Goal: Task Accomplishment & Management: Manage account settings

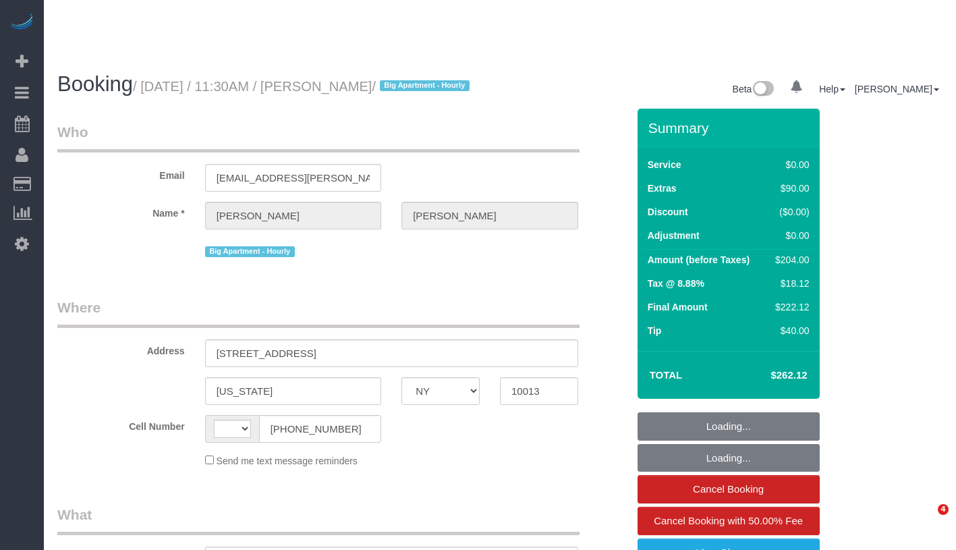
select select "NY"
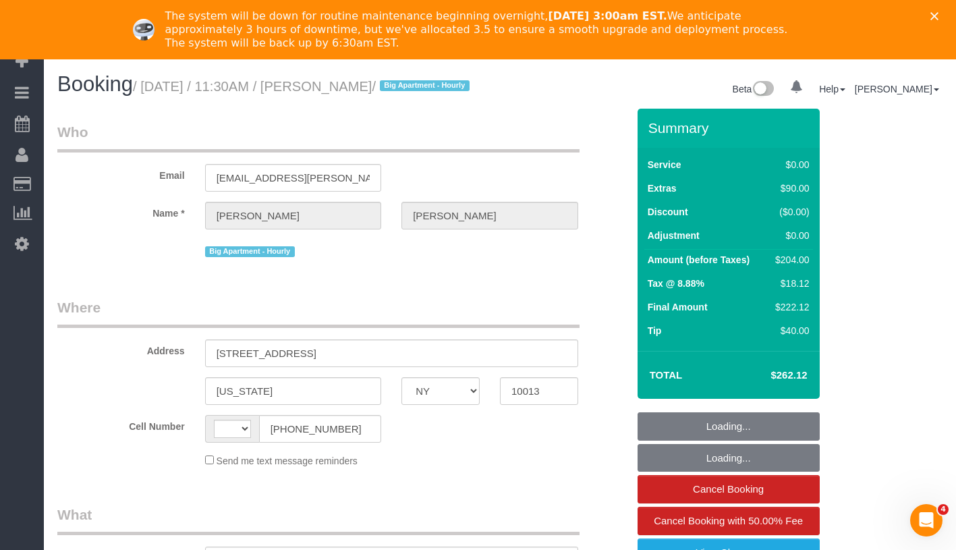
select select "number:89"
select select "number:90"
select select "number:15"
select select "number:5"
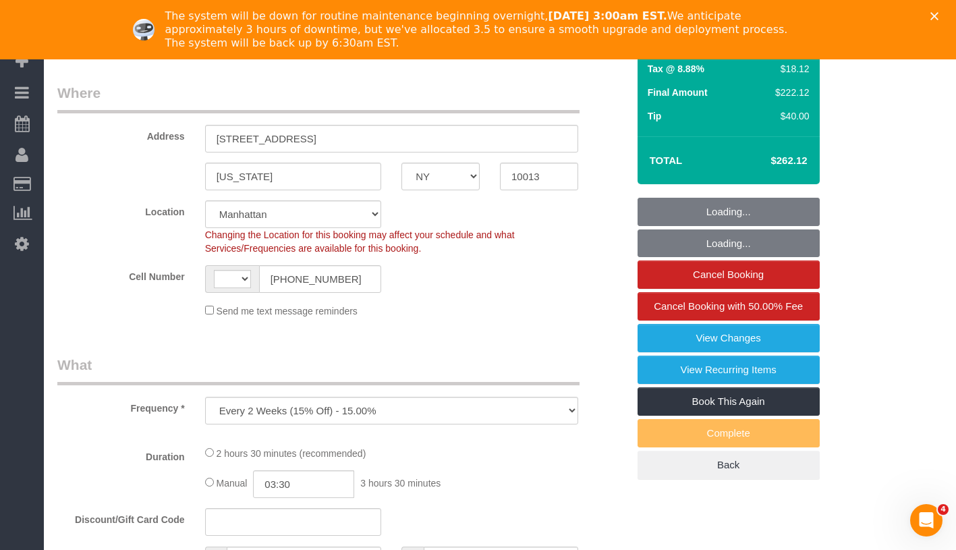
select select "object:853"
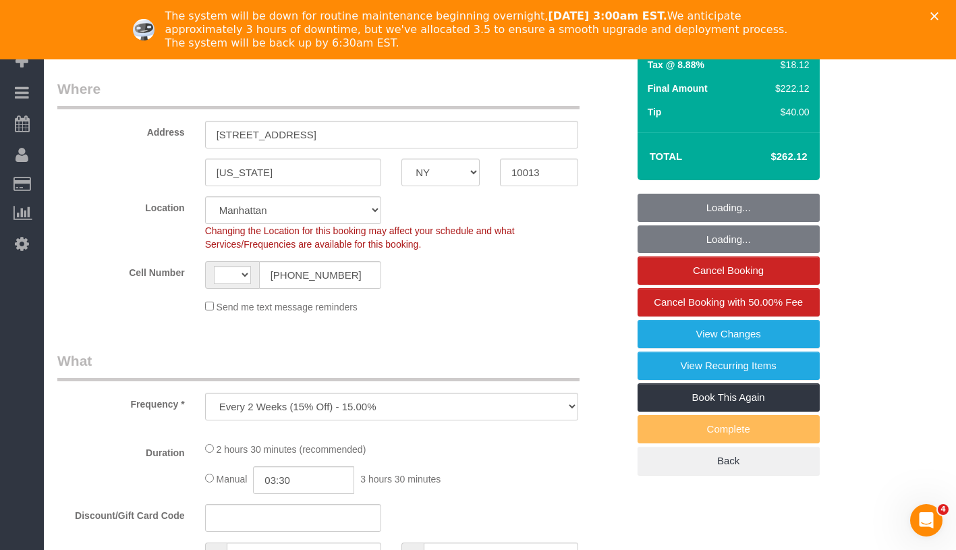
select select "string:[GEOGRAPHIC_DATA]"
select select "string:stripe-pm_1Q1zy64VGloSiKo7nrLUa1GT"
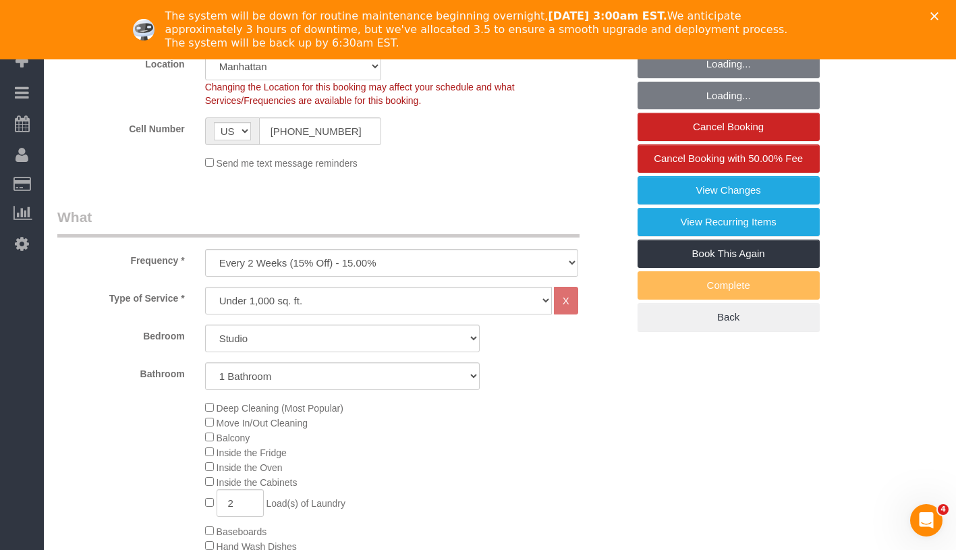
scroll to position [506, 0]
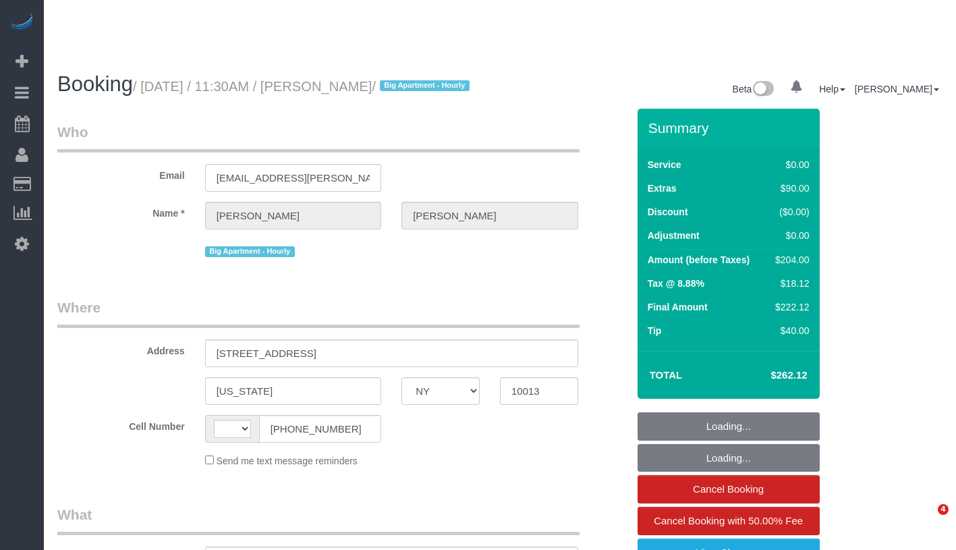
select select "NY"
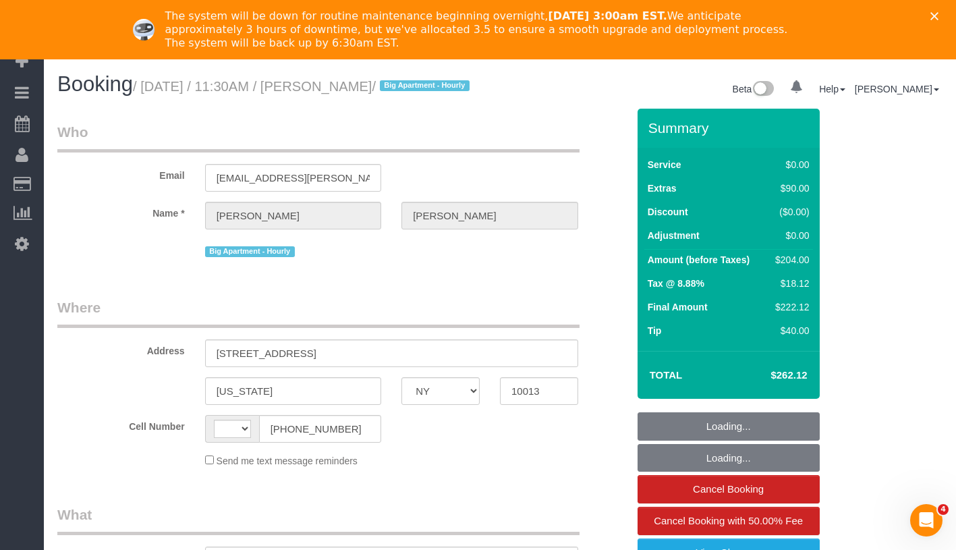
select select "number:89"
select select "number:90"
select select "number:15"
select select "number:5"
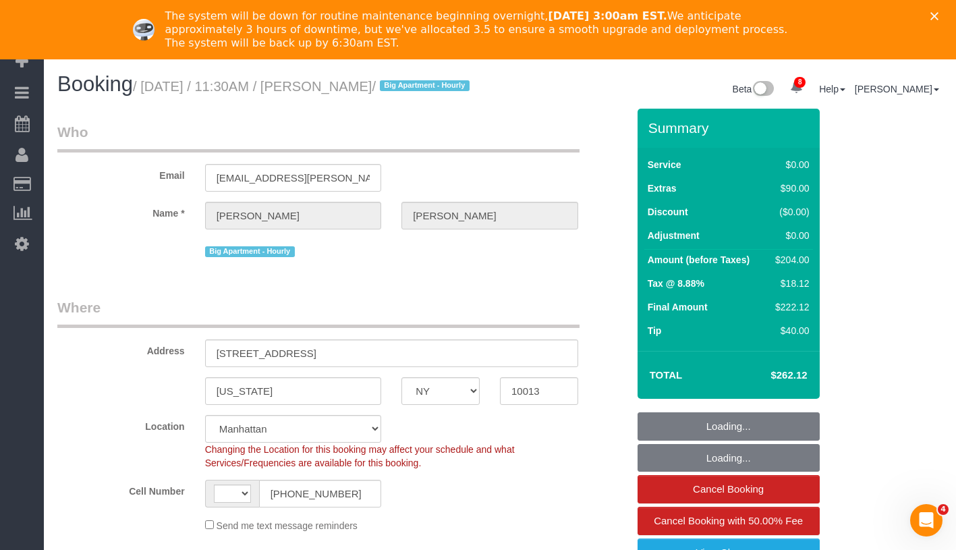
click at [938, 15] on icon "Close" at bounding box center [934, 16] width 8 height 8
select select "string:stripe-pm_1Q1zy64VGloSiKo7nrLUa1GT"
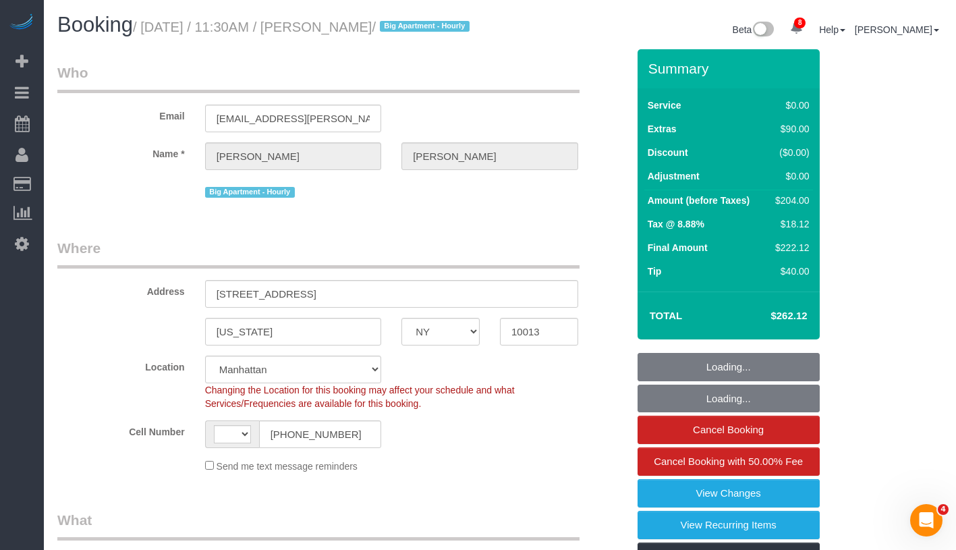
select select "string:[GEOGRAPHIC_DATA]"
select select "object:1367"
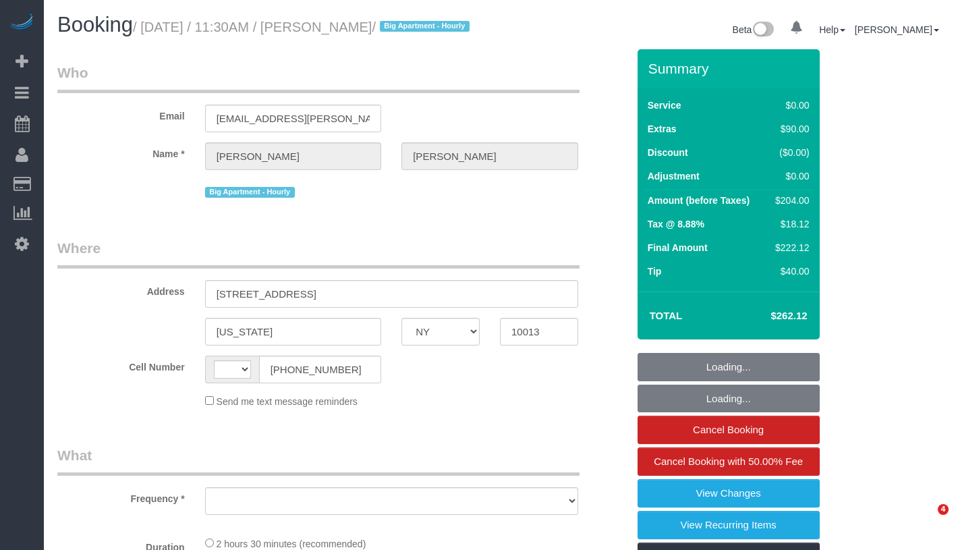
select select "NY"
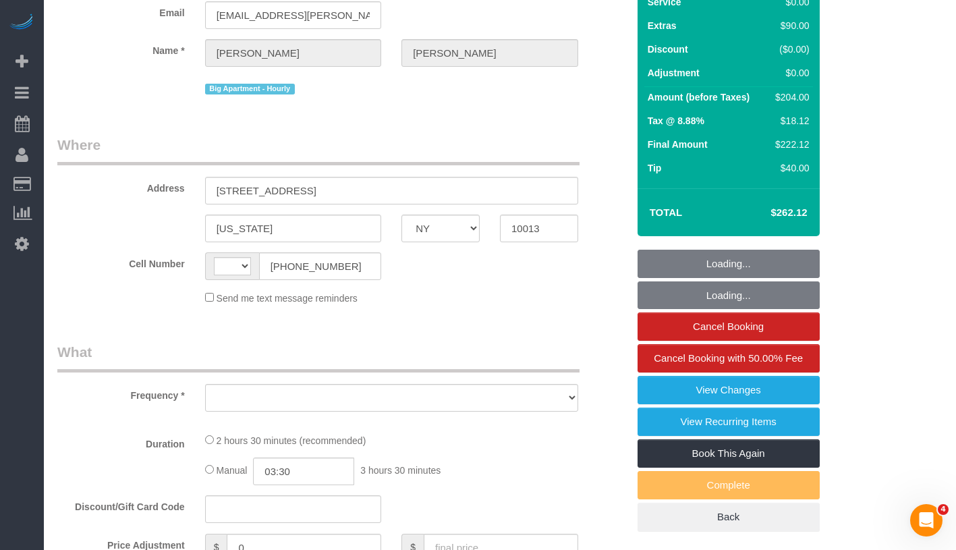
select select "string:[GEOGRAPHIC_DATA]"
select select "object:451"
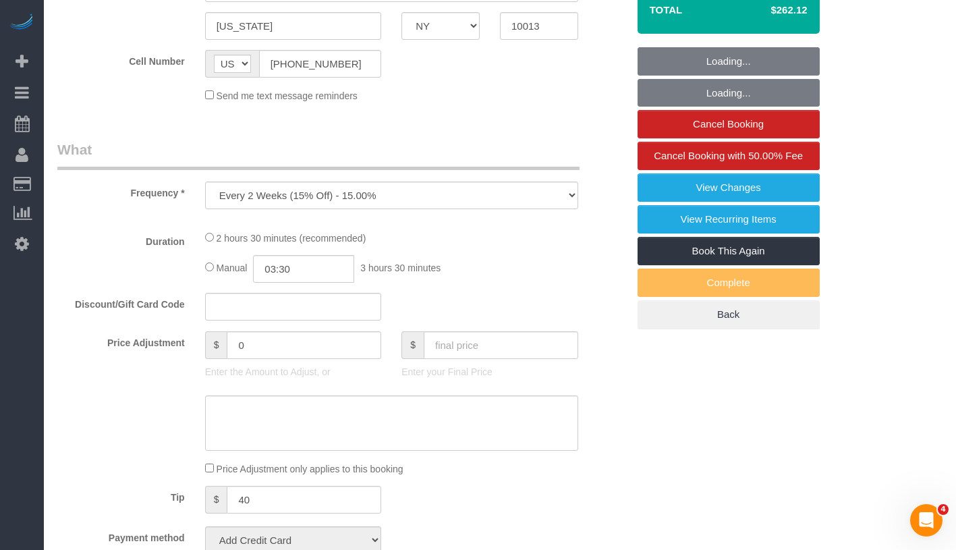
select select "number:89"
select select "number:90"
select select "number:15"
select select "number:5"
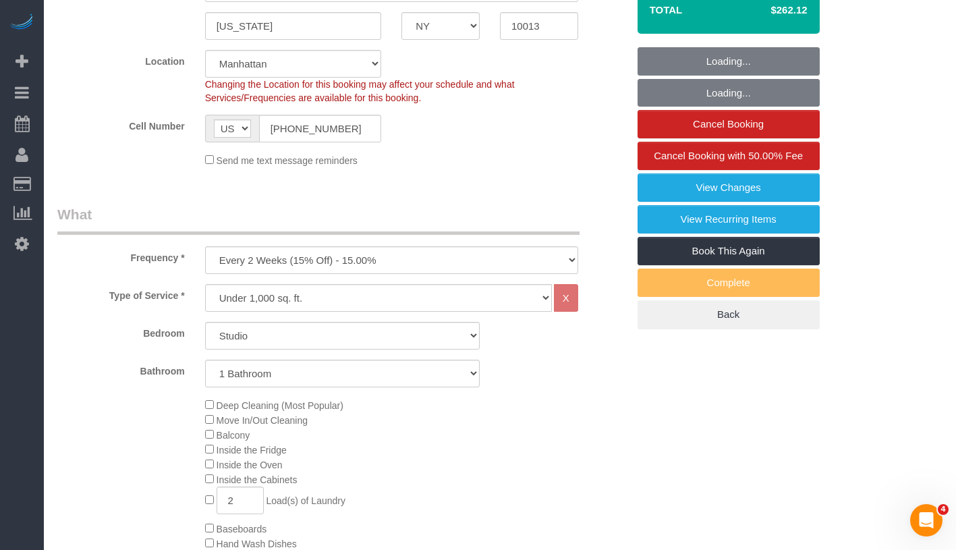
select select "string:stripe-pm_1Q1zy64VGloSiKo7nrLUa1GT"
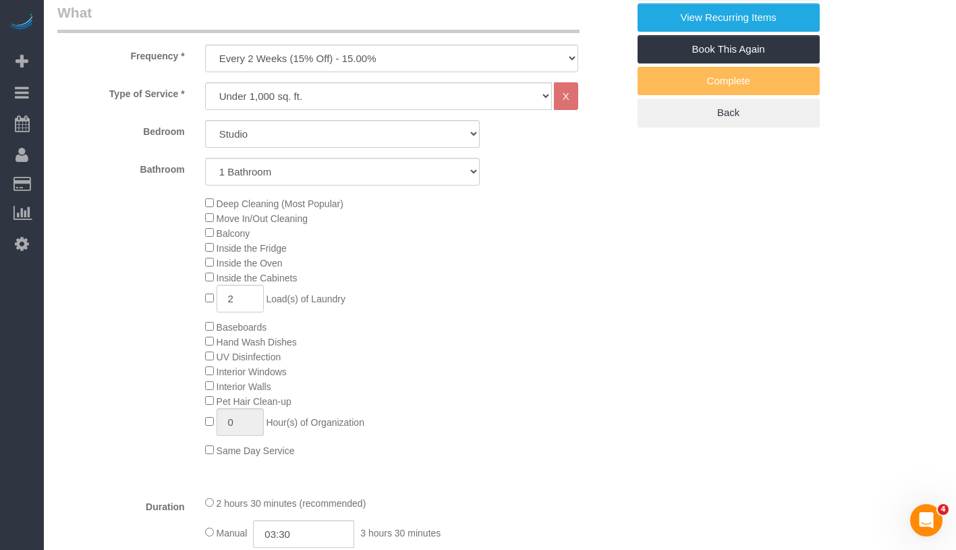
select select "object:969"
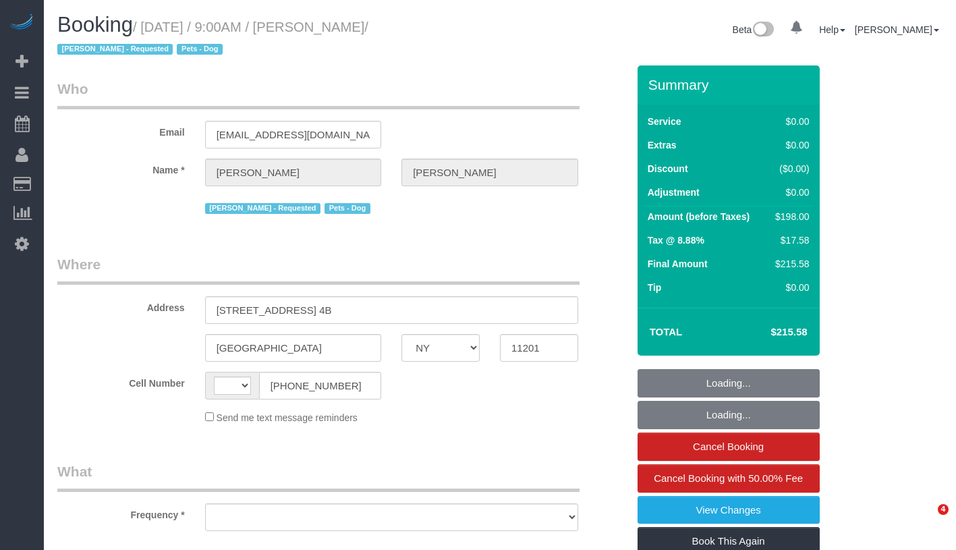
select select "NY"
select select "2"
select select "number:57"
select select "number:72"
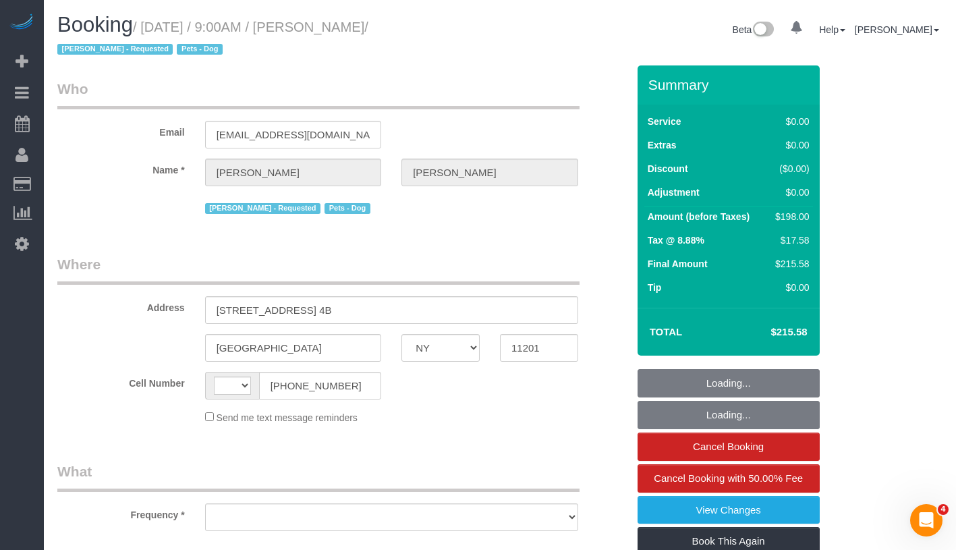
select select "number:13"
select select "number:5"
select select "string:[GEOGRAPHIC_DATA]"
select select "object:952"
select select "string:stripe-pm_1QRarJ4VGloSiKo7f1CdWVbw"
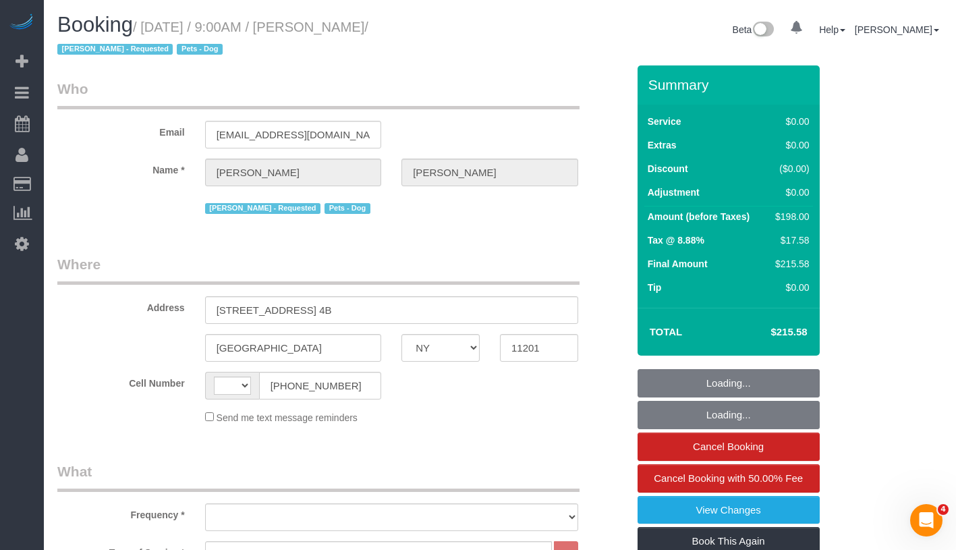
select select "spot1"
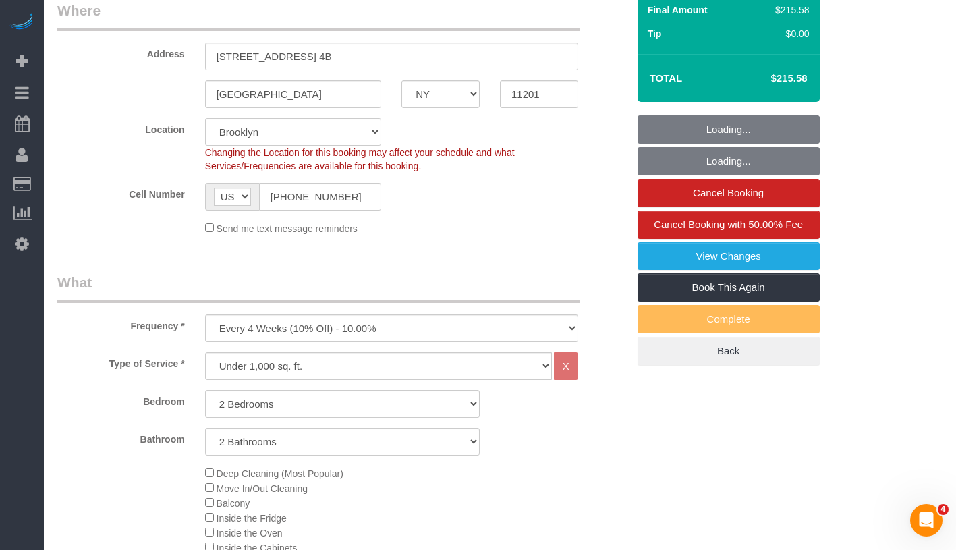
select select "object:1335"
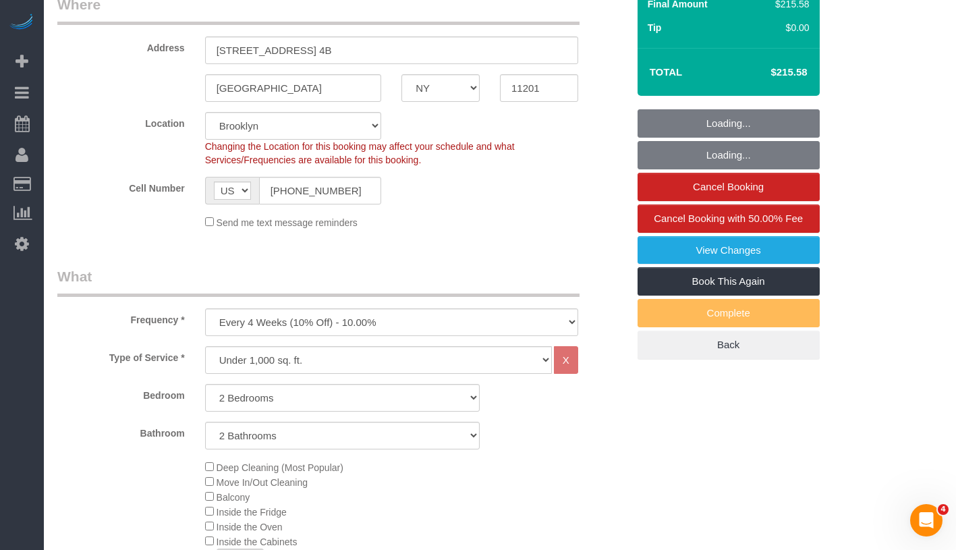
select select "2"
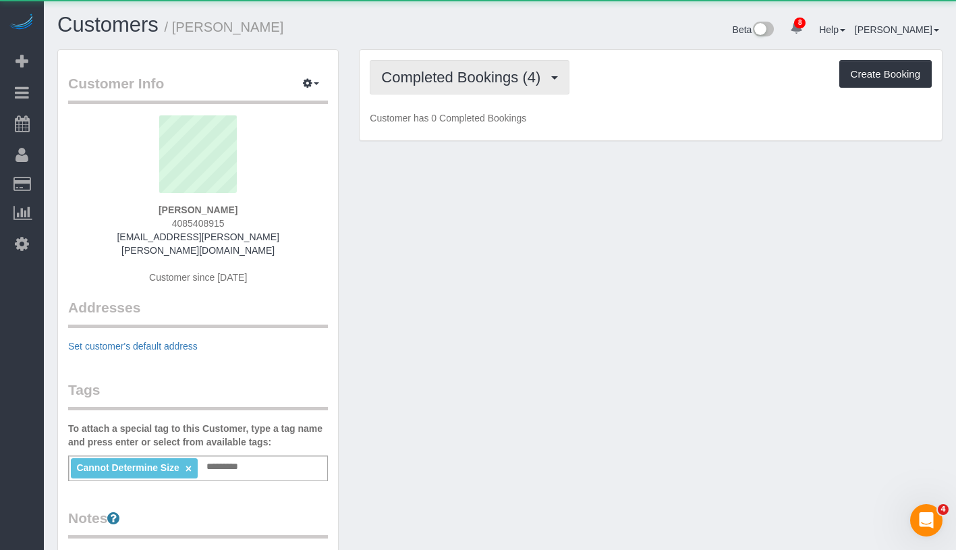
click at [431, 86] on button "Completed Bookings (4)" at bounding box center [470, 77] width 200 height 34
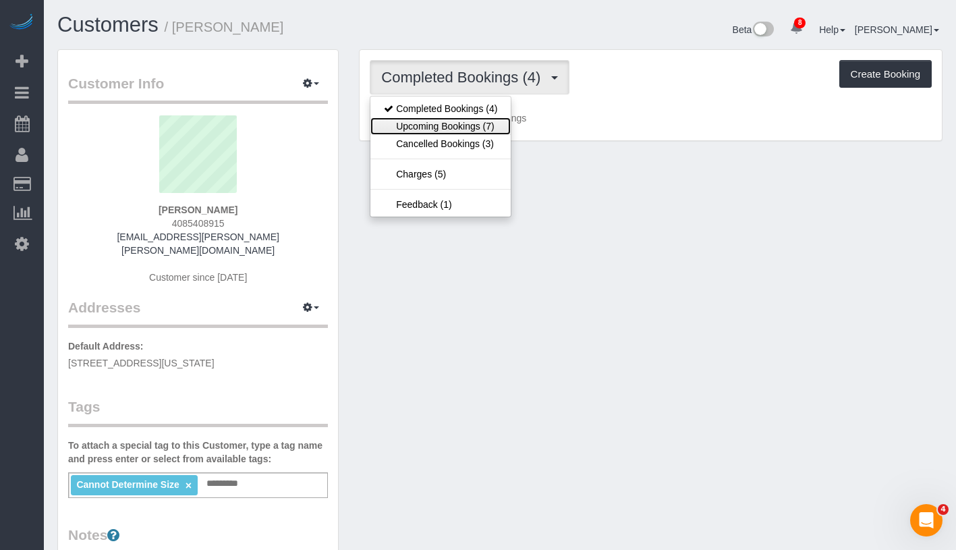
click at [431, 125] on link "Upcoming Bookings (7)" at bounding box center [440, 126] width 140 height 18
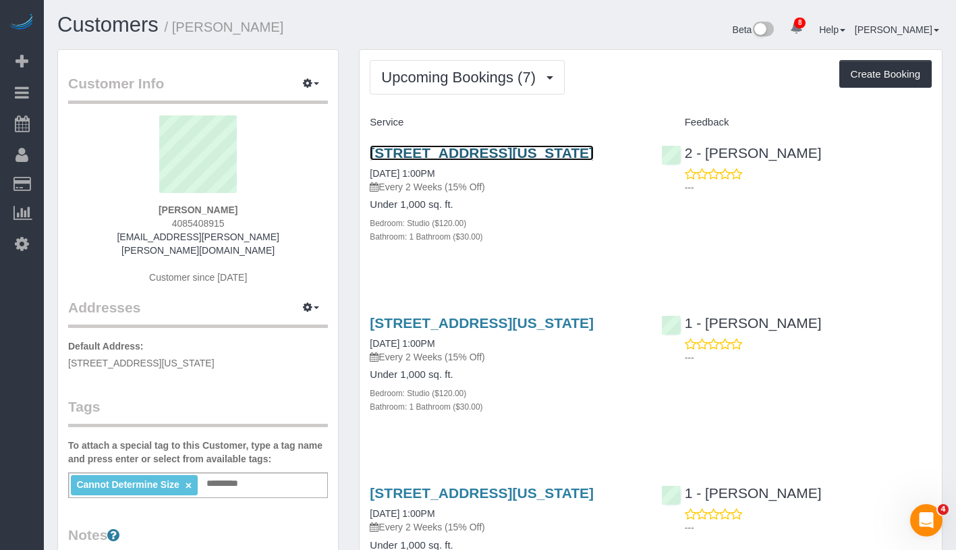
click at [513, 151] on link "273 West 10th Street, Apt 3fe, New York, NY 10014" at bounding box center [482, 153] width 224 height 16
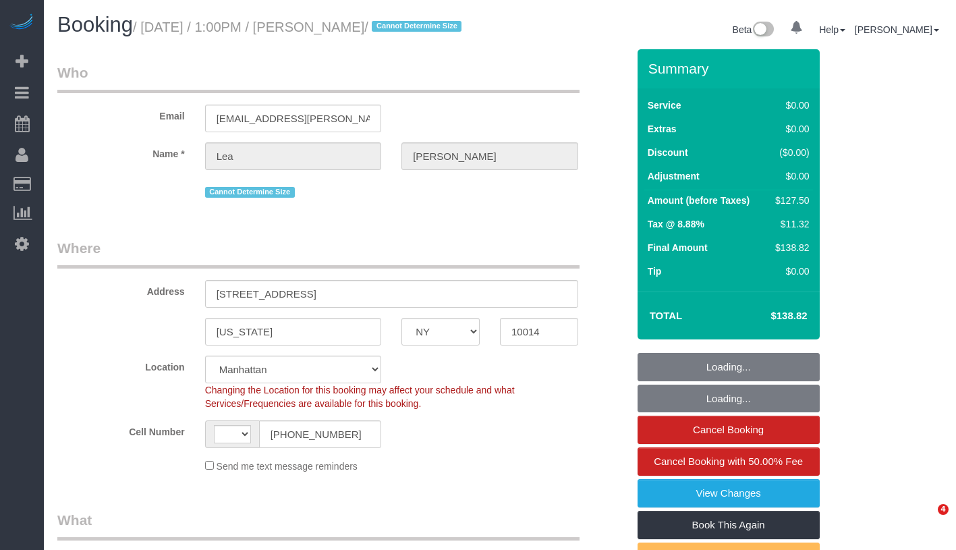
select select "NY"
select select "object:813"
select select "string:US"
select select "spot1"
select select "number:89"
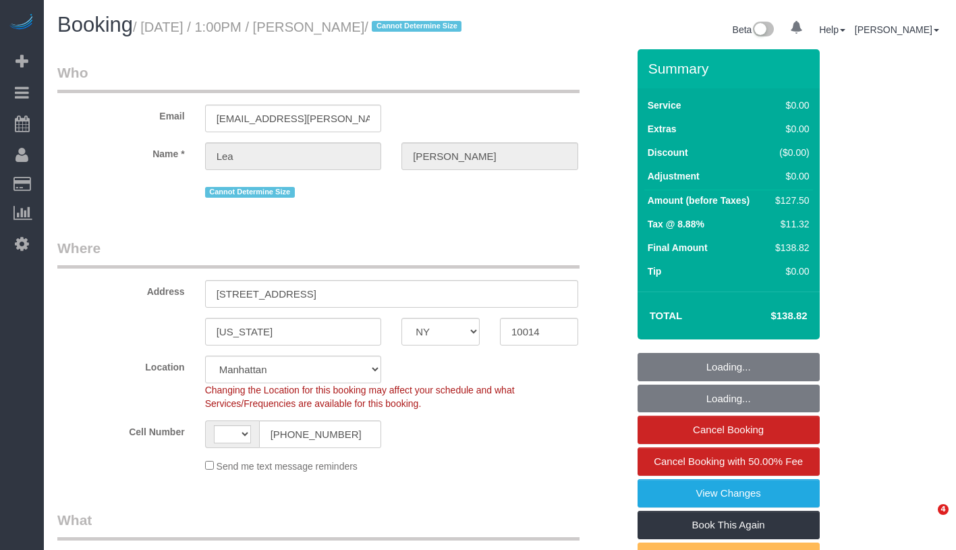
select select "number:90"
select select "number:15"
select select "number:5"
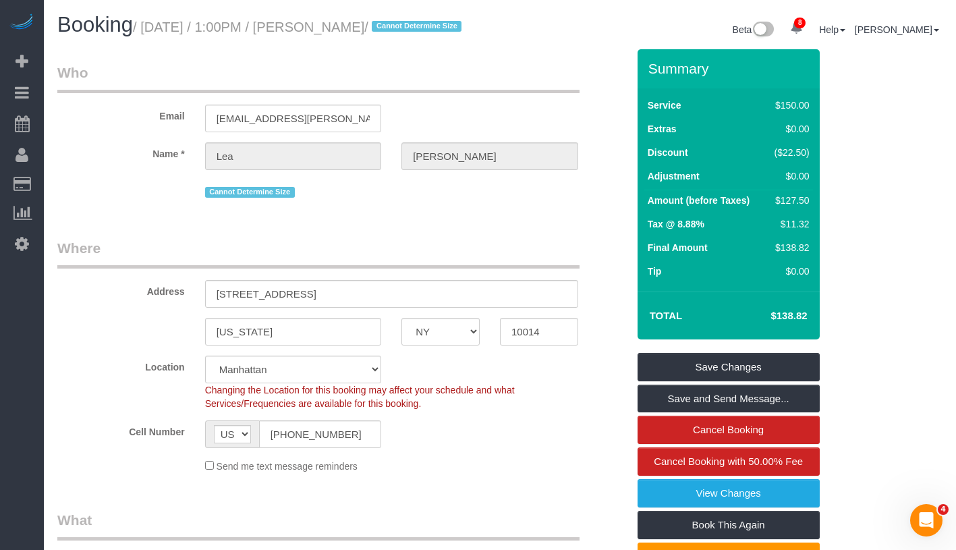
drag, startPoint x: 150, startPoint y: 27, endPoint x: 465, endPoint y: 41, distance: 315.3
click at [465, 36] on h1 "Booking / September 02, 2025 / 1:00PM / Lea Westman / Cannot Determine Size" at bounding box center [273, 24] width 432 height 23
click at [150, 25] on small "/ September 02, 2025 / 1:00PM / Lea Westman / Cannot Determine Size" at bounding box center [299, 27] width 332 height 15
drag, startPoint x: 154, startPoint y: 30, endPoint x: 432, endPoint y: 28, distance: 278.5
click at [432, 28] on small "/ September 02, 2025 / 1:00PM / Lea Westman / Cannot Determine Size" at bounding box center [299, 27] width 332 height 15
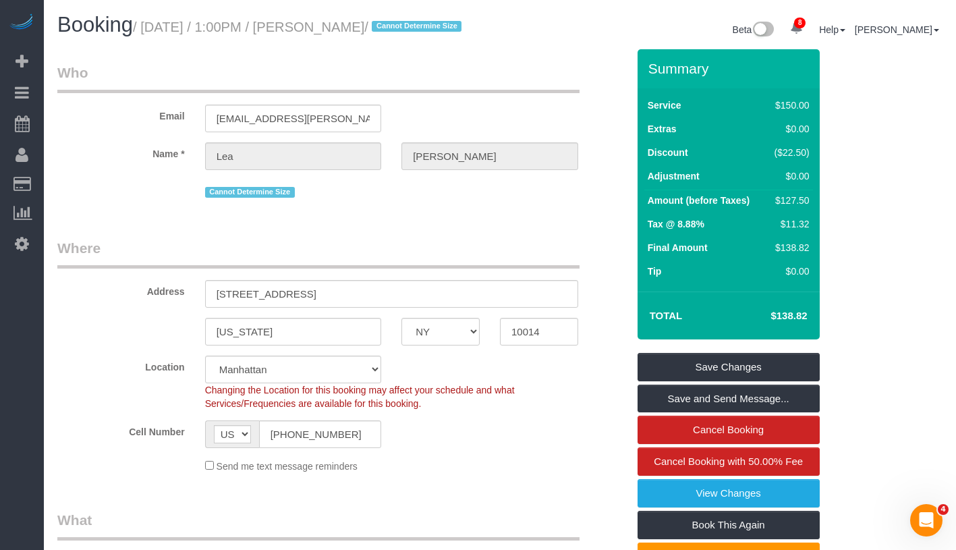
copy small "September 02, 2025 / 1:00PM / Lea Westman"
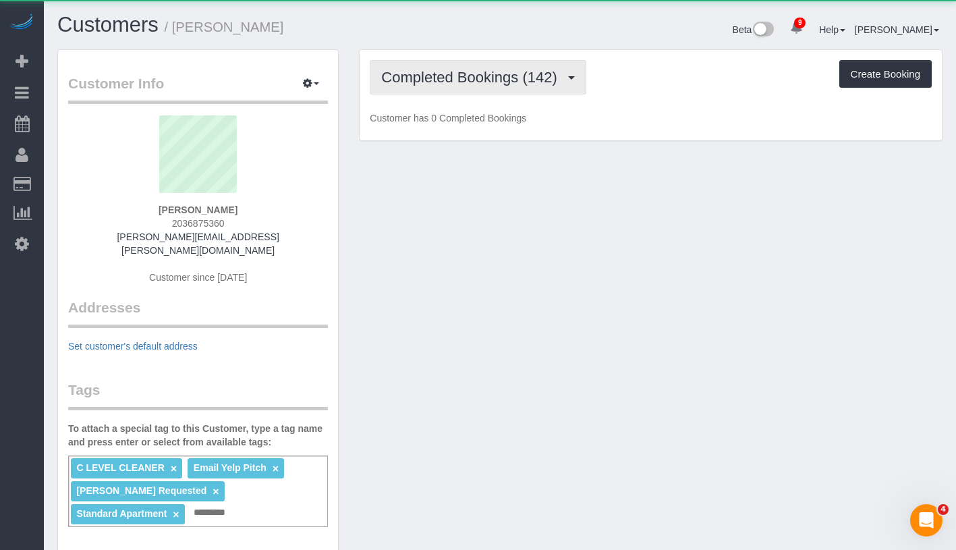
click at [520, 80] on span "Completed Bookings (142)" at bounding box center [472, 77] width 182 height 17
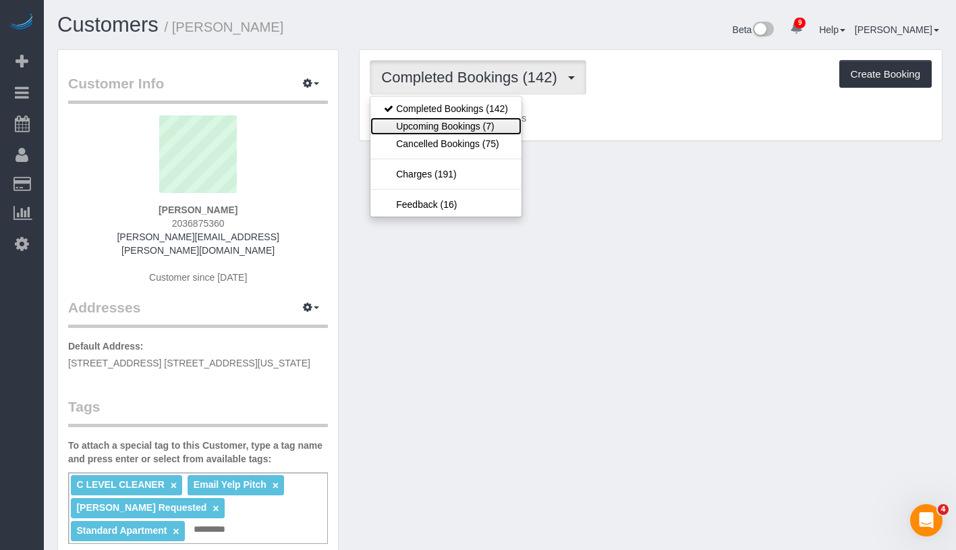
click at [481, 132] on link "Upcoming Bookings (7)" at bounding box center [445, 126] width 151 height 18
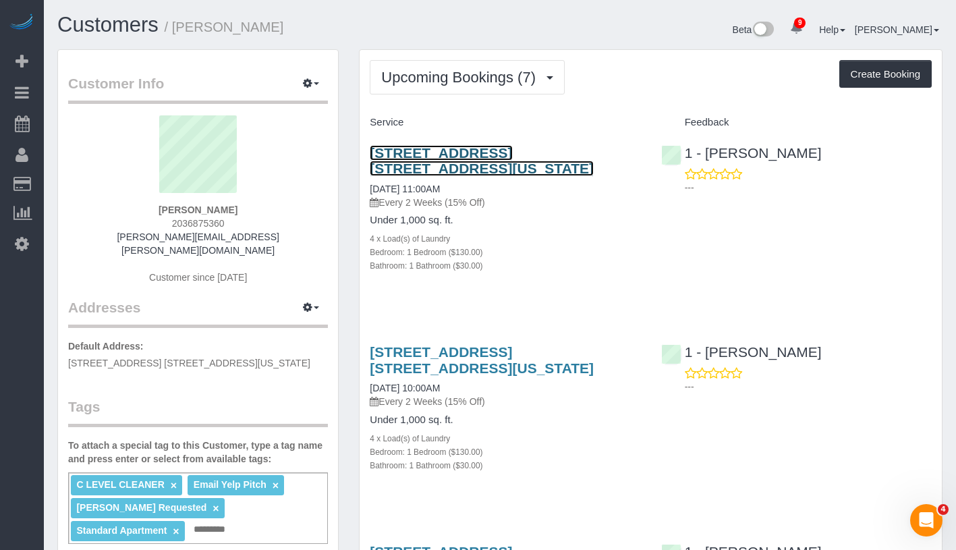
click at [475, 150] on link "[STREET_ADDRESS] [STREET_ADDRESS][US_STATE]" at bounding box center [482, 160] width 224 height 31
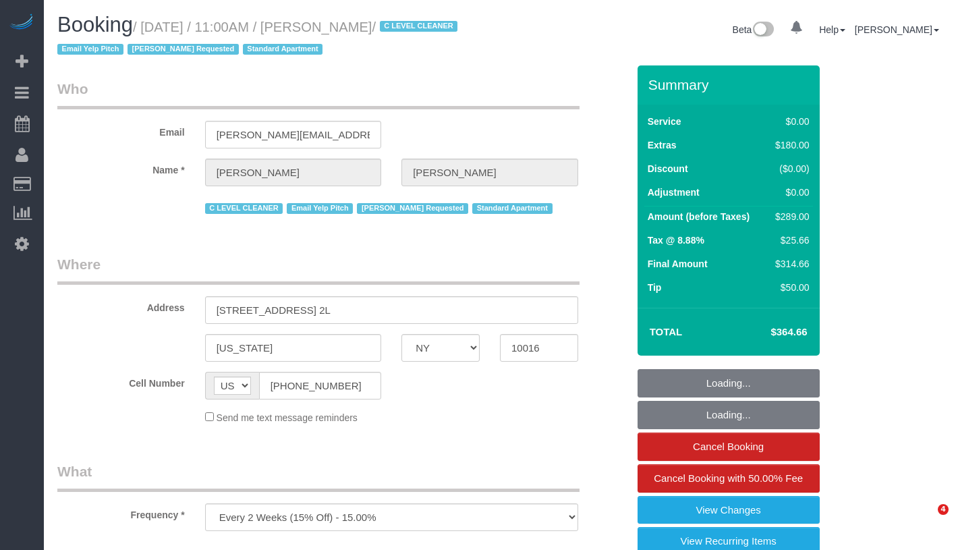
select select "NY"
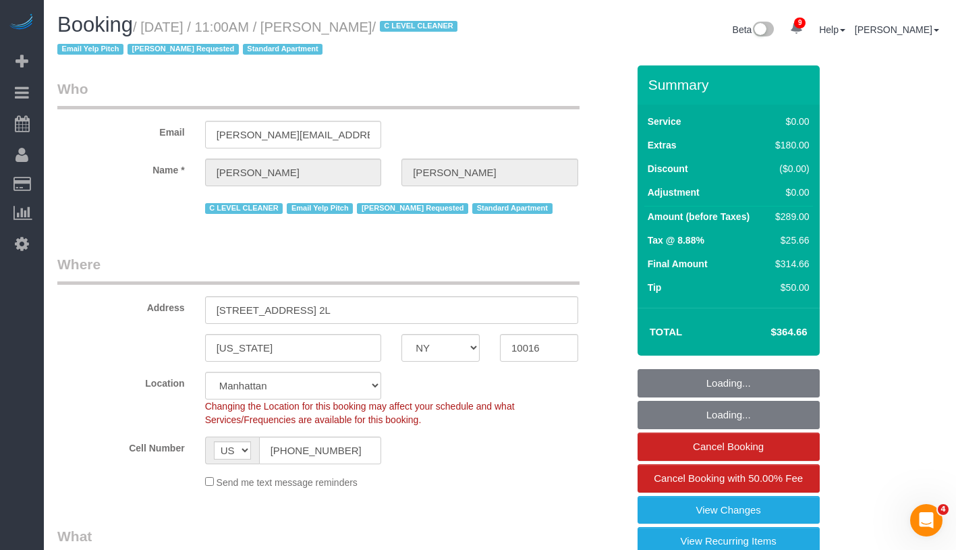
select select "object:729"
select select "string:stripe-pm_1HFoEO4VGloSiKo7uLknEXsN"
select select "1"
select select "number:89"
select select "number:90"
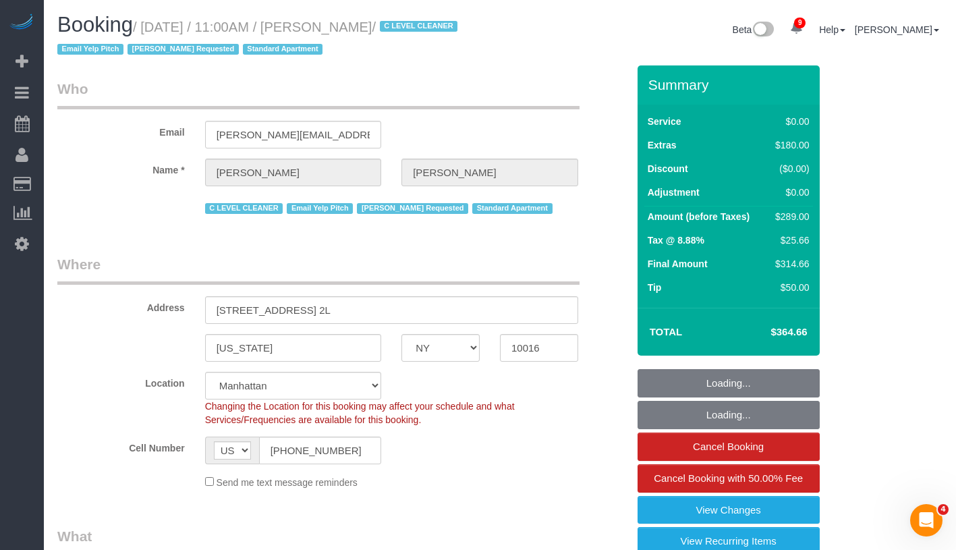
select select "number:15"
select select "number:6"
select select "spot1"
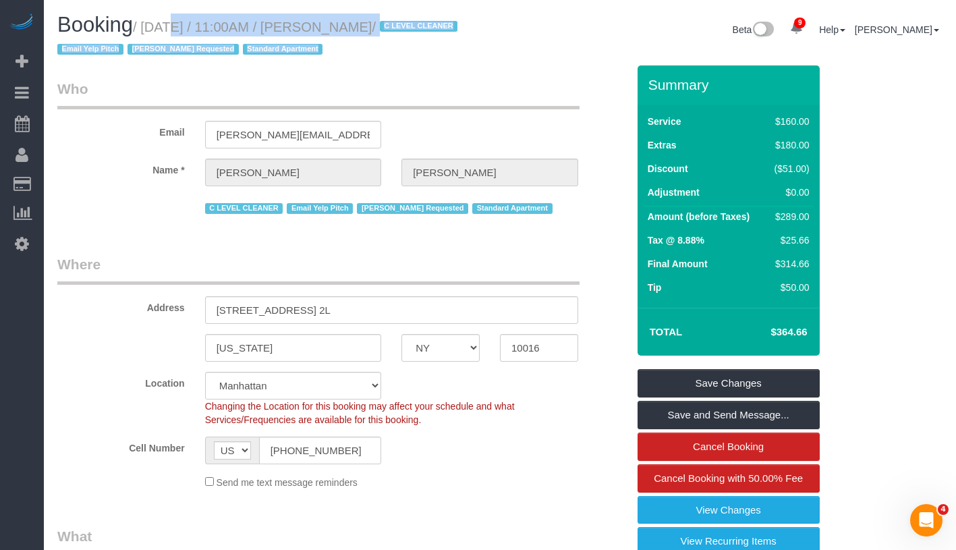
drag, startPoint x: 152, startPoint y: 28, endPoint x: 500, endPoint y: 34, distance: 348.7
click at [500, 34] on div "Booking / September 03, 2025 / 11:00AM / Jacqueline Bonneau / C LEVEL CLEANER E…" at bounding box center [499, 39] width 905 height 52
copy div "September 03, 2025 / 11:00AM / Jacqueline Bonneau / C LEVEL CLEANER Email Yelp …"
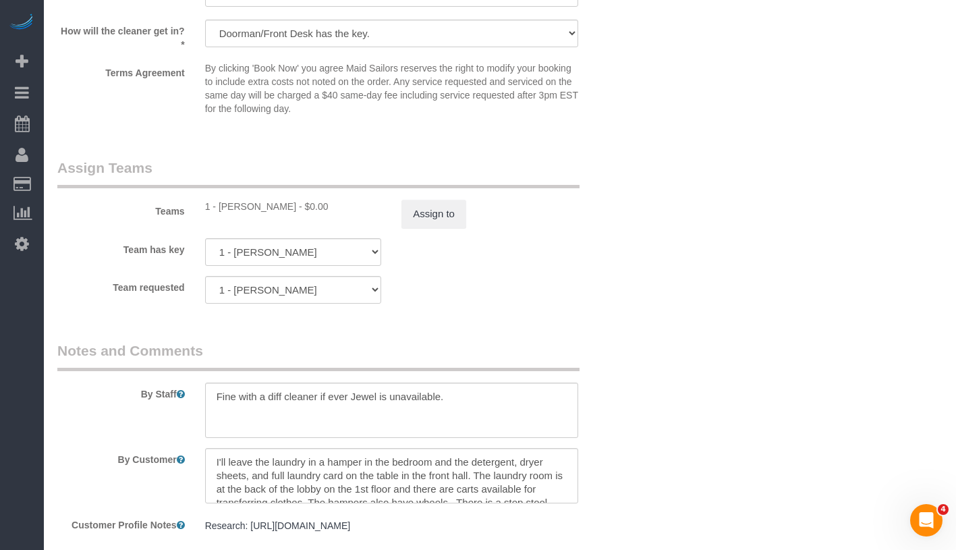
scroll to position [1809, 0]
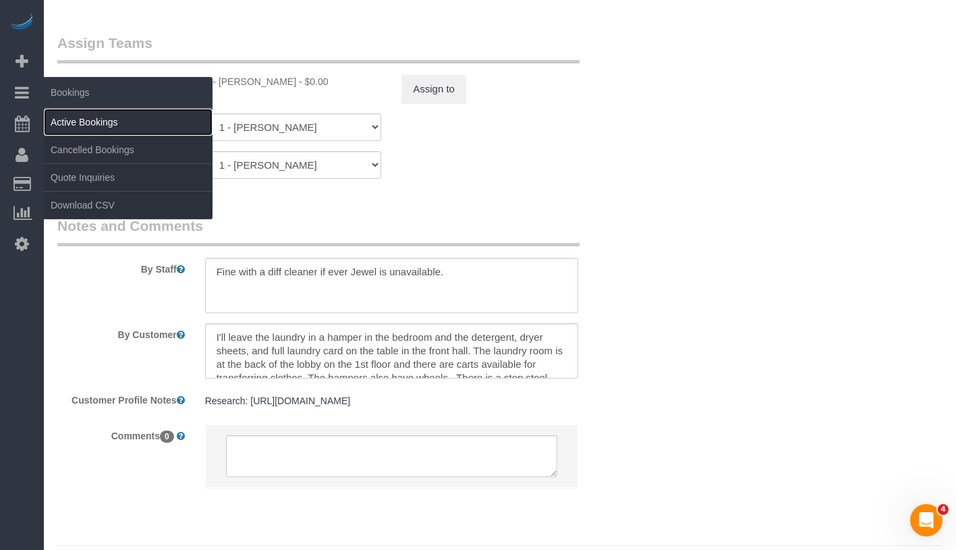
drag, startPoint x: 142, startPoint y: 121, endPoint x: 198, endPoint y: 131, distance: 56.8
click at [142, 121] on link "Active Bookings" at bounding box center [128, 122] width 169 height 27
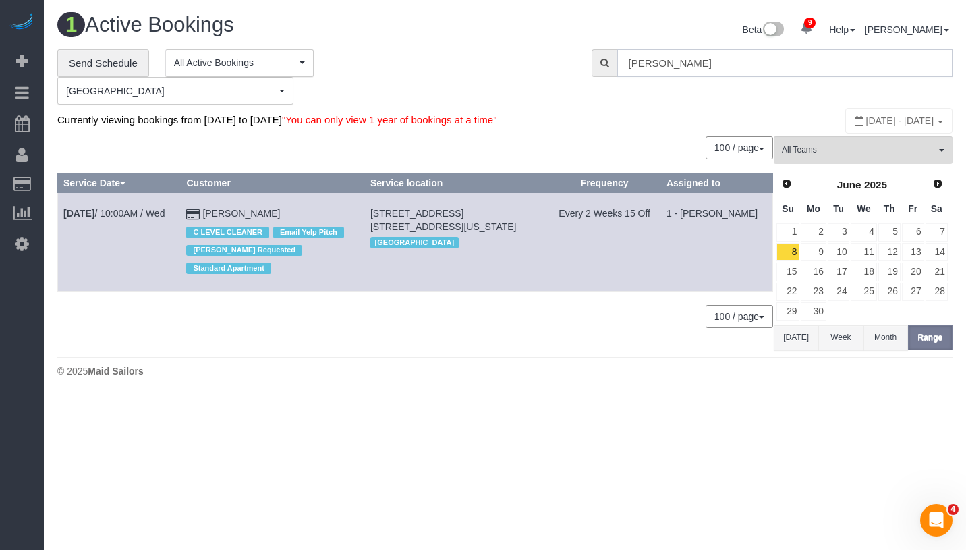
click at [763, 65] on input "Jacqueline Bonneau" at bounding box center [784, 63] width 335 height 28
paste input "Mike Maguire"
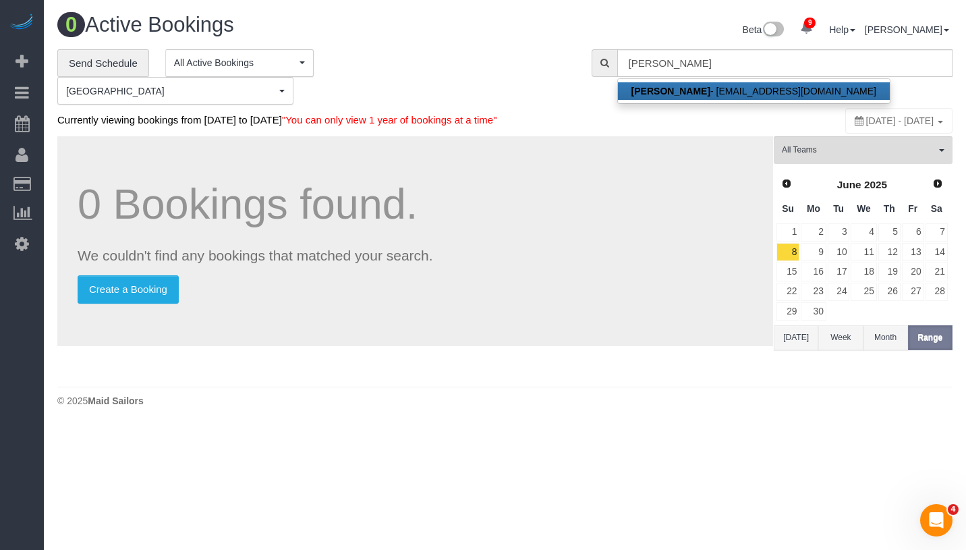
click at [755, 86] on link "Mike Maguire - mmaguire245@gmail.com" at bounding box center [754, 91] width 272 height 18
type input "mmaguire245@gmail.com"
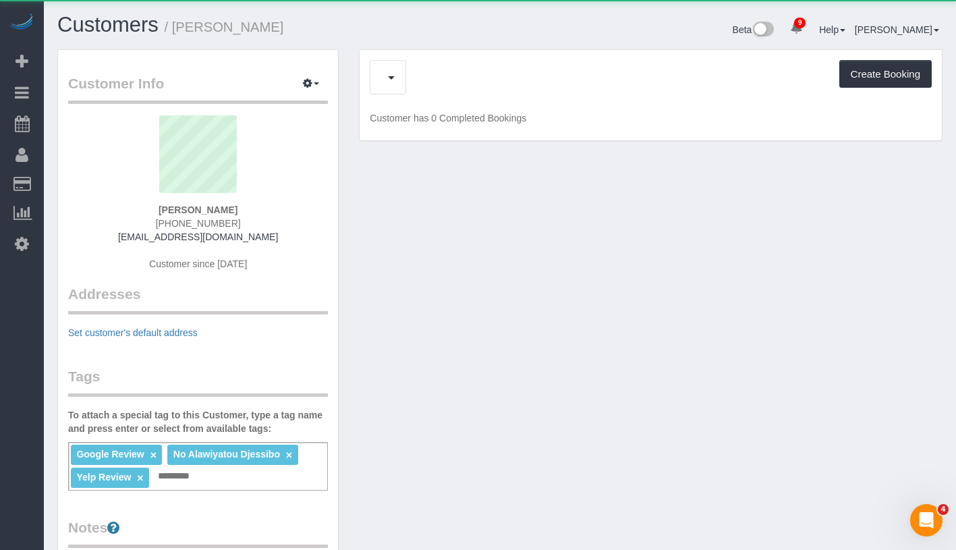
click at [448, 82] on div "Upcoming Bookings (7) Cancelled Bookings (4) Feedback (95) Create Booking" at bounding box center [651, 77] width 562 height 34
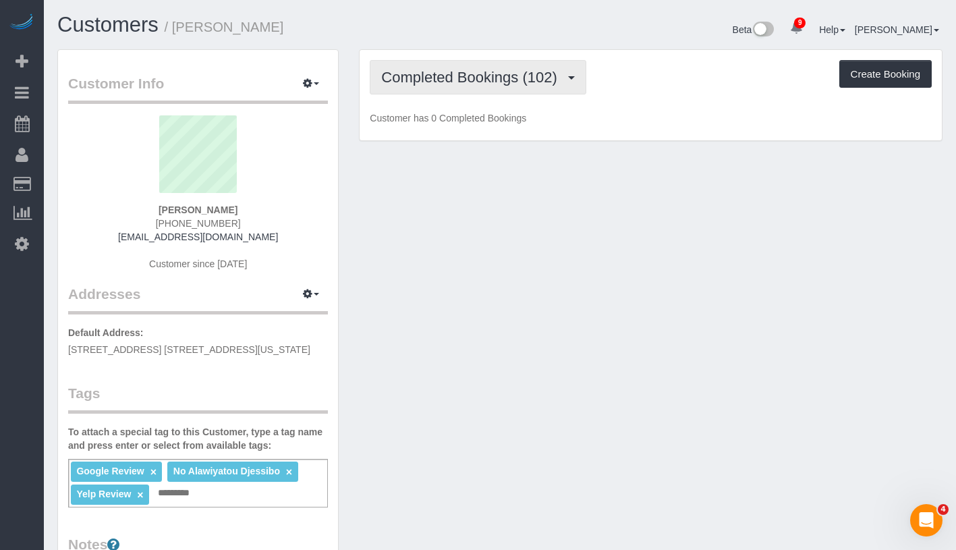
click at [448, 82] on span "Completed Bookings (102)" at bounding box center [472, 77] width 182 height 17
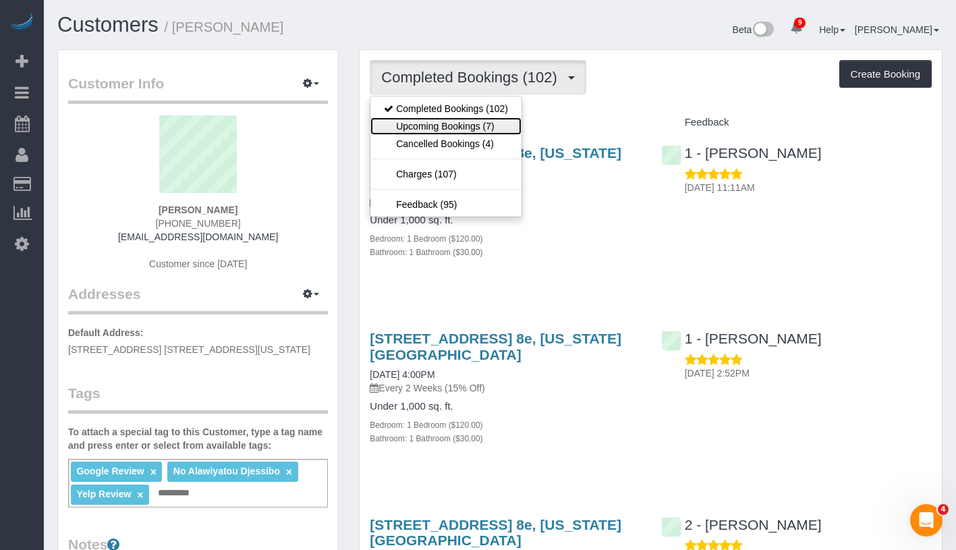
click at [448, 126] on link "Upcoming Bookings (7)" at bounding box center [445, 126] width 151 height 18
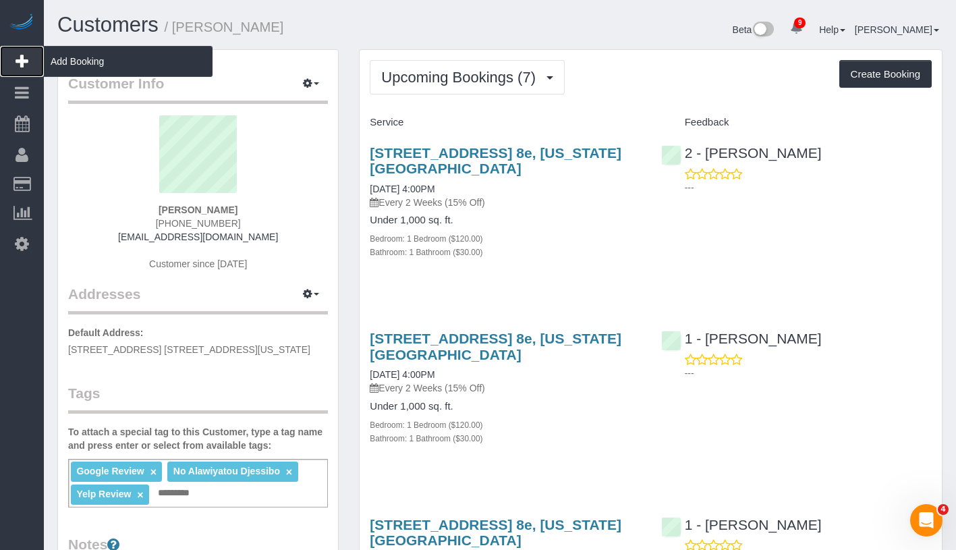
click at [150, 65] on span "Add Booking" at bounding box center [128, 61] width 169 height 31
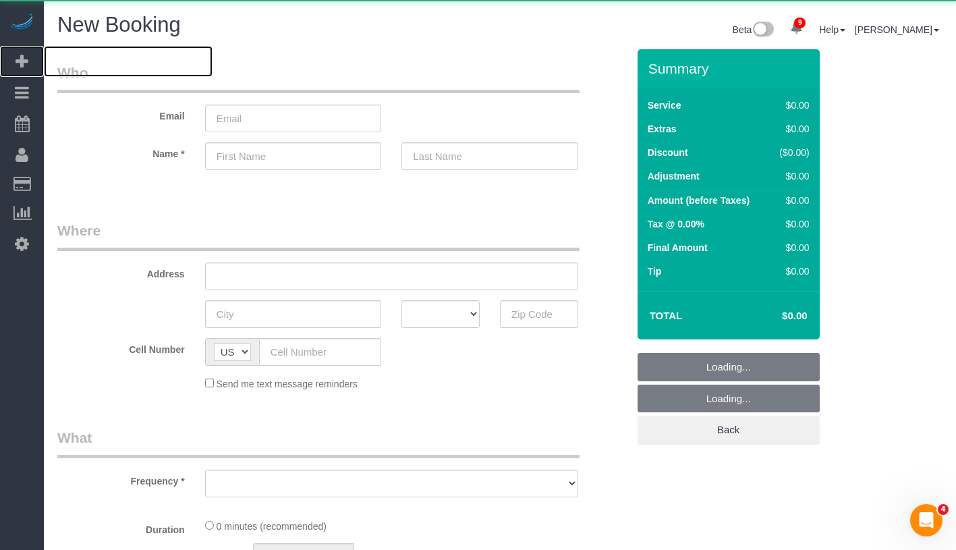
select select "object:4155"
select select "number:89"
select select "number:90"
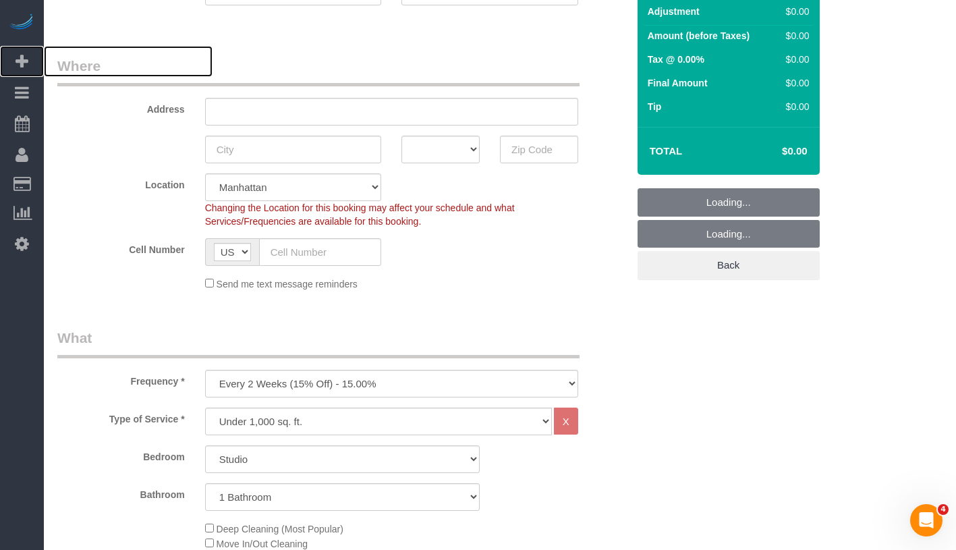
scroll to position [175, 0]
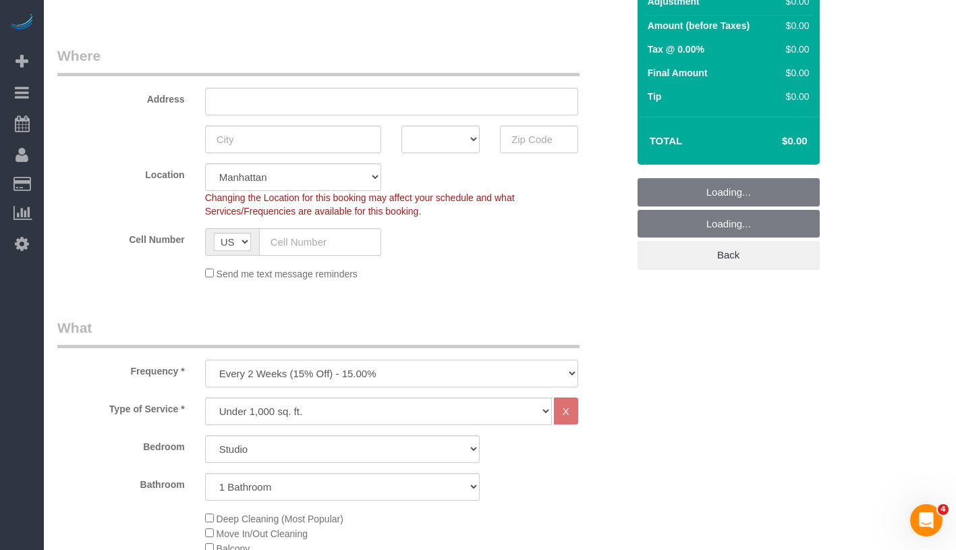
click at [342, 365] on select "One Time Weekly (20% Off) - 20.00% Every 2 Weeks (15% Off) - 15.00% Every 4 Wee…" at bounding box center [391, 373] width 373 height 28
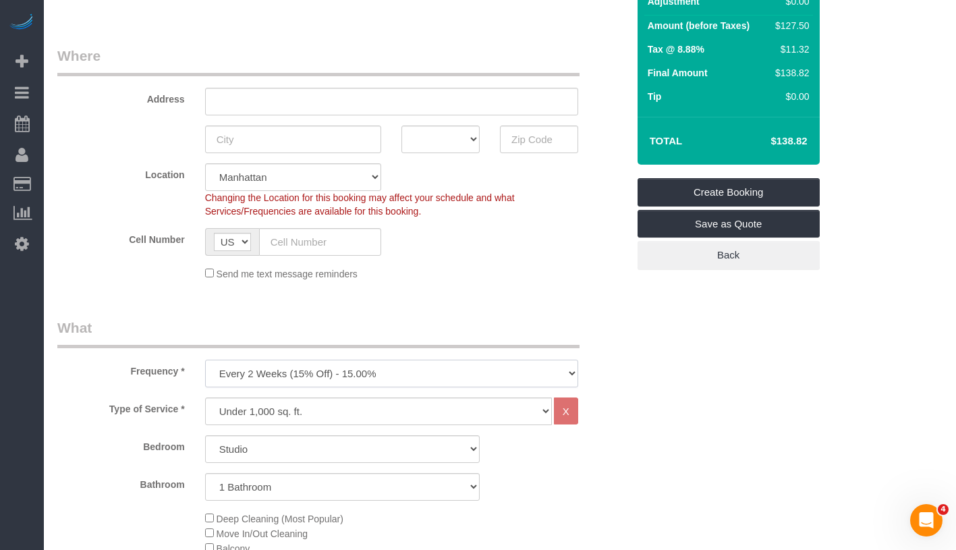
select select "object:4661"
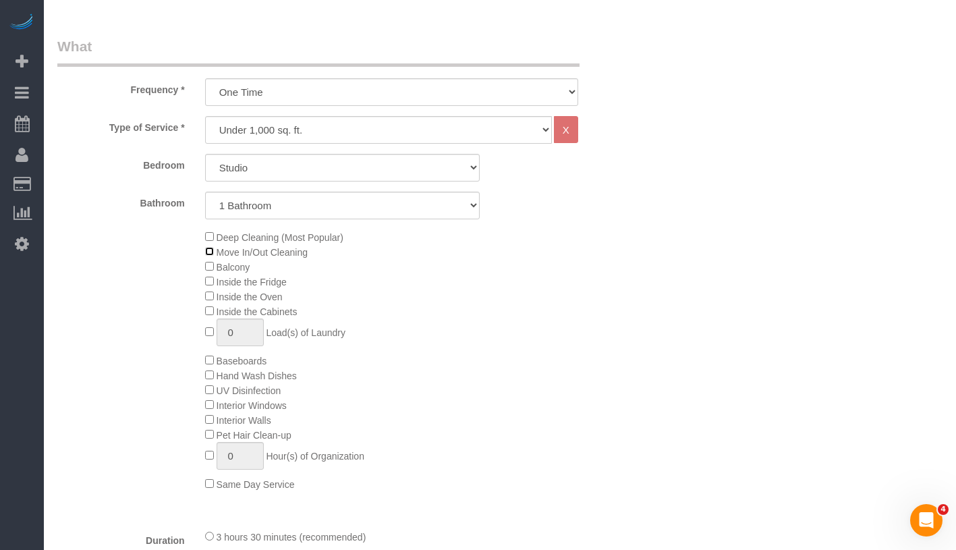
scroll to position [556, 0]
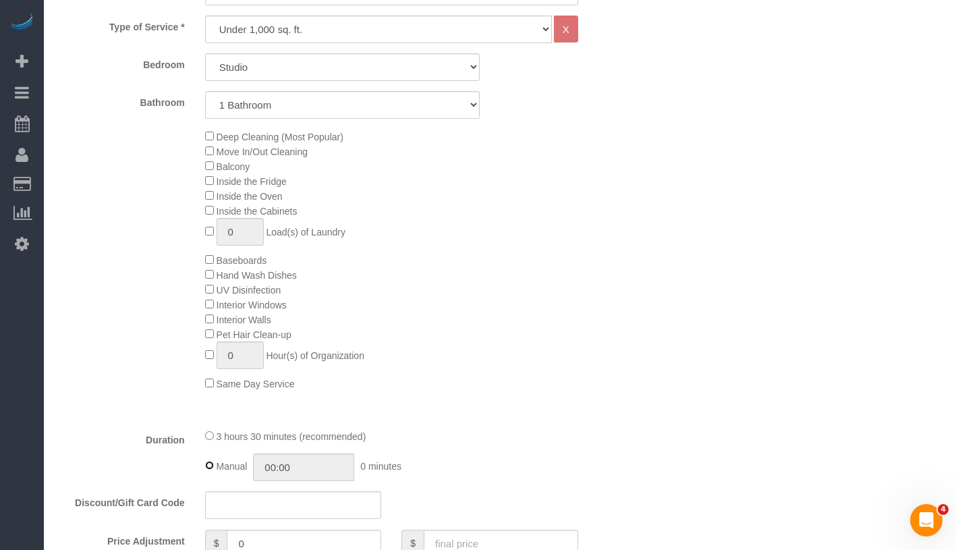
type input "03:30"
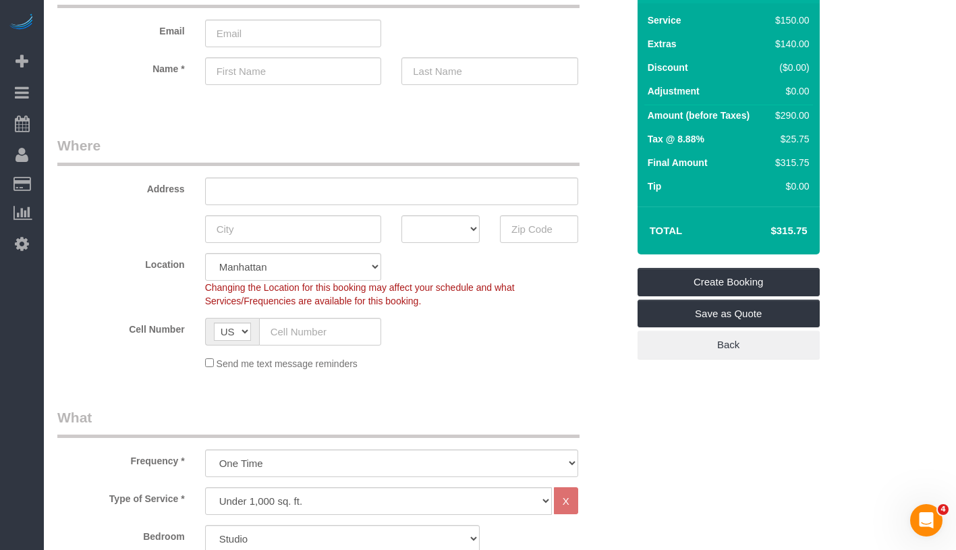
scroll to position [0, 0]
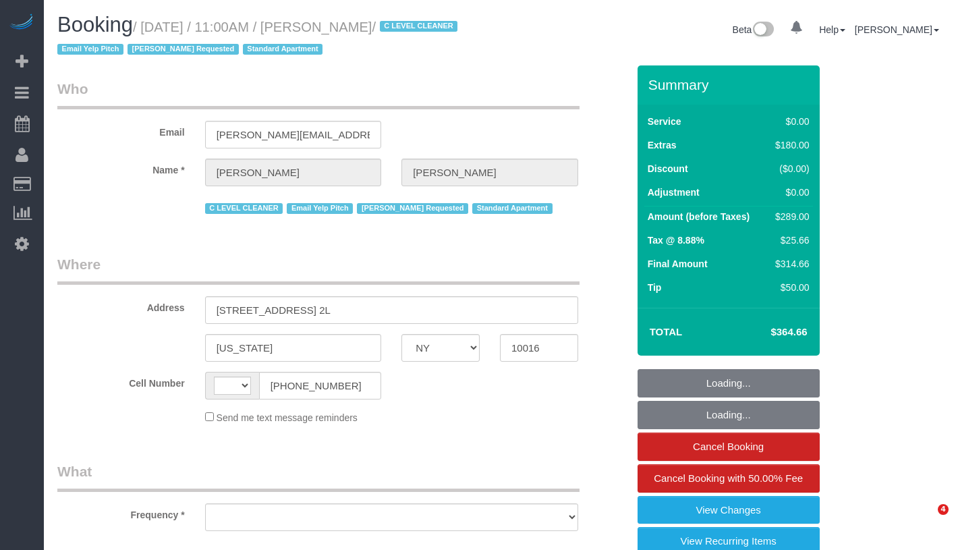
select select "NY"
select select "string:[GEOGRAPHIC_DATA]"
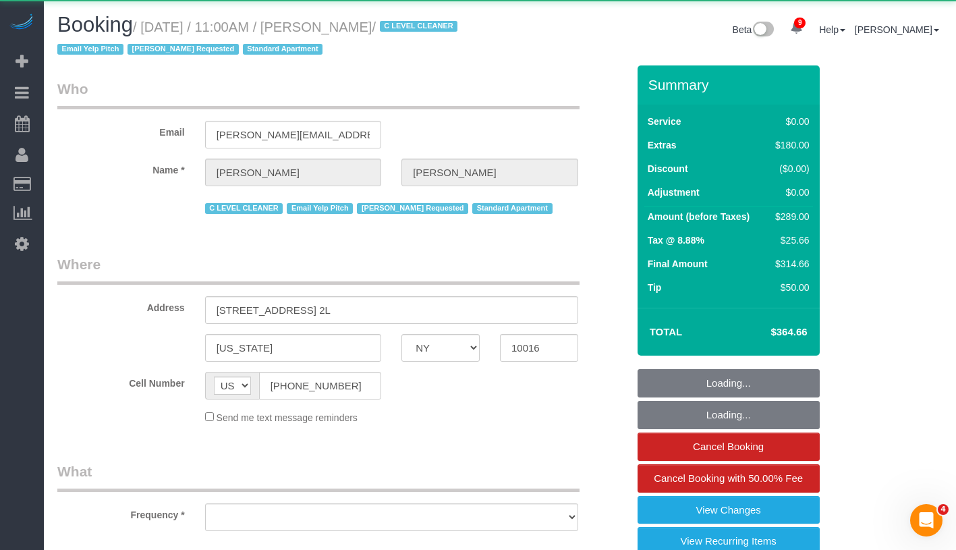
select select "string:stripe-pm_1HFoEO4VGloSiKo7uLknEXsN"
select select "number:89"
select select "number:90"
select select "number:15"
select select "number:6"
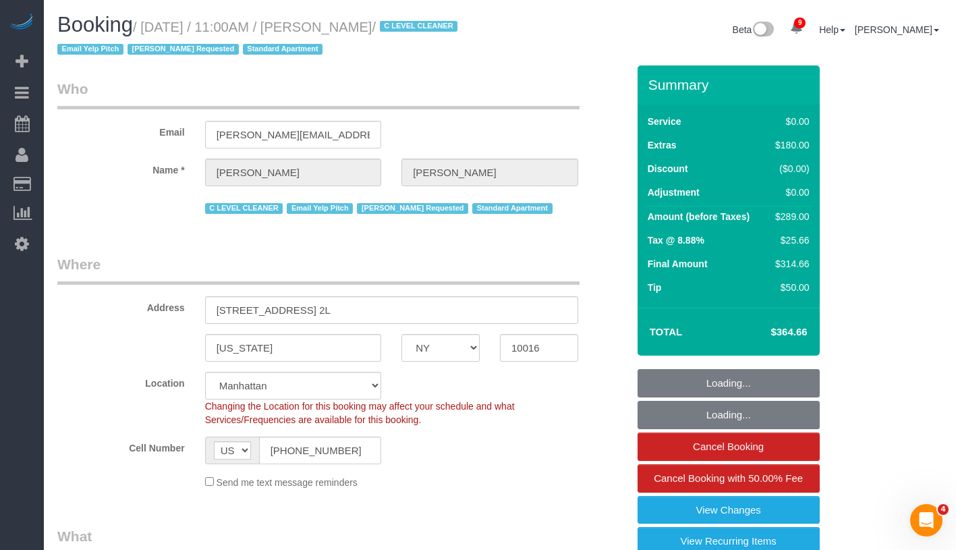
select select "object:1276"
select select "1"
select select "spot1"
select select "1"
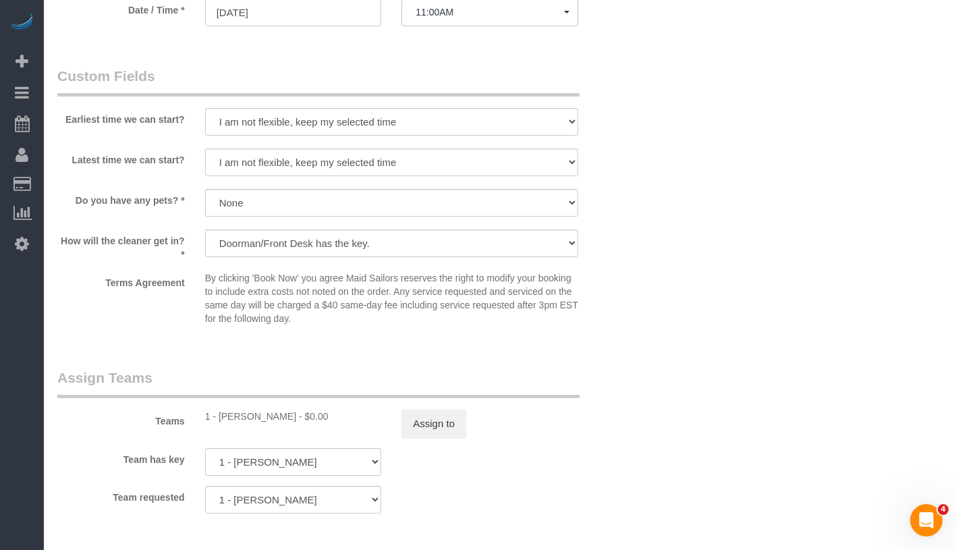
scroll to position [1330, 0]
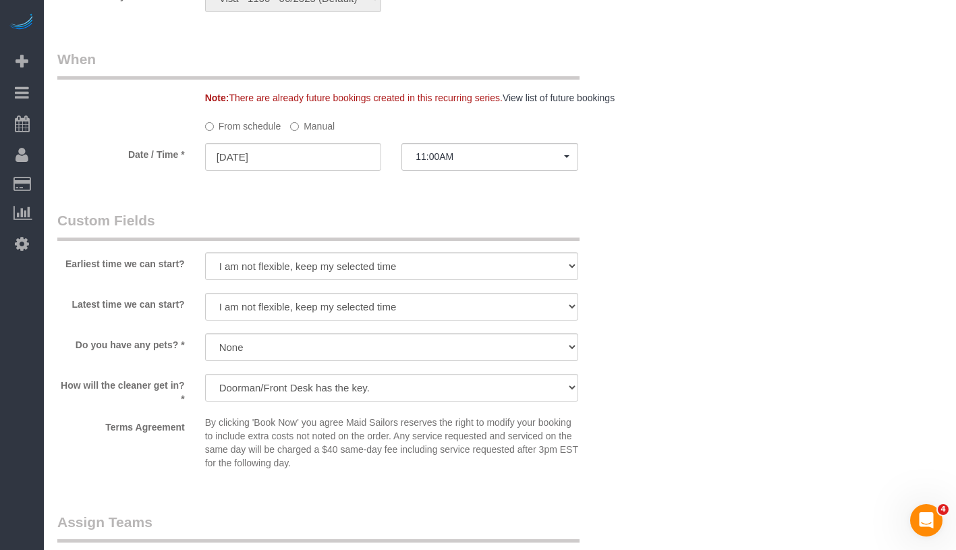
click at [301, 126] on label "Manual" at bounding box center [312, 124] width 45 height 18
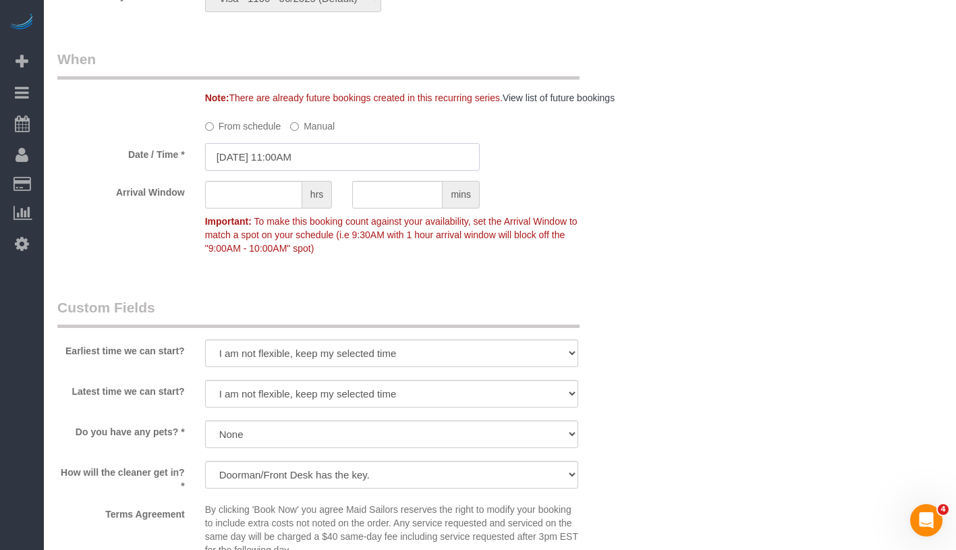
click at [322, 154] on input "09/03/2025 11:00AM" at bounding box center [342, 157] width 274 height 28
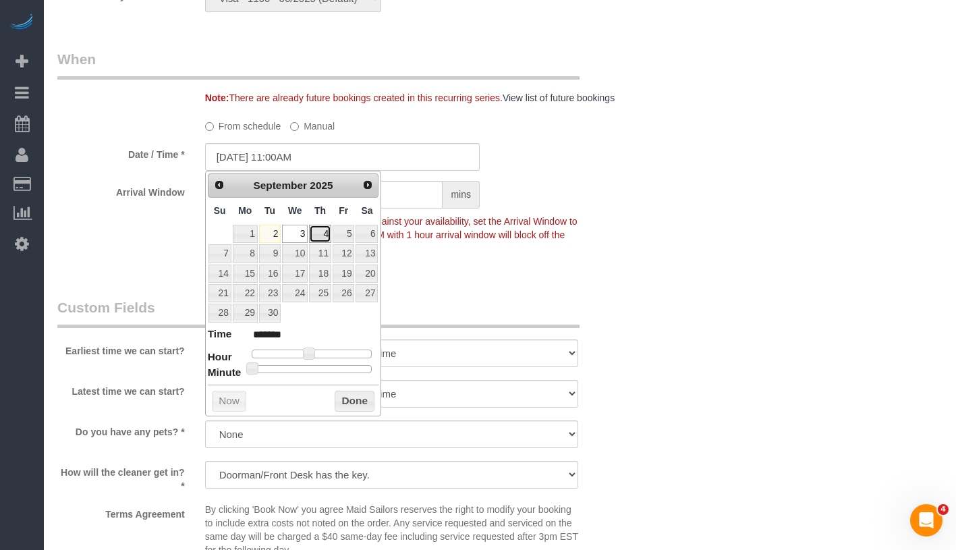
click at [326, 229] on link "4" at bounding box center [320, 234] width 22 height 18
type input "09/04/2025 11:00AM"
click at [357, 401] on button "Done" at bounding box center [354, 401] width 40 height 22
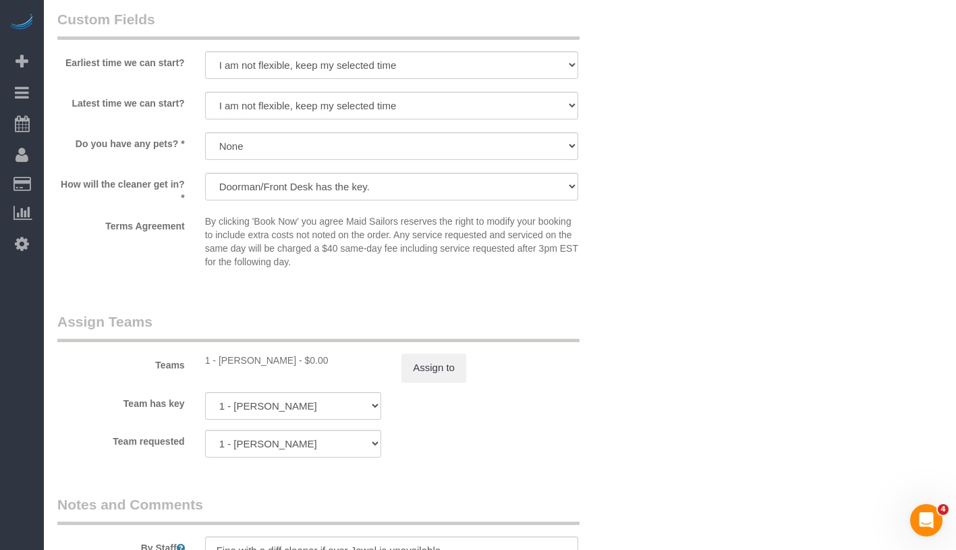
scroll to position [1670, 0]
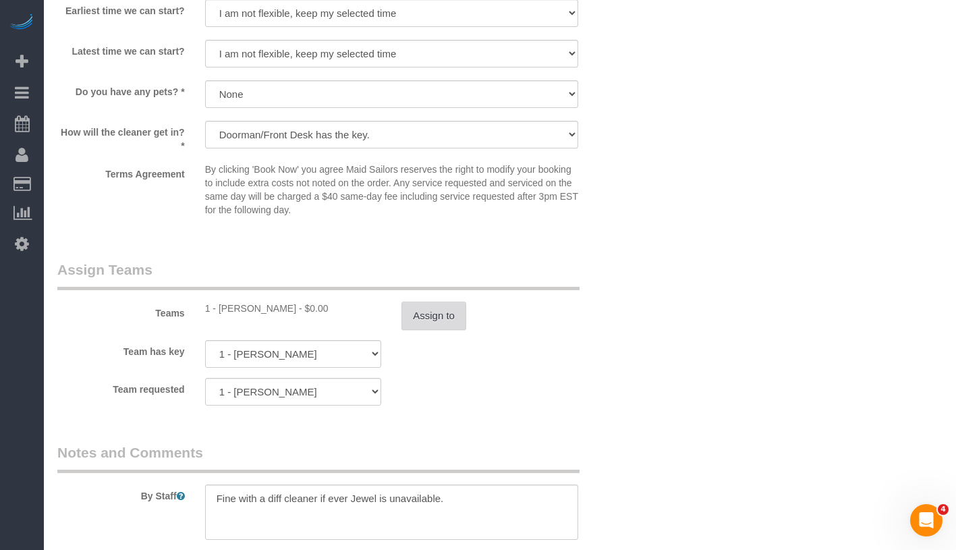
click at [445, 320] on button "Assign to" at bounding box center [433, 315] width 65 height 28
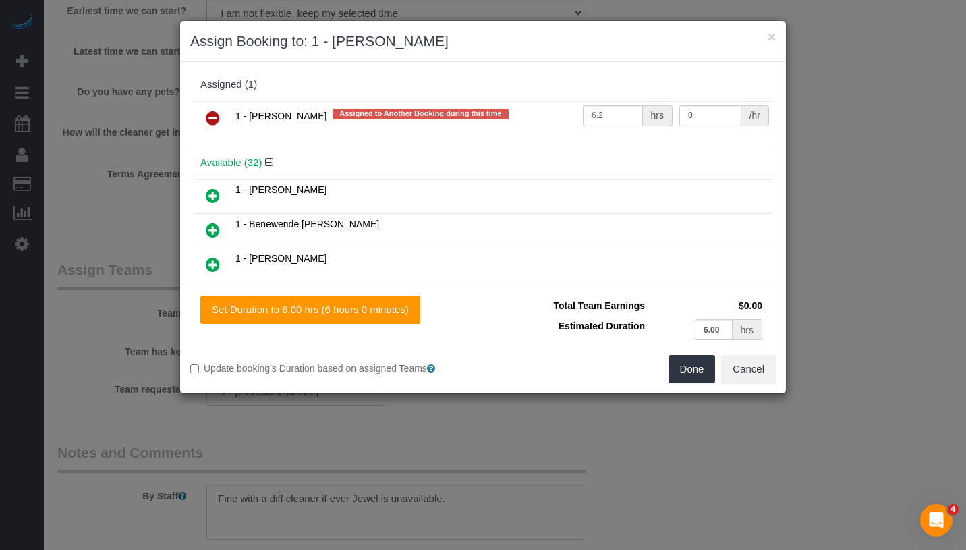
click at [214, 118] on icon at bounding box center [213, 118] width 14 height 16
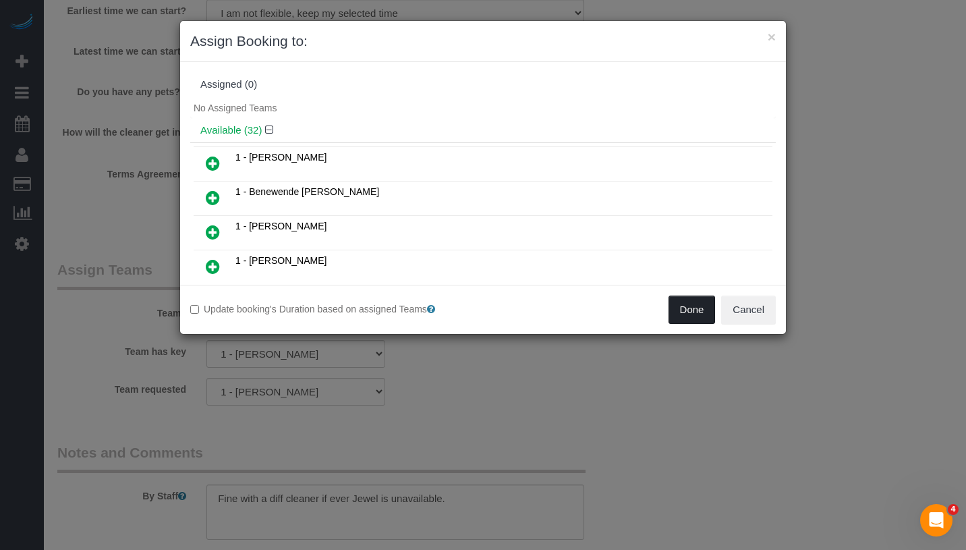
click at [697, 314] on button "Done" at bounding box center [691, 309] width 47 height 28
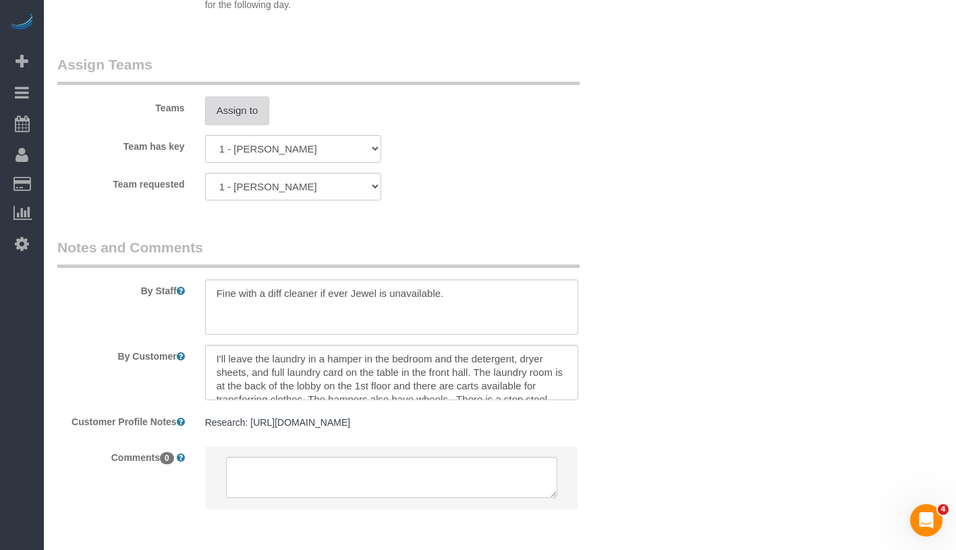
scroll to position [1931, 0]
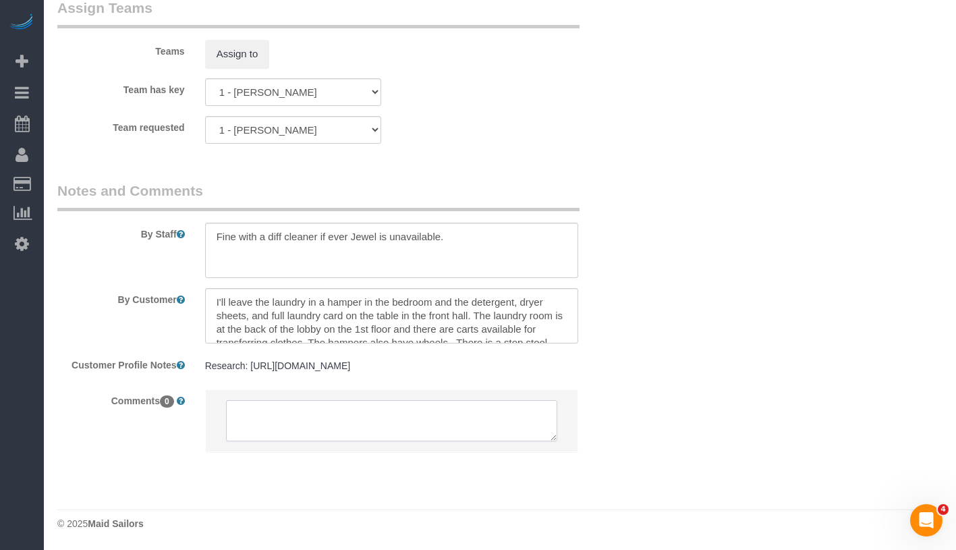
click at [316, 417] on textarea at bounding box center [391, 421] width 331 height 42
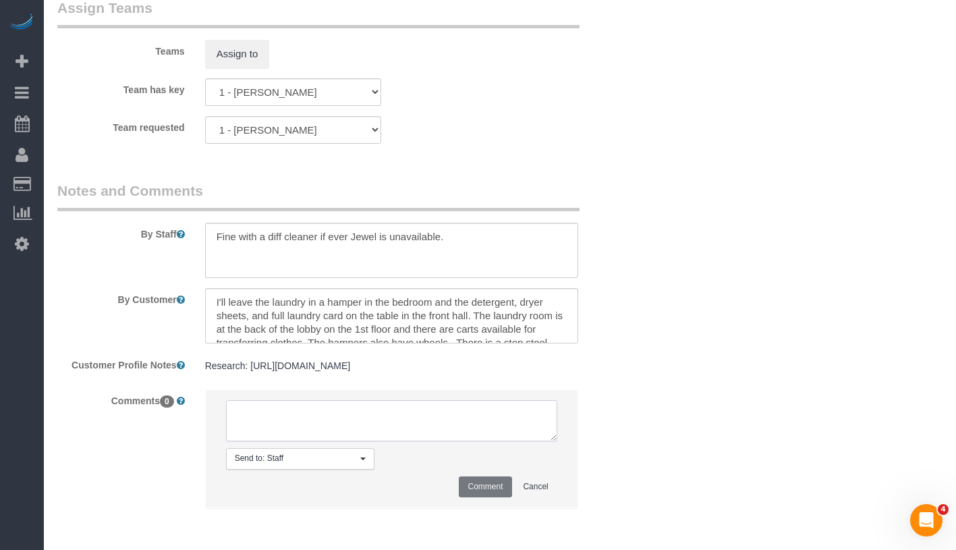
paste textarea "9am - 4pm both days"
type textarea "9am - 4pm flex"
click at [490, 490] on button "Comment" at bounding box center [485, 486] width 53 height 21
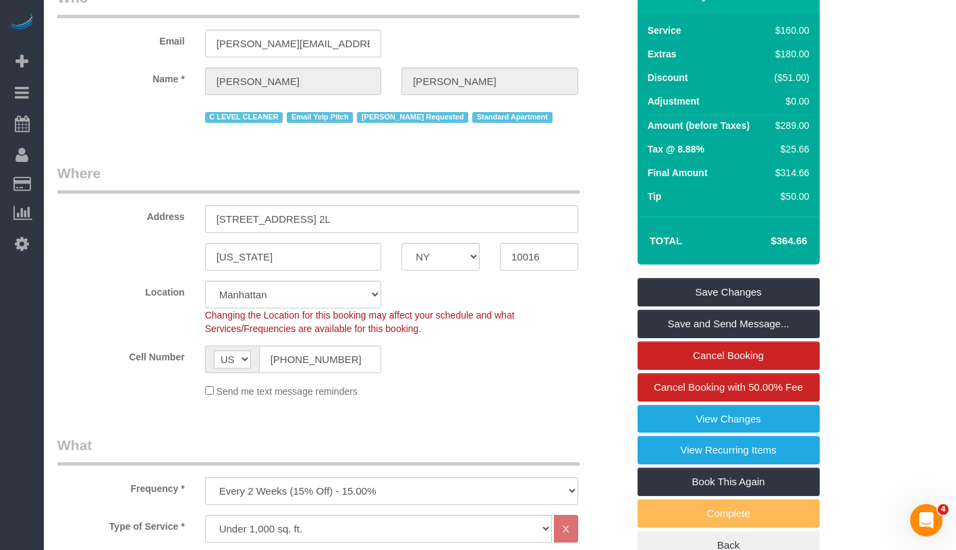
scroll to position [0, 0]
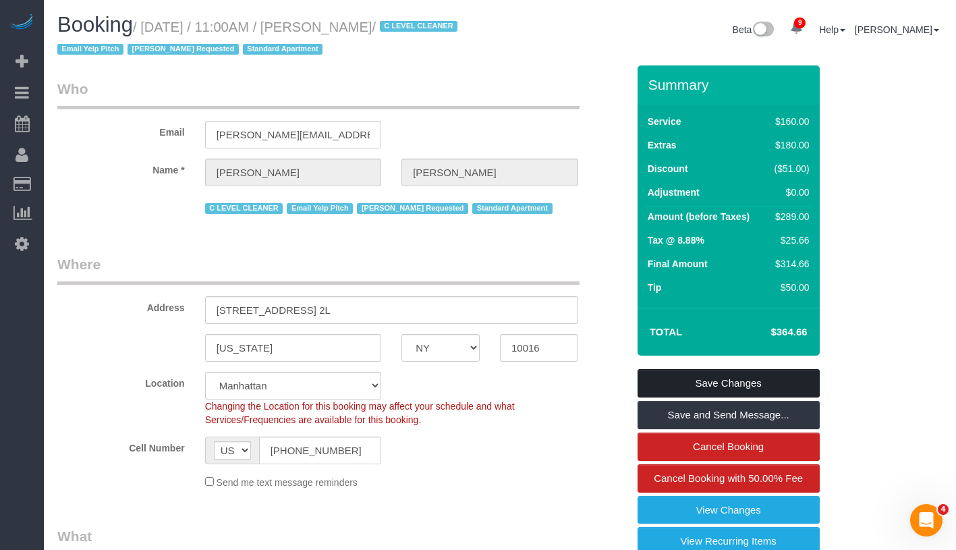
click at [794, 380] on link "Save Changes" at bounding box center [728, 383] width 182 height 28
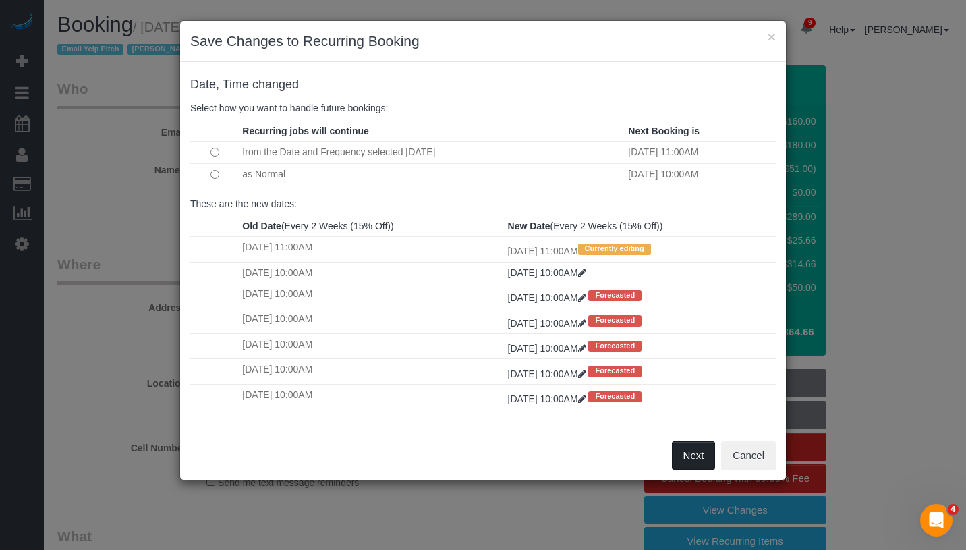
click at [687, 453] on button "Next" at bounding box center [694, 455] width 44 height 28
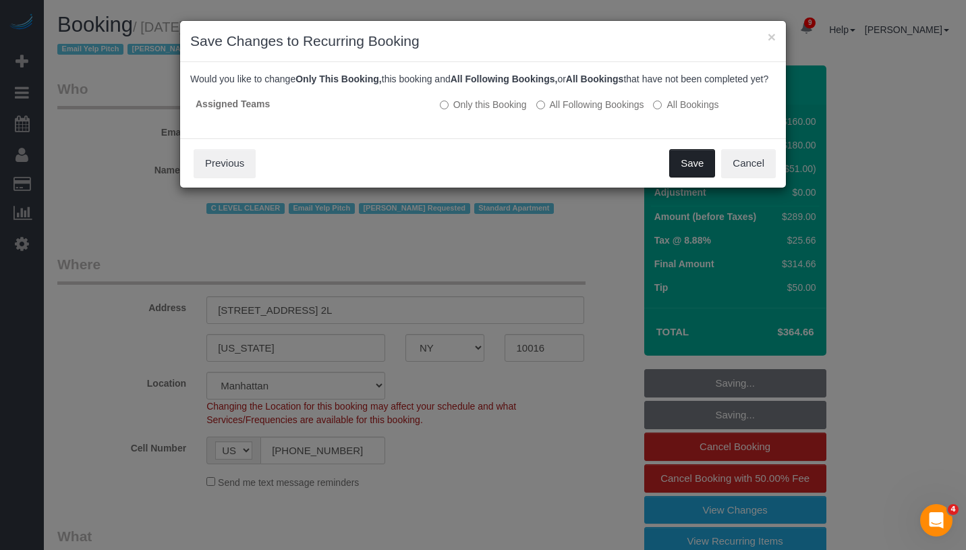
click at [691, 173] on button "Save" at bounding box center [692, 163] width 46 height 28
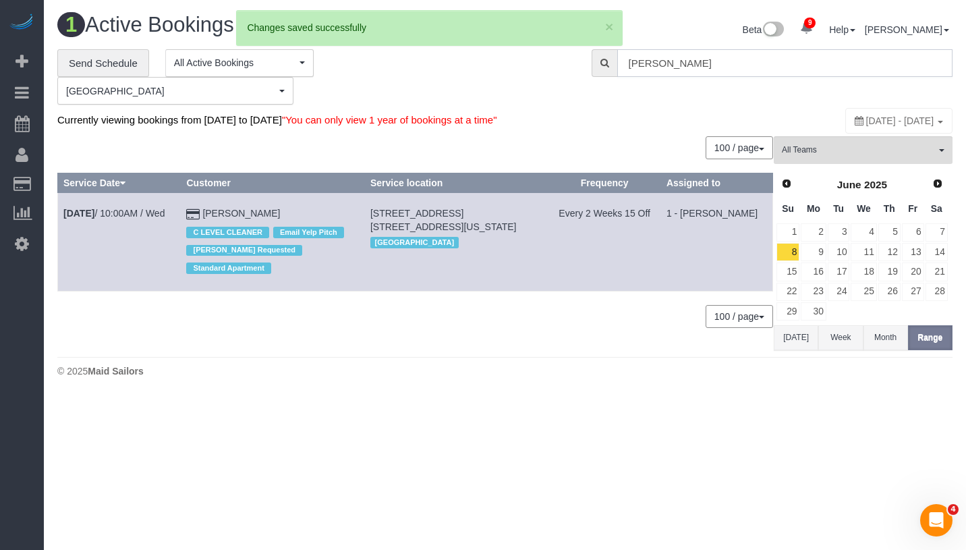
click at [740, 62] on input "Jacqueline Bonneau" at bounding box center [784, 63] width 335 height 28
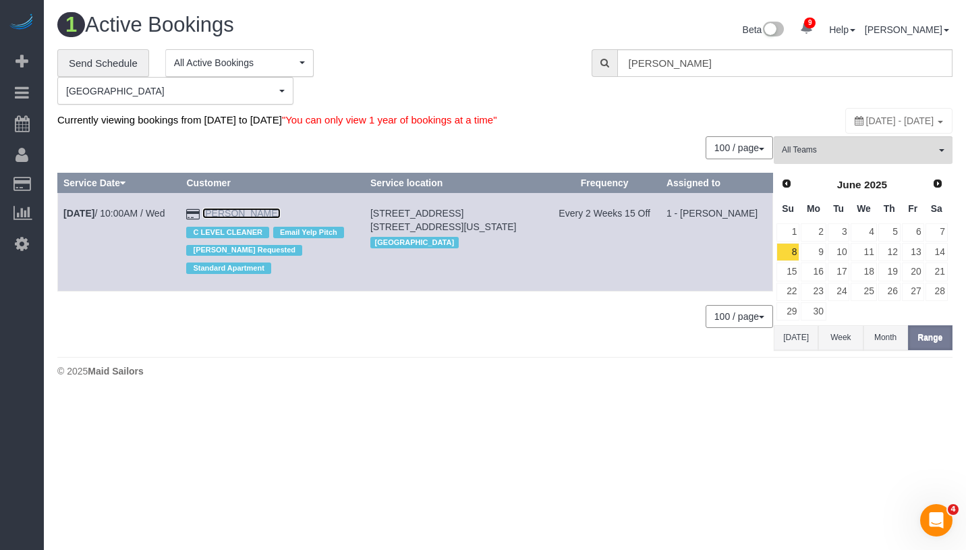
click at [280, 212] on link "Jacqueline Bonneau" at bounding box center [241, 213] width 78 height 11
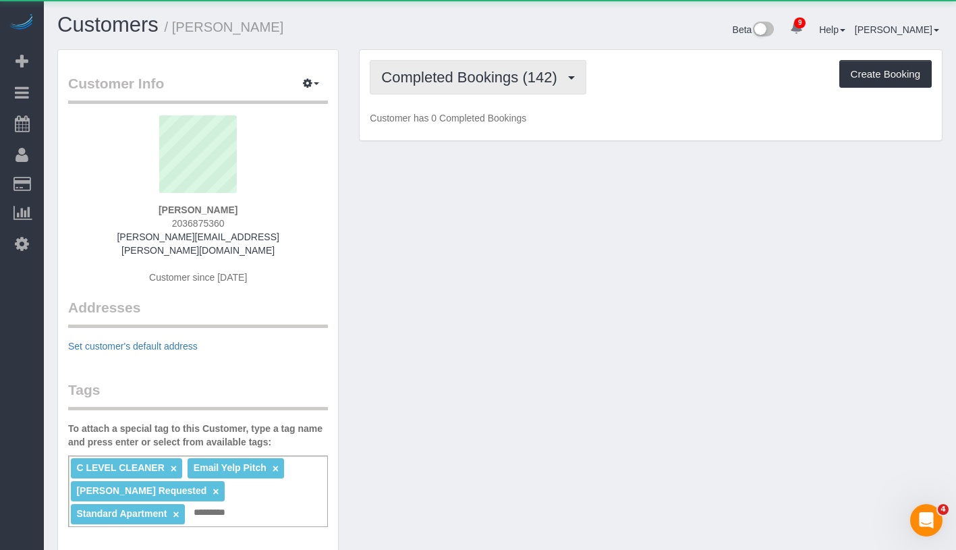
click at [467, 72] on span "Completed Bookings (142)" at bounding box center [472, 77] width 182 height 17
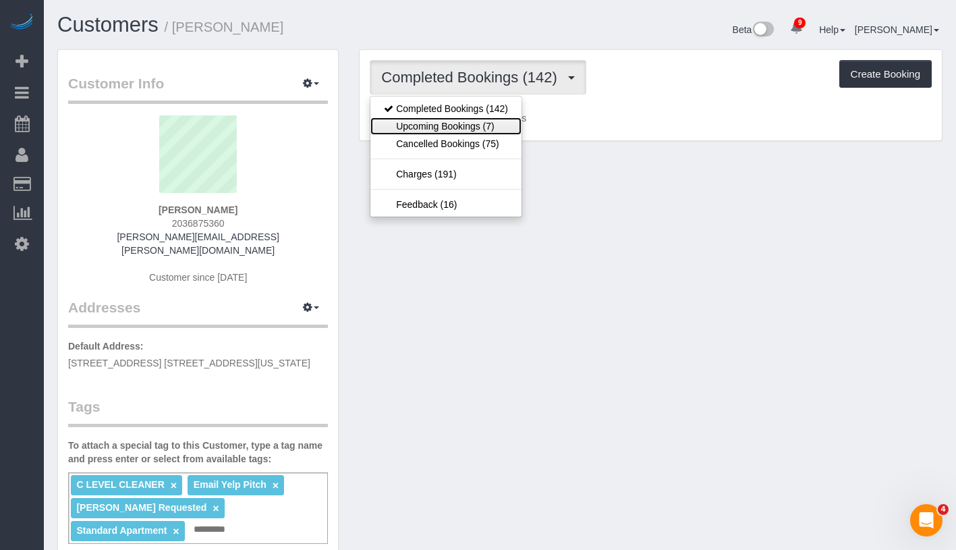
click at [466, 127] on link "Upcoming Bookings (7)" at bounding box center [445, 126] width 151 height 18
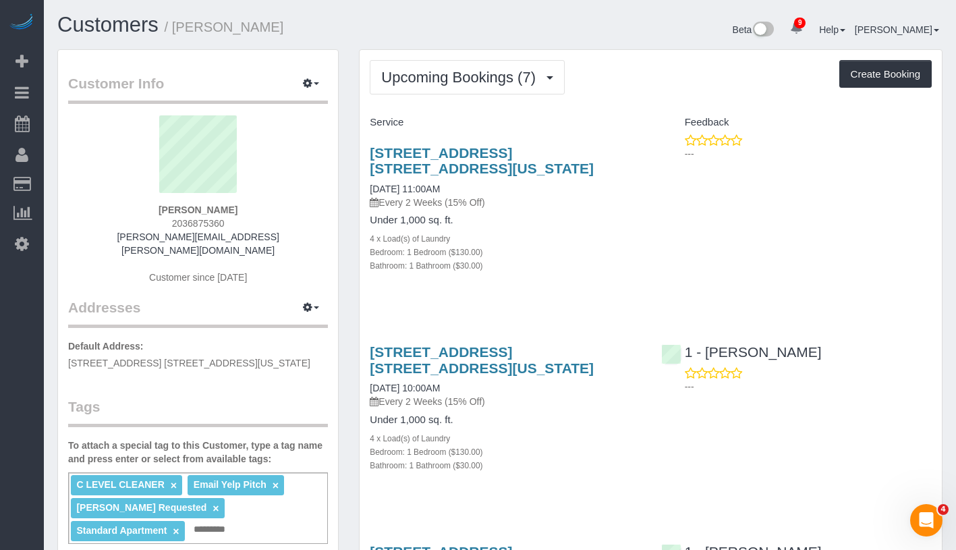
drag, startPoint x: 363, startPoint y: 186, endPoint x: 474, endPoint y: 186, distance: 111.3
click at [474, 186] on div "244 Madison Ave, Apt. 2l, New York, NY 10016 09/04/2025 11:00AM Every 2 Weeks (…" at bounding box center [504, 216] width 291 height 165
copy link "09/04/2025 11:00AM"
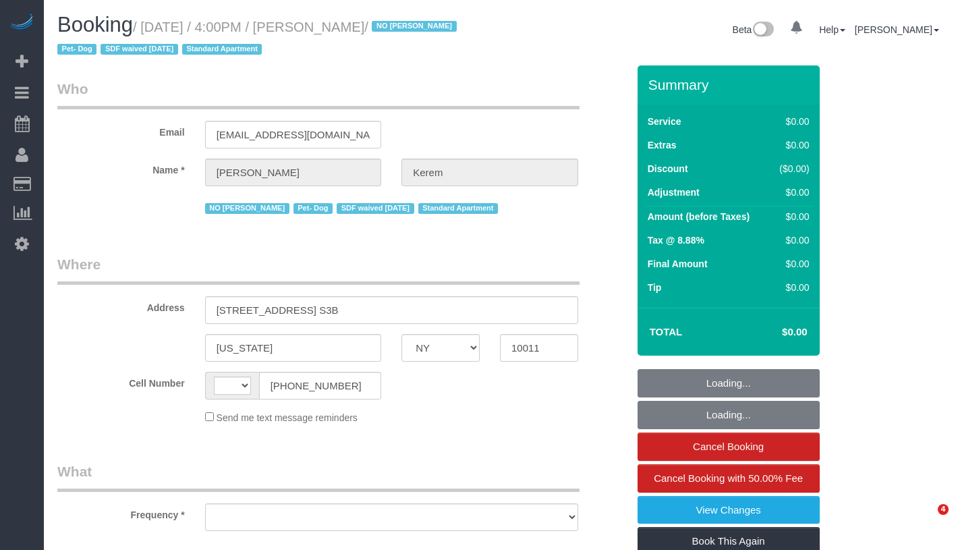
select select "NY"
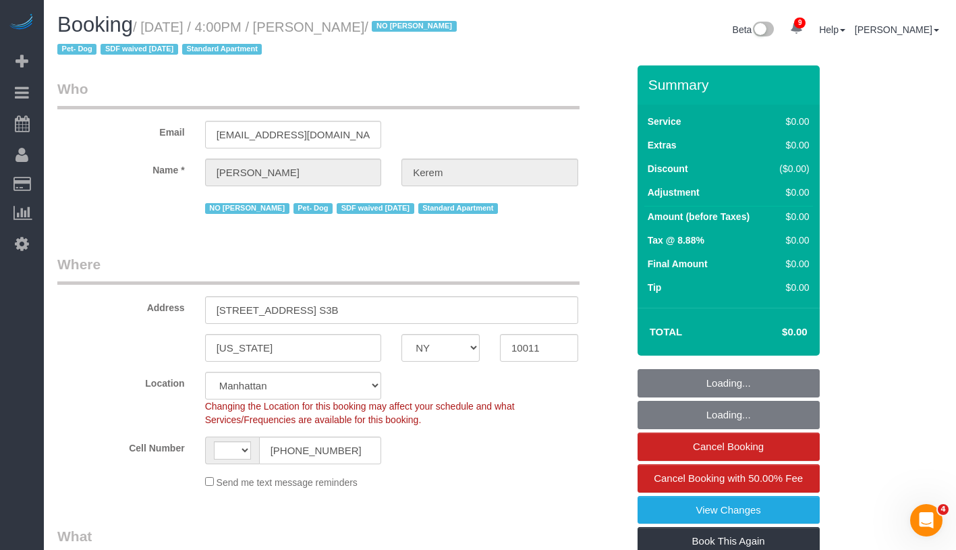
select select "object:492"
select select "string:[GEOGRAPHIC_DATA]"
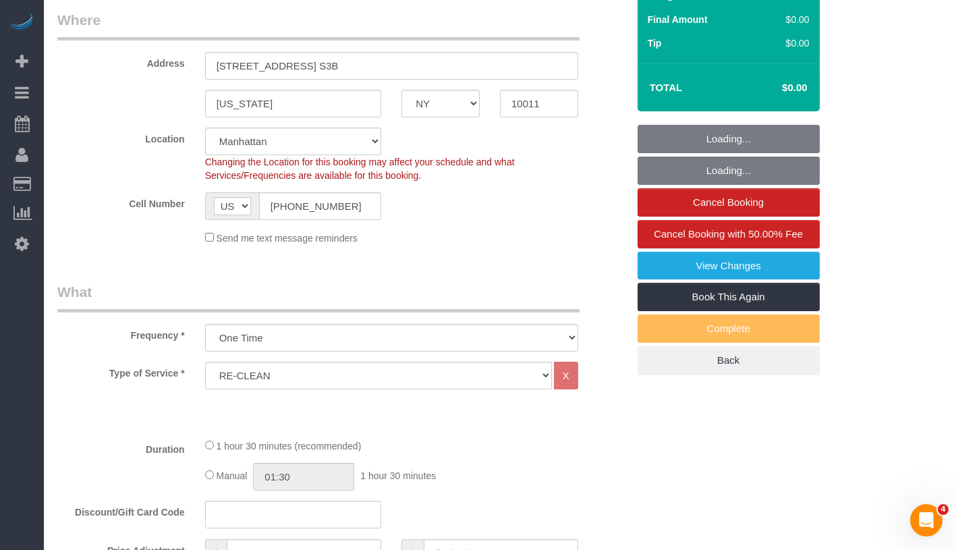
select select "number:64"
select select "number:78"
select select "number:13"
select select "number:5"
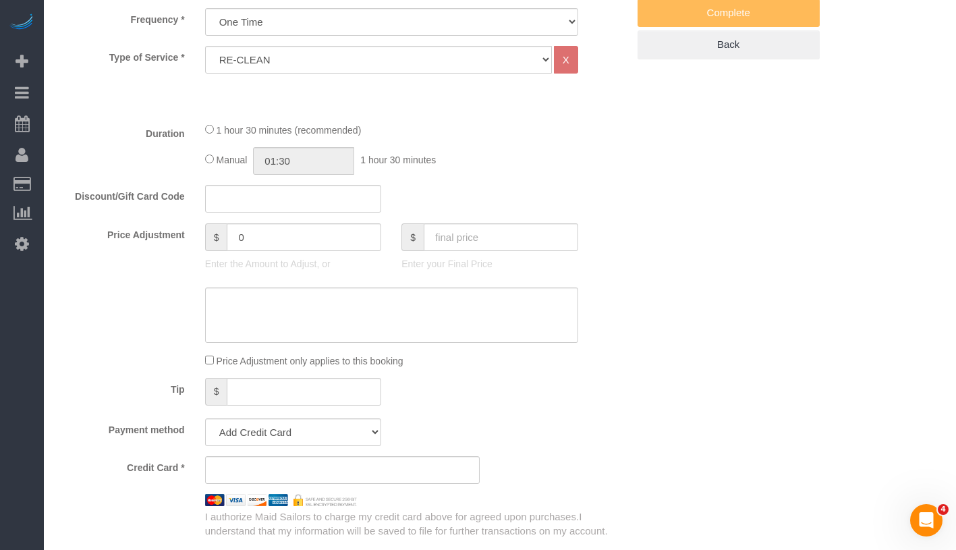
select select "string:stripe-pm_1RSMK44VGloSiKo7GjZfo9Rp"
select select "spot1"
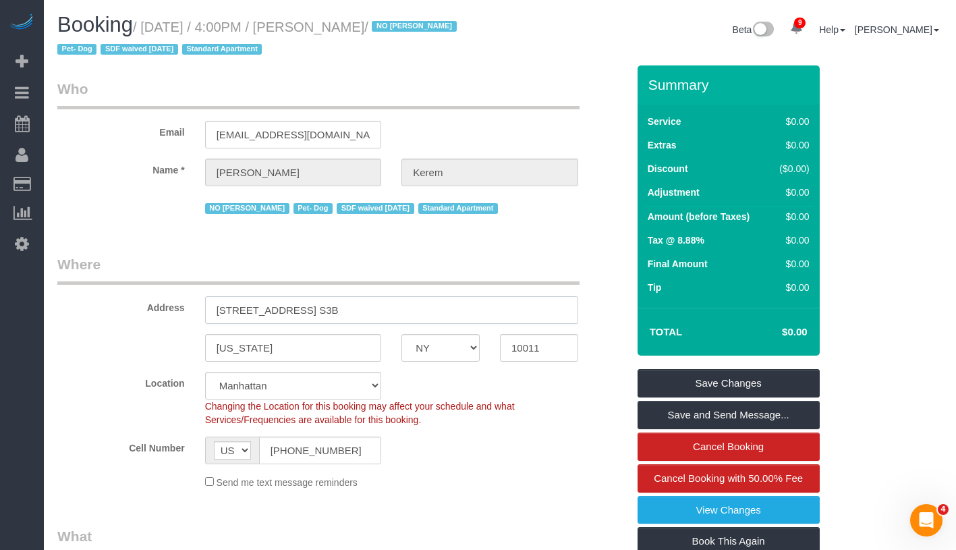
drag, startPoint x: 212, startPoint y: 308, endPoint x: 401, endPoint y: 310, distance: 188.8
click at [401, 310] on input "555 West 23rd Street, Apt. S3B" at bounding box center [391, 310] width 373 height 28
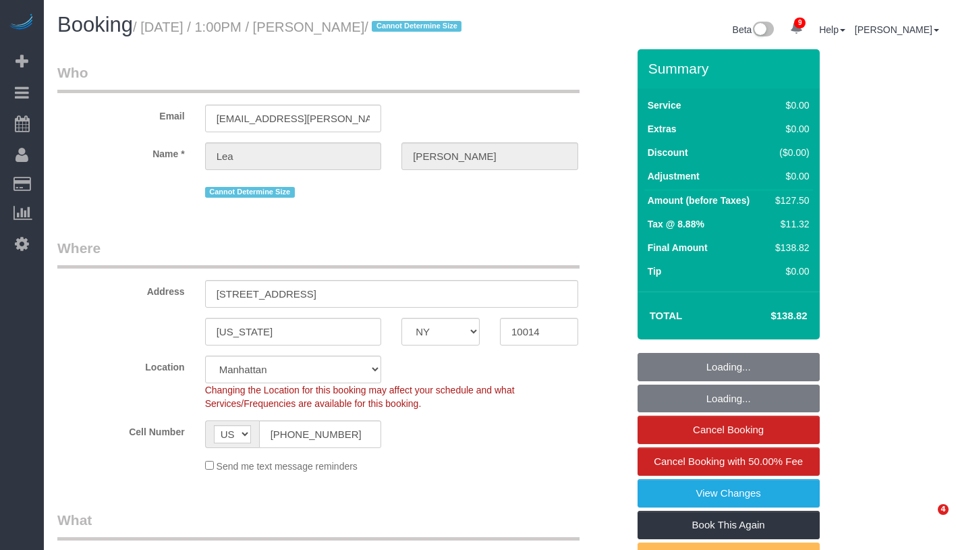
select select "NY"
select select "number:89"
select select "number:90"
select select "number:15"
select select "number:5"
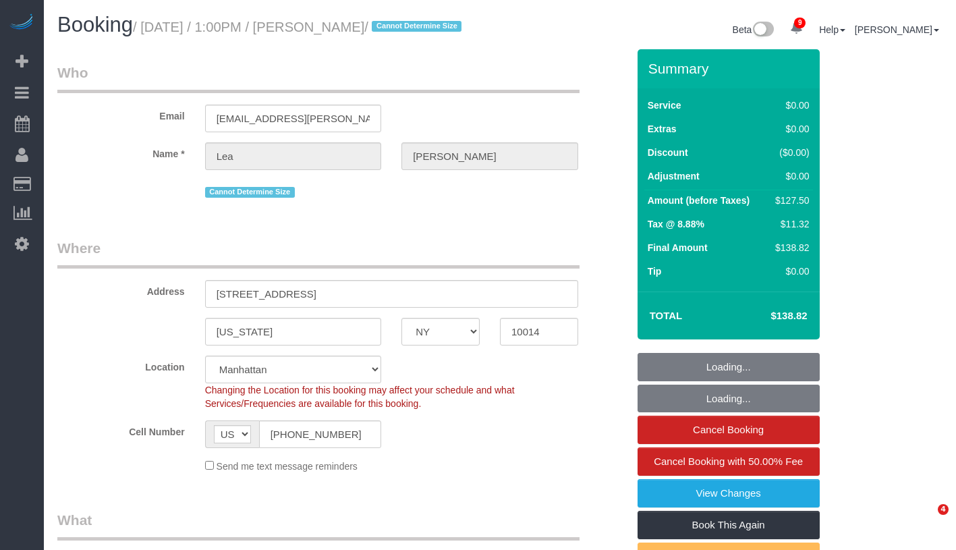
select select "spot1"
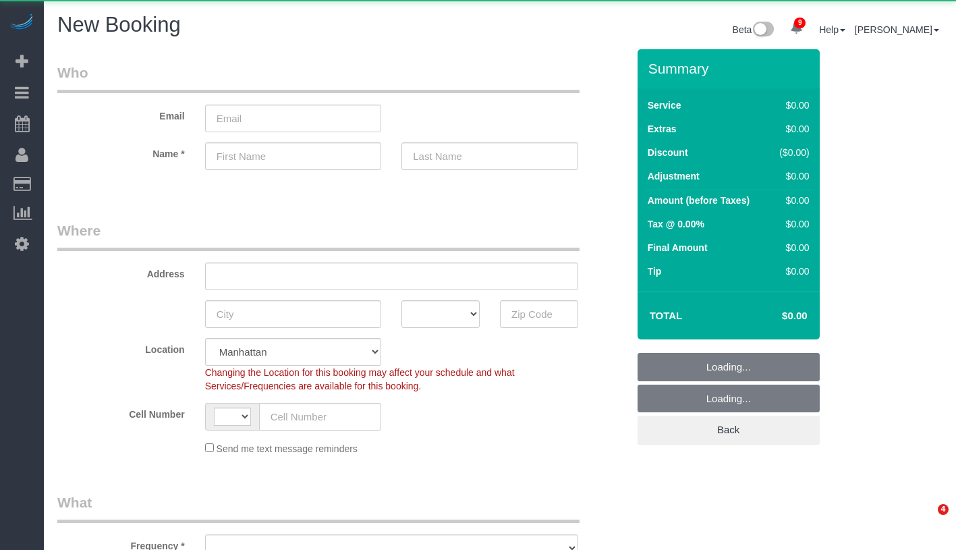
select select "number:89"
select select "number:90"
select select "string:[GEOGRAPHIC_DATA]"
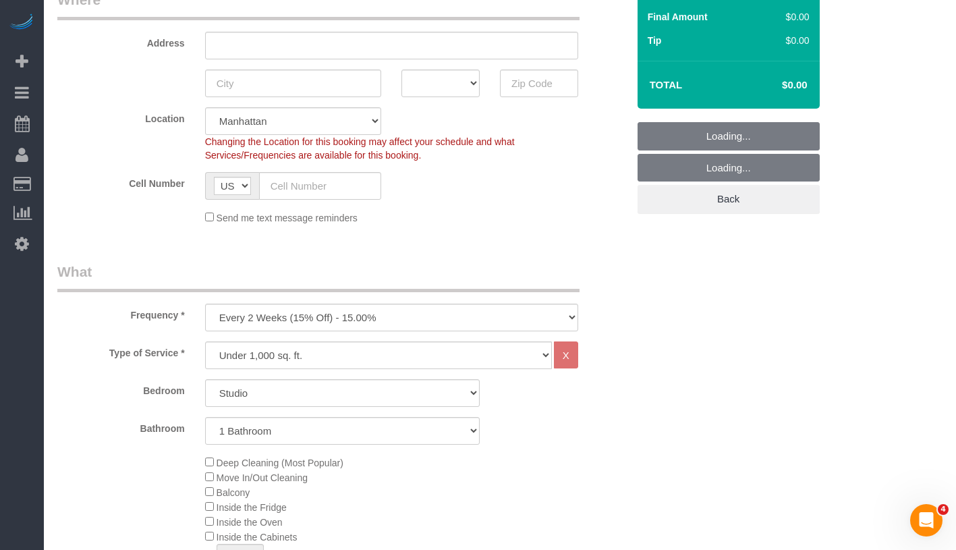
scroll to position [284, 0]
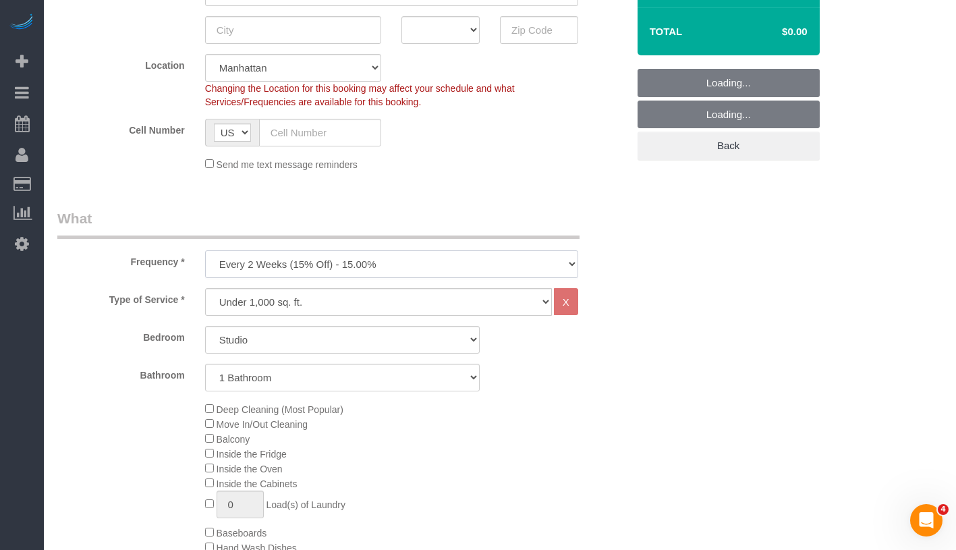
click at [347, 262] on select "One Time Weekly (20% Off) - 20.00% Every 2 Weeks (15% Off) - 15.00% Every 4 Wee…" at bounding box center [391, 264] width 373 height 28
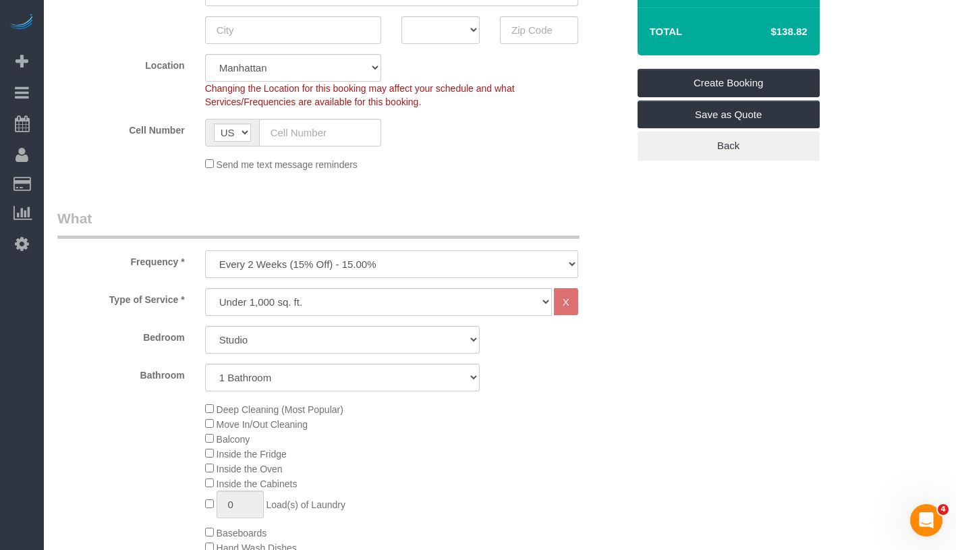
select select "object:1147"
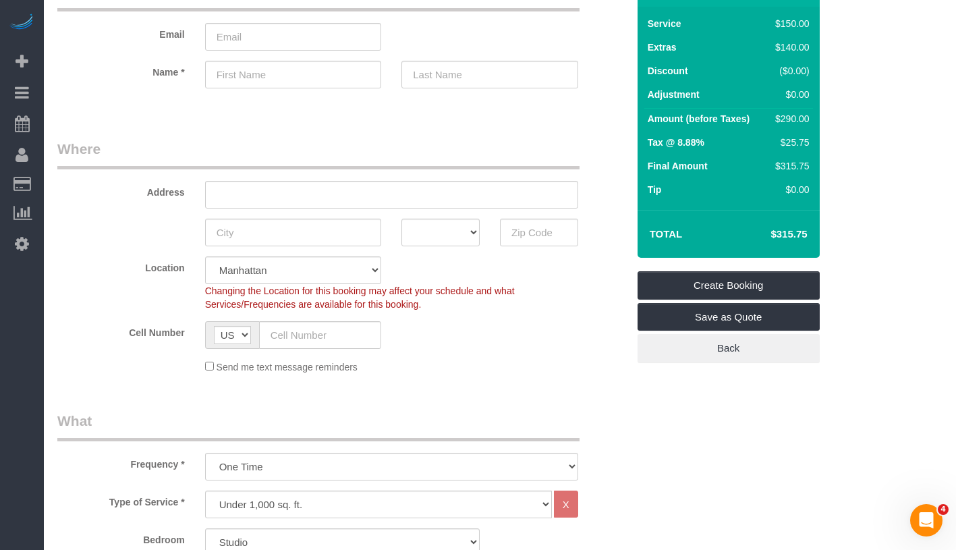
scroll to position [0, 0]
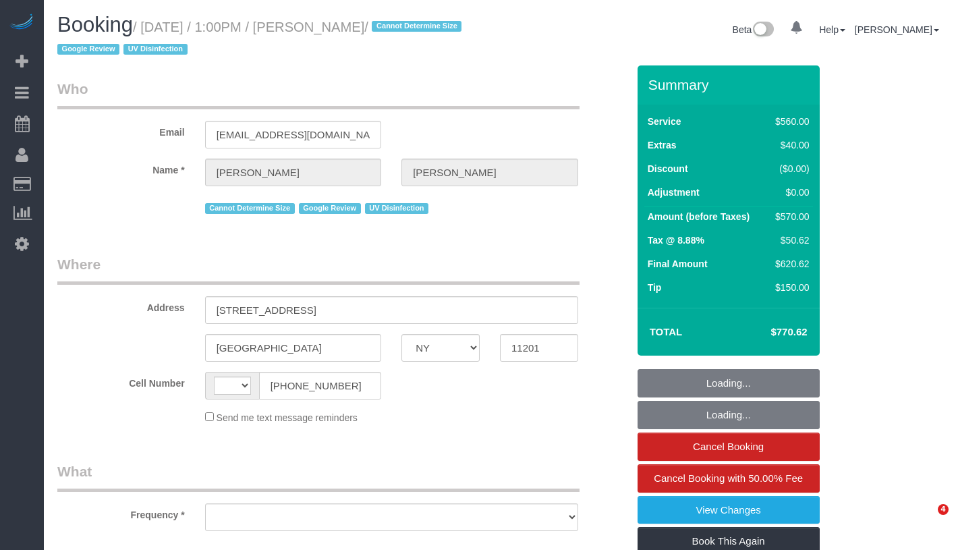
select select "NY"
select select "number:58"
select select "number:73"
select select "number:15"
select select "number:6"
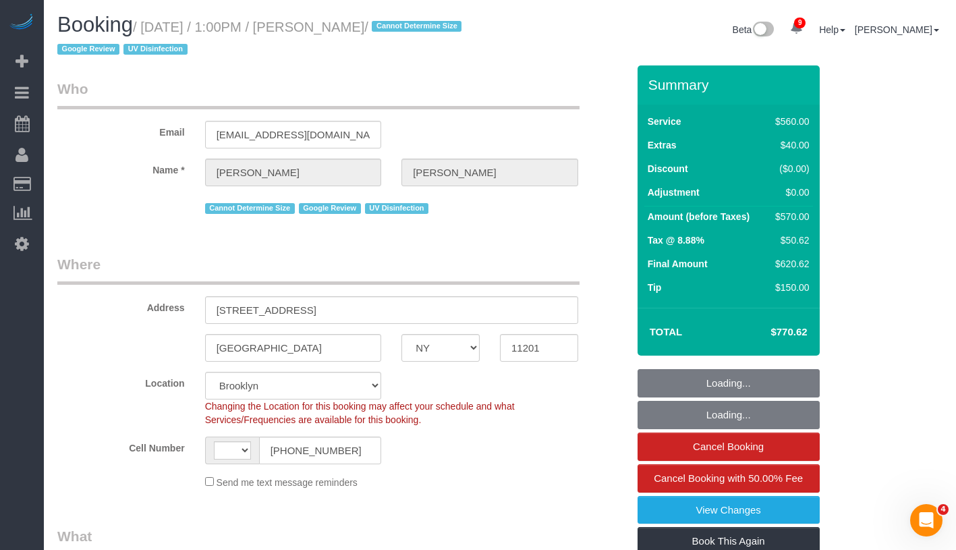
select select "string:[GEOGRAPHIC_DATA]"
select select "object:945"
select select "string:stripe-pm_1REf1F4VGloSiKo7YgU8u7OP"
select select "2"
select select "210"
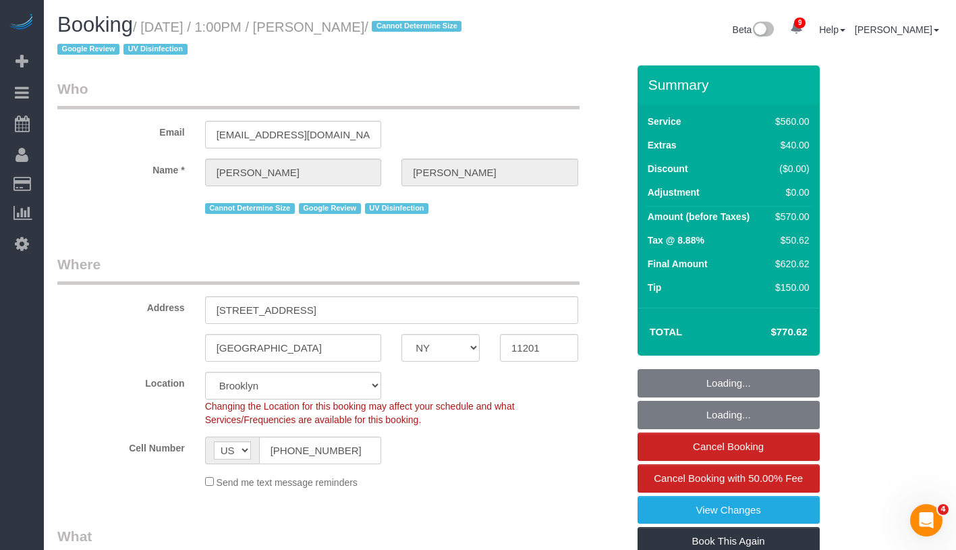
select select "spot1"
select select "object:1329"
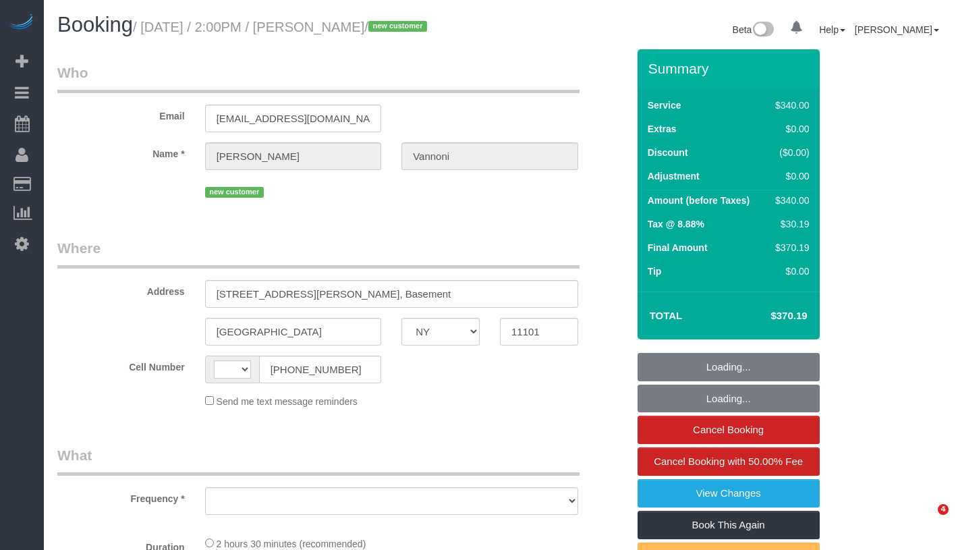
select select "NY"
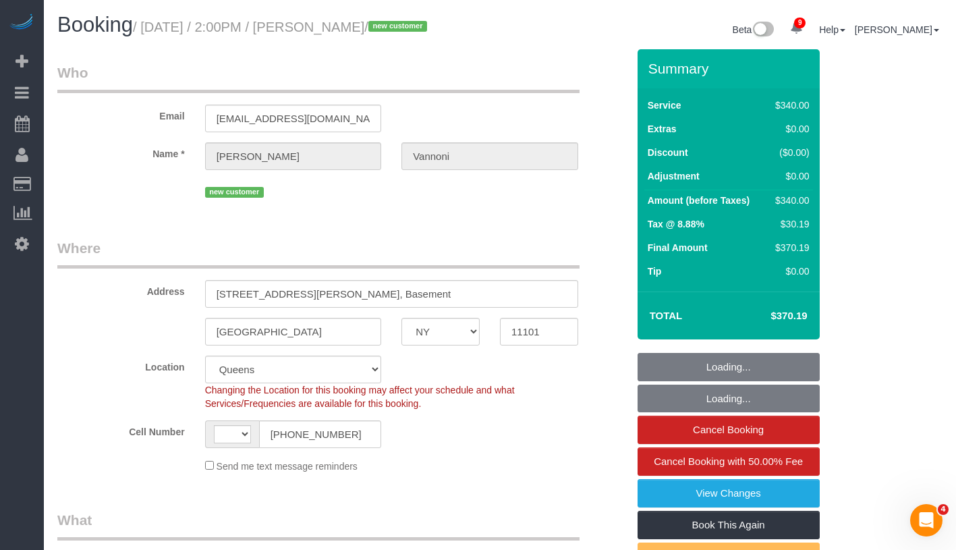
select select "string:[GEOGRAPHIC_DATA]"
select select "string:stripe-pm_1Rywnh4VGloSiKo76gFglGk5"
select select "2"
select select "150"
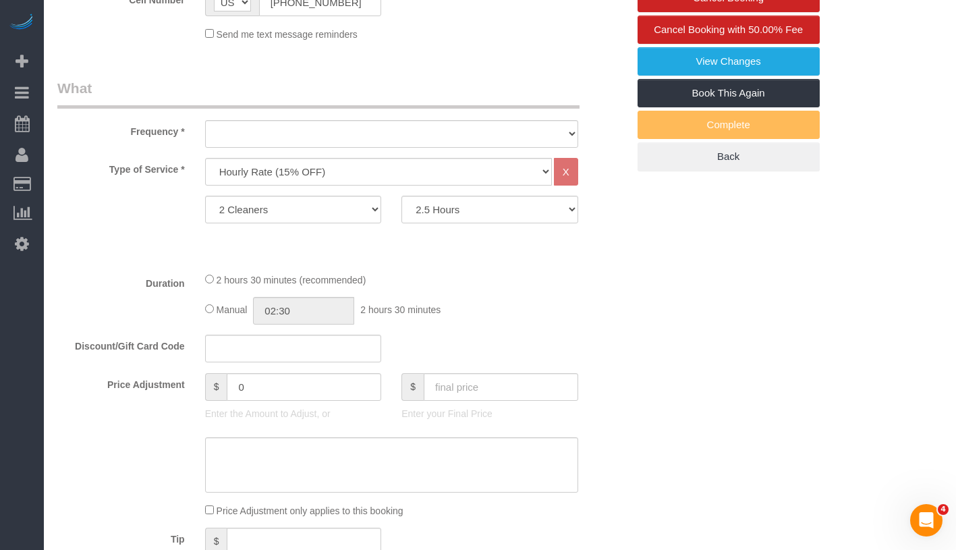
select select "object:1022"
select select "spot1"
select select "number:89"
select select "number:90"
select select "number:15"
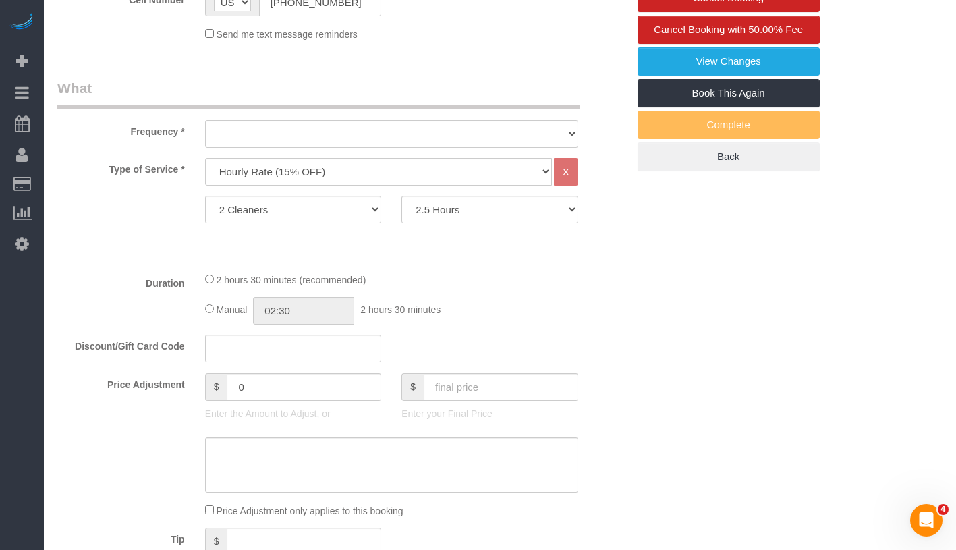
select select "number:7"
select select "object:1549"
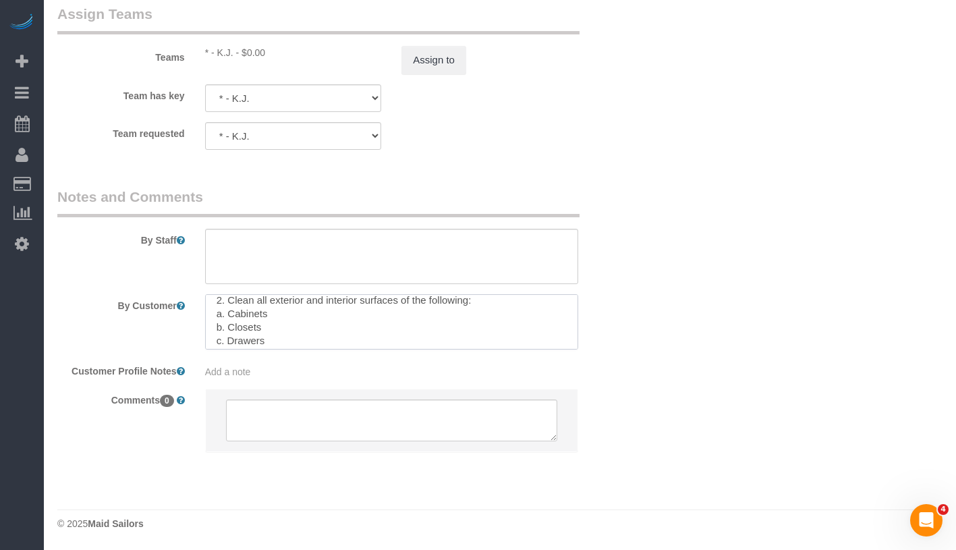
scroll to position [256, 0]
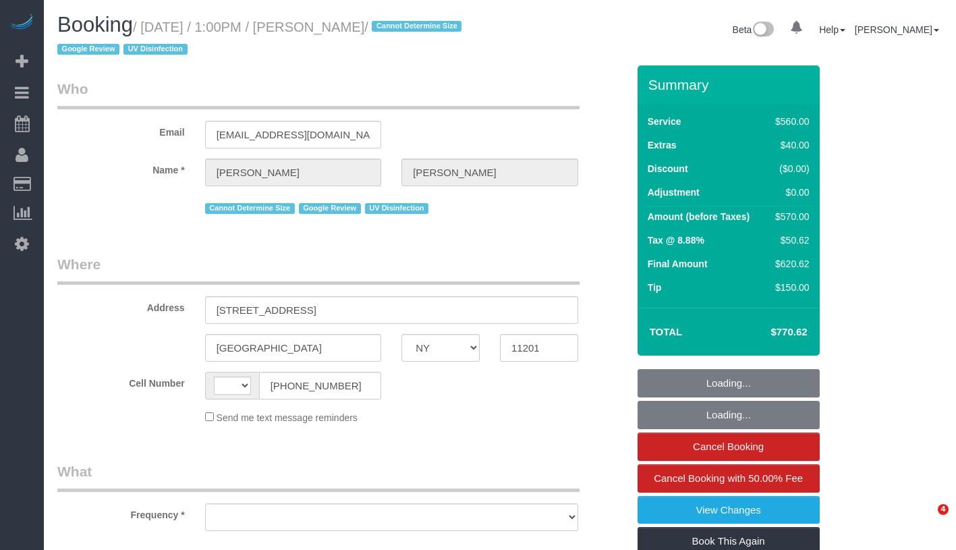
select select "NY"
select select "string:[GEOGRAPHIC_DATA]"
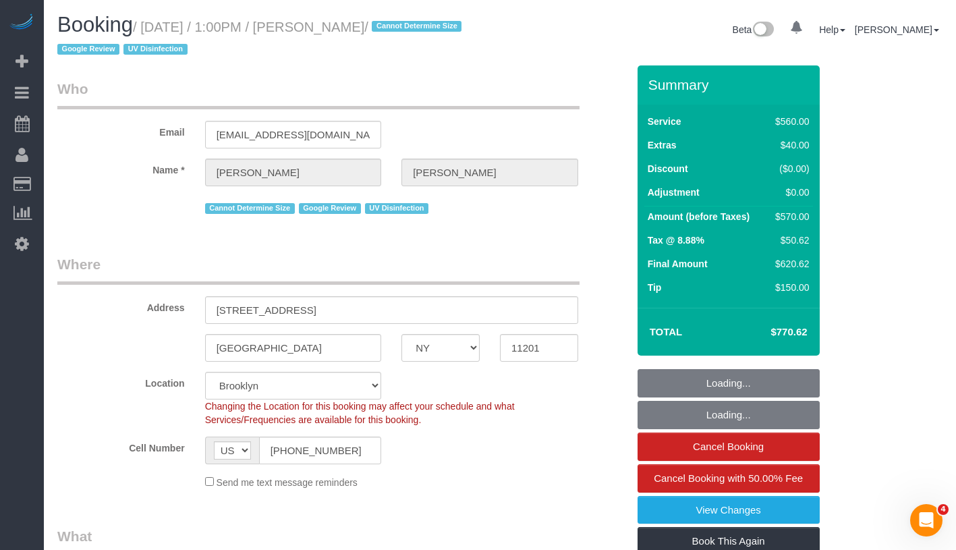
select select "string:stripe-pm_1REf1F4VGloSiKo7YgU8u7OP"
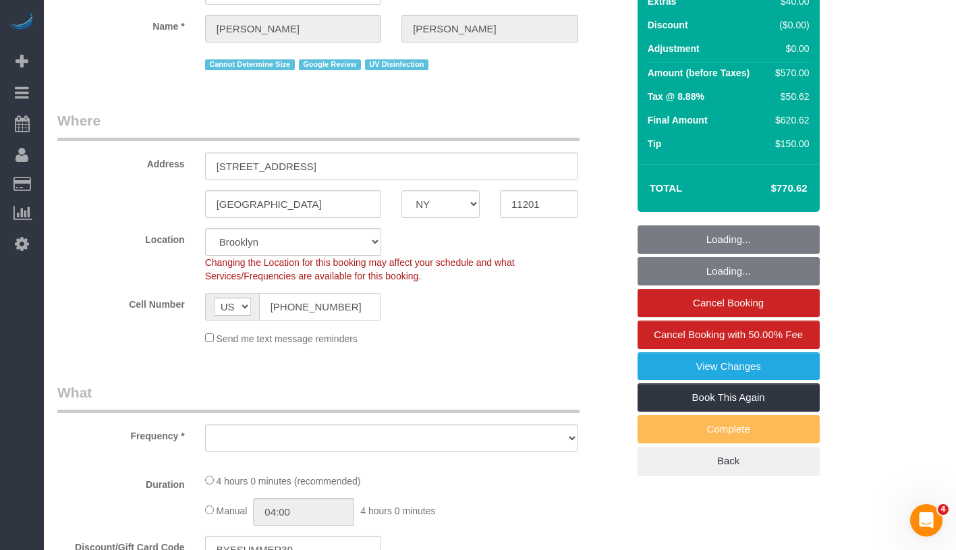
select select "object:724"
select select "spot1"
select select "number:58"
select select "number:73"
select select "number:15"
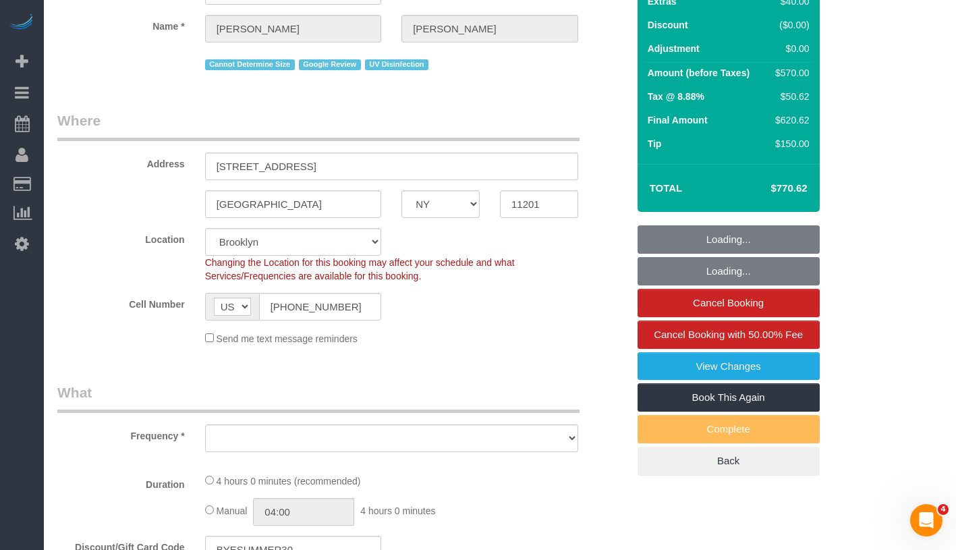
select select "number:6"
select select "object:1329"
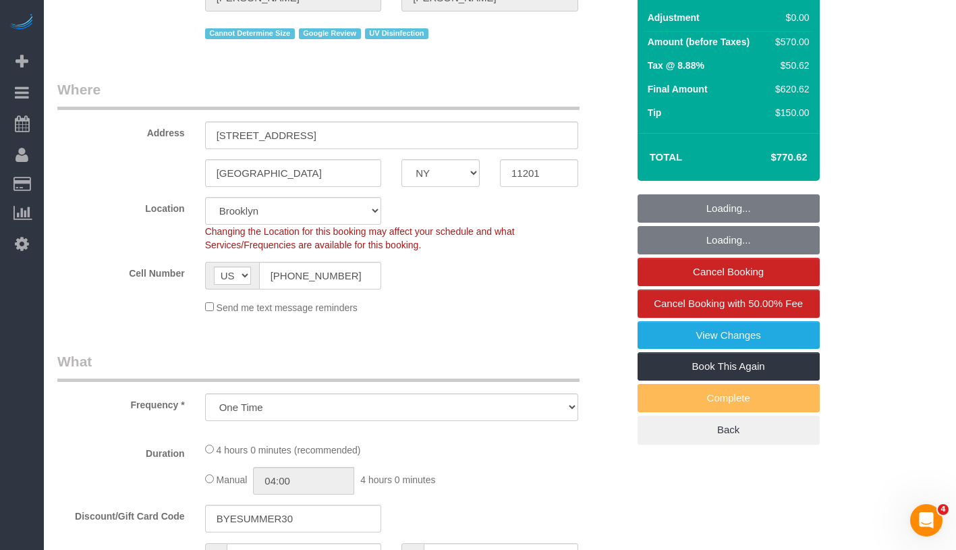
select select "2"
select select "210"
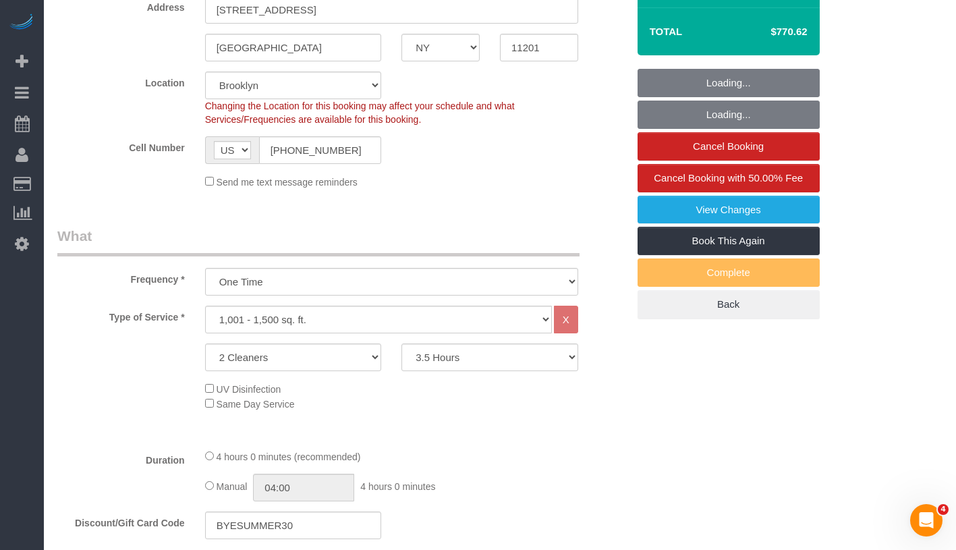
scroll to position [379, 0]
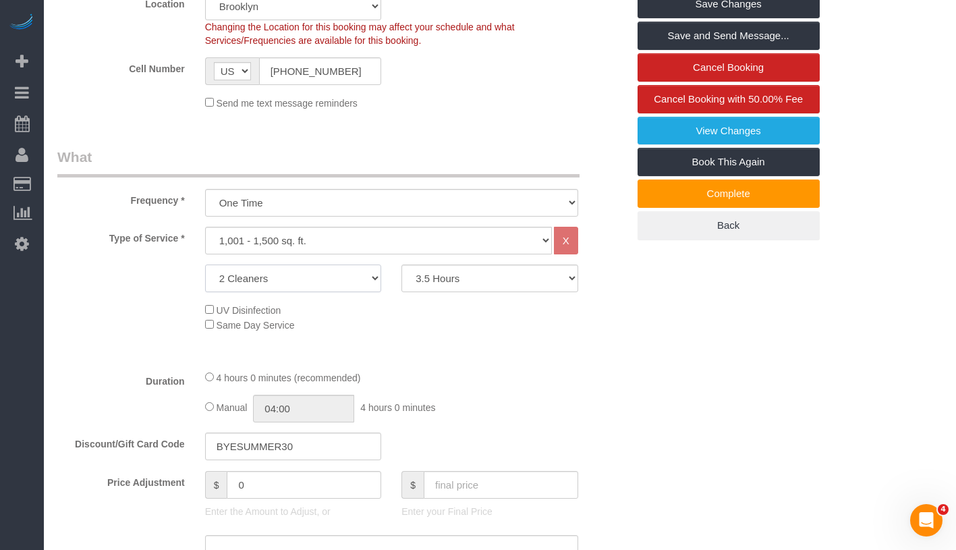
click at [308, 279] on select "1 Cleaner 2 Cleaners 3 Cleaners 4 Cleaners 5 Cleaners" at bounding box center [293, 278] width 177 height 28
select select "1"
click at [469, 276] on select "2 Hours 2.5 Hours 3 Hours 3.5 Hours 4 Hours 4.5 Hours 5 Hours 5.5 Hours 6 Hours…" at bounding box center [489, 278] width 177 height 28
select select "300"
select select "spot42"
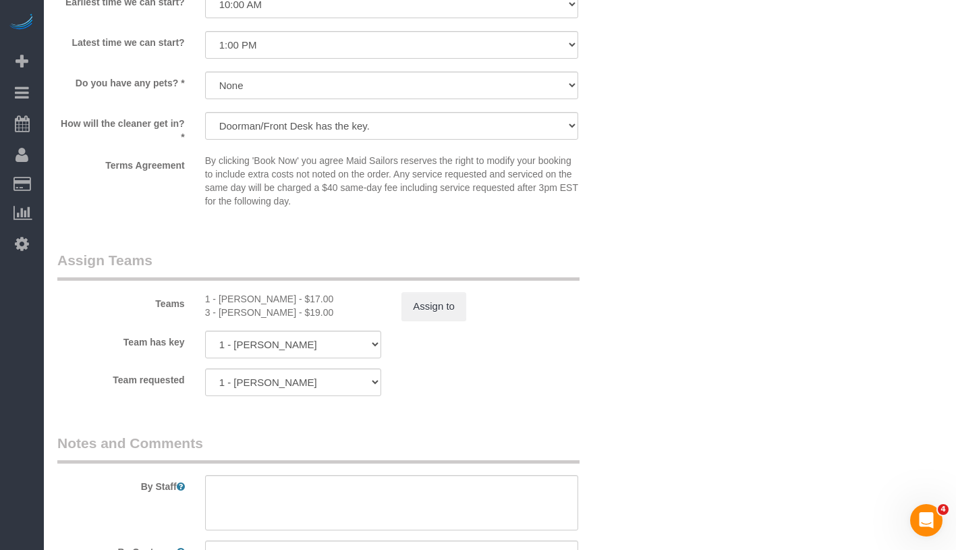
scroll to position [1371, 0]
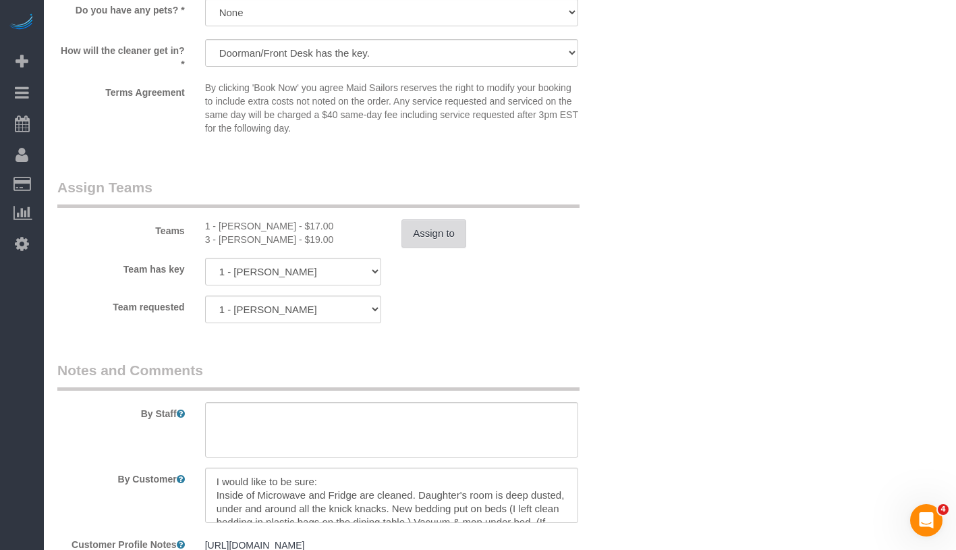
click at [430, 236] on button "Assign to" at bounding box center [433, 233] width 65 height 28
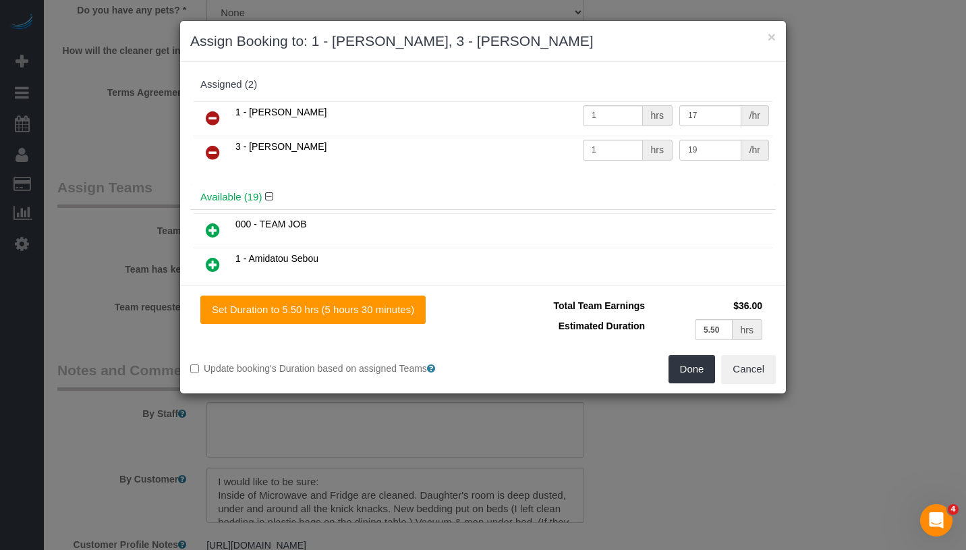
click at [216, 118] on icon at bounding box center [213, 118] width 14 height 16
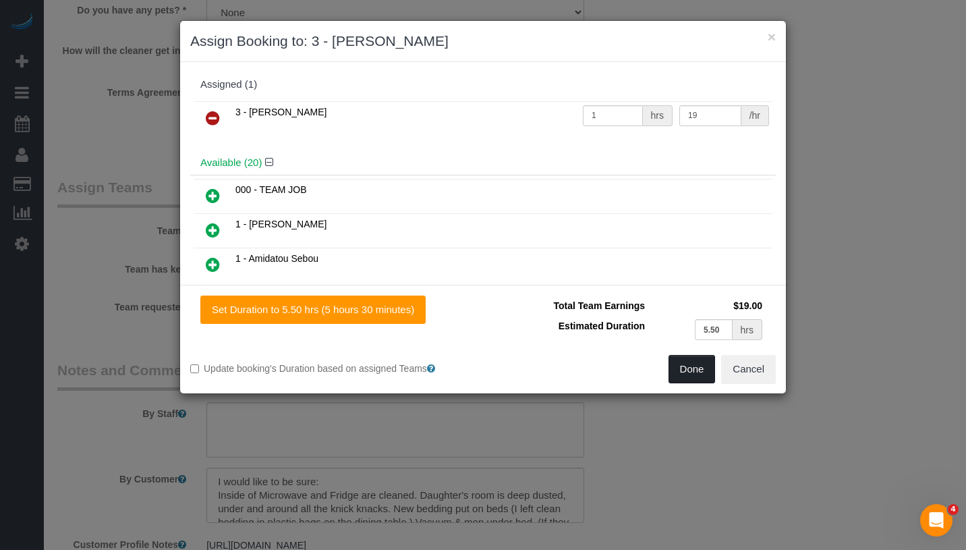
click at [696, 363] on button "Done" at bounding box center [691, 369] width 47 height 28
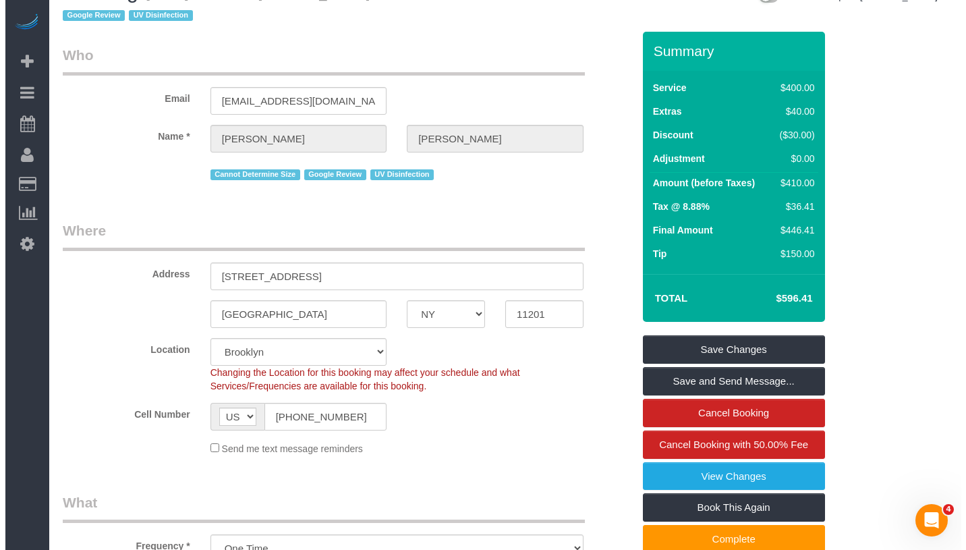
scroll to position [0, 0]
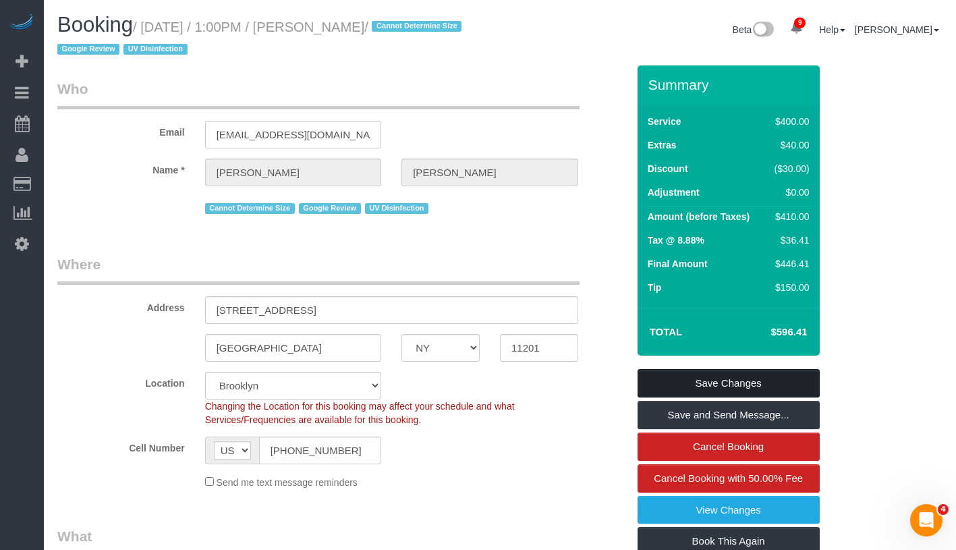
click at [782, 378] on link "Save Changes" at bounding box center [728, 383] width 182 height 28
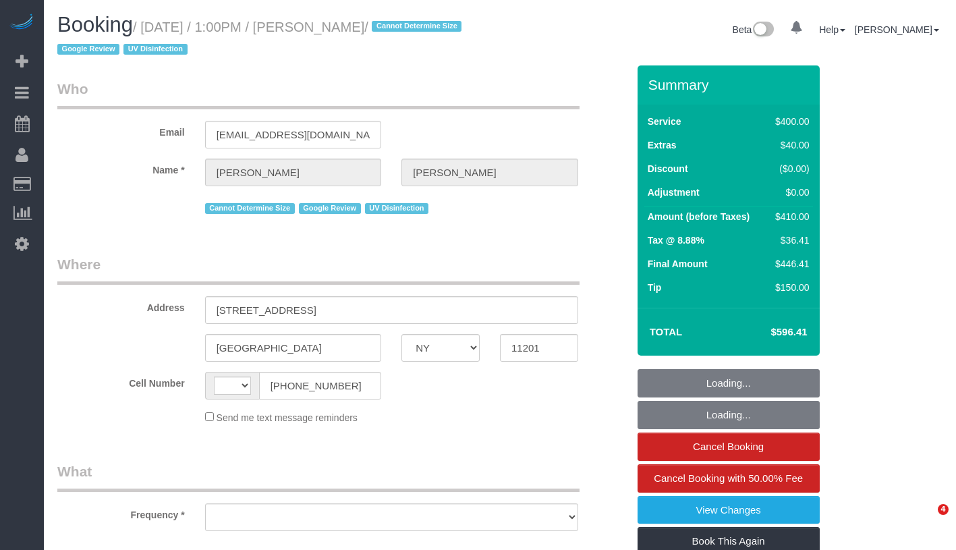
select select "NY"
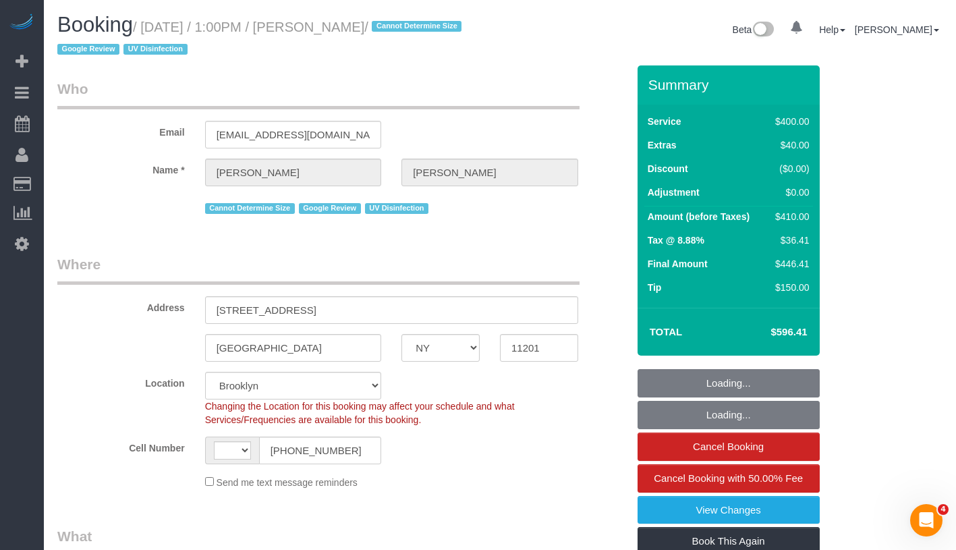
select select "string:[GEOGRAPHIC_DATA]"
select select "string:stripe-pm_1REf1F4VGloSiKo7YgU8u7OP"
select select "object:715"
select select "spot1"
select select "number:58"
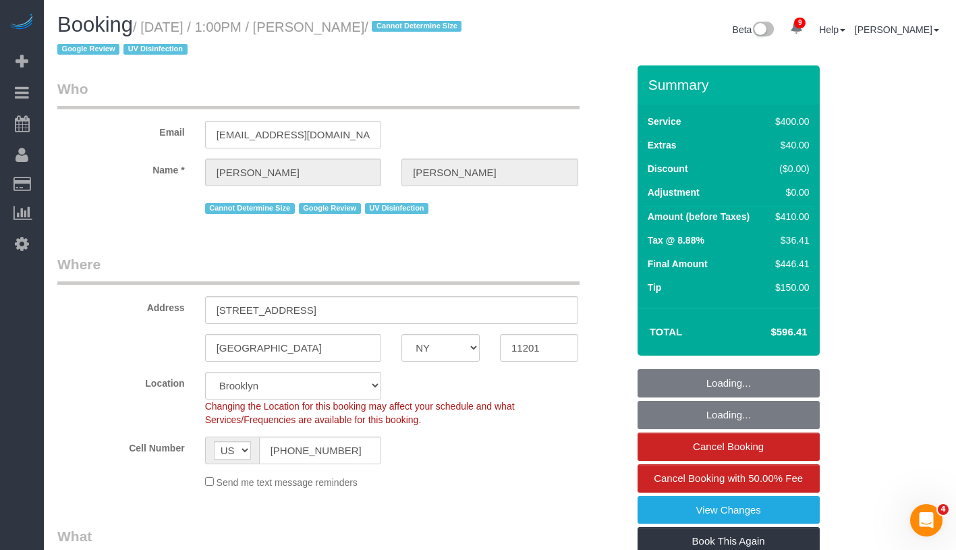
select select "number:73"
select select "number:15"
select select "number:6"
select select "object:1323"
select select "300"
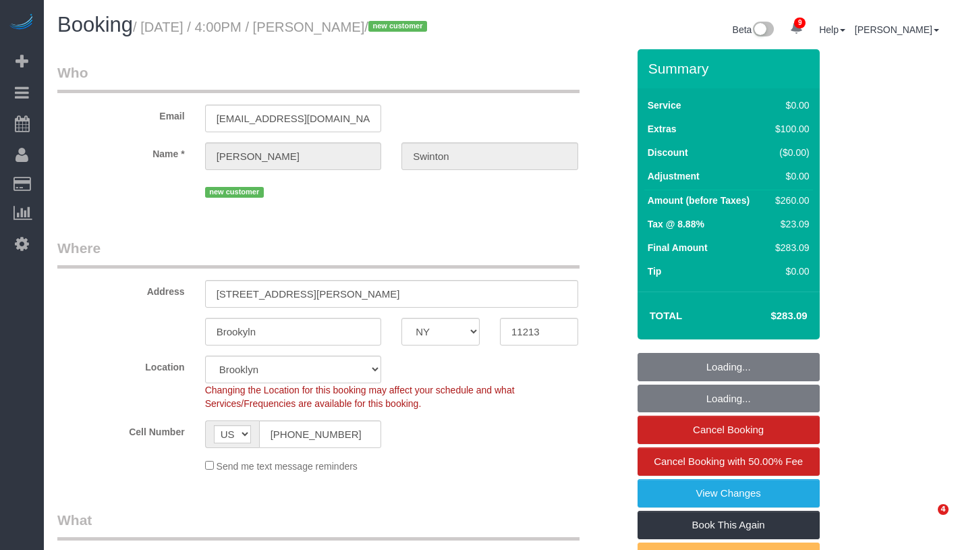
select select "NY"
select select "number:89"
select select "number:90"
select select "number:15"
select select "number:5"
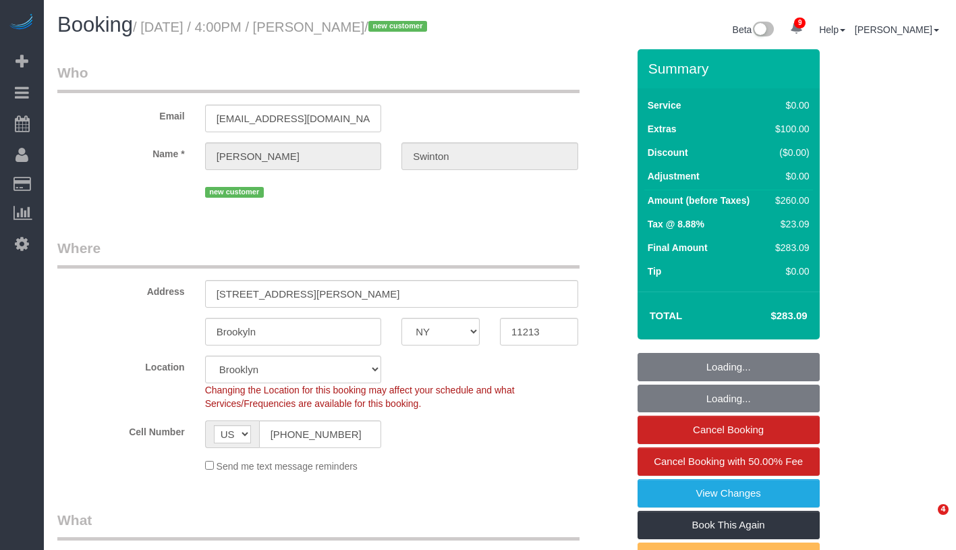
select select "object:1329"
select select "spot1"
select select "1"
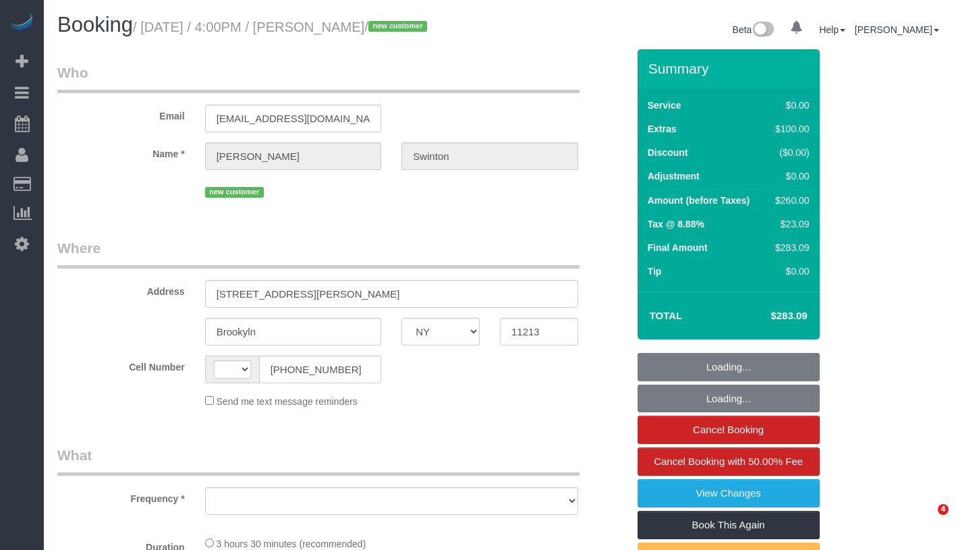
select select "NY"
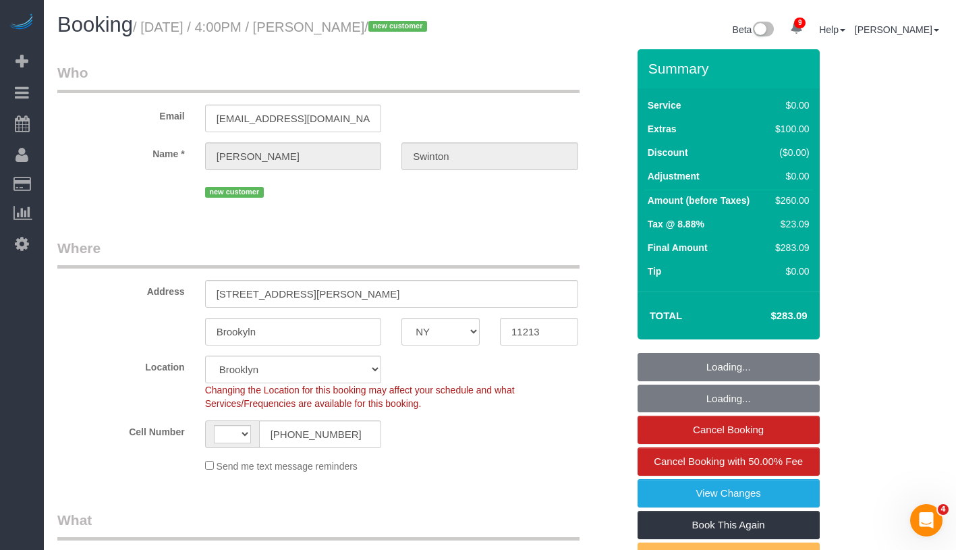
select select "string:[GEOGRAPHIC_DATA]"
select select "string:stripe-pm_1S2xM94VGloSiKo7GE1AsdHx"
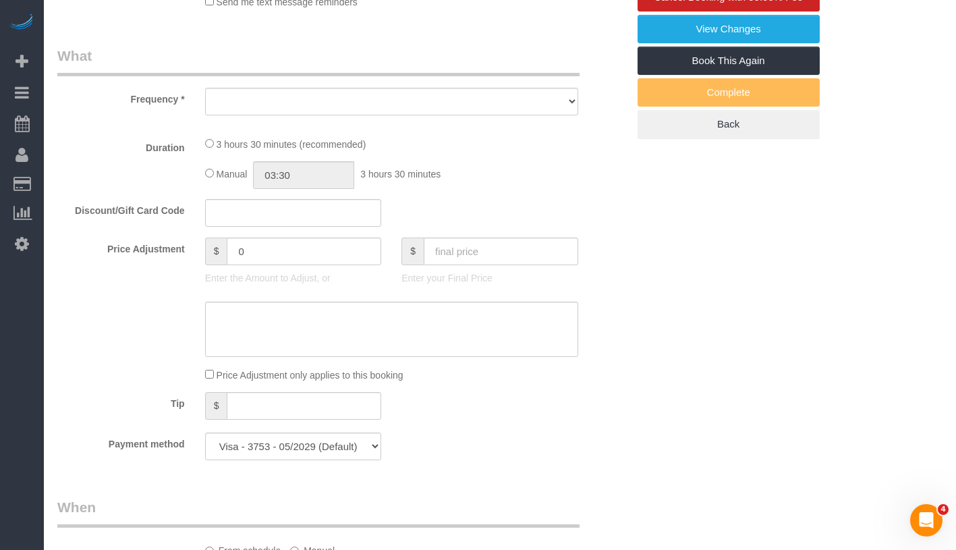
select select "object:701"
select select "spot1"
select select "number:89"
select select "number:90"
select select "number:15"
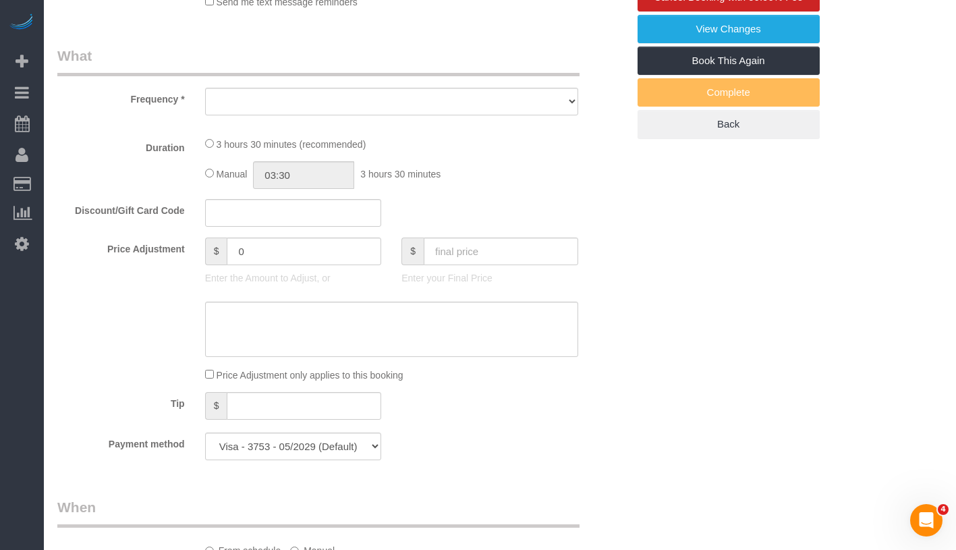
select select "number:5"
select select "object:1329"
select select "1"
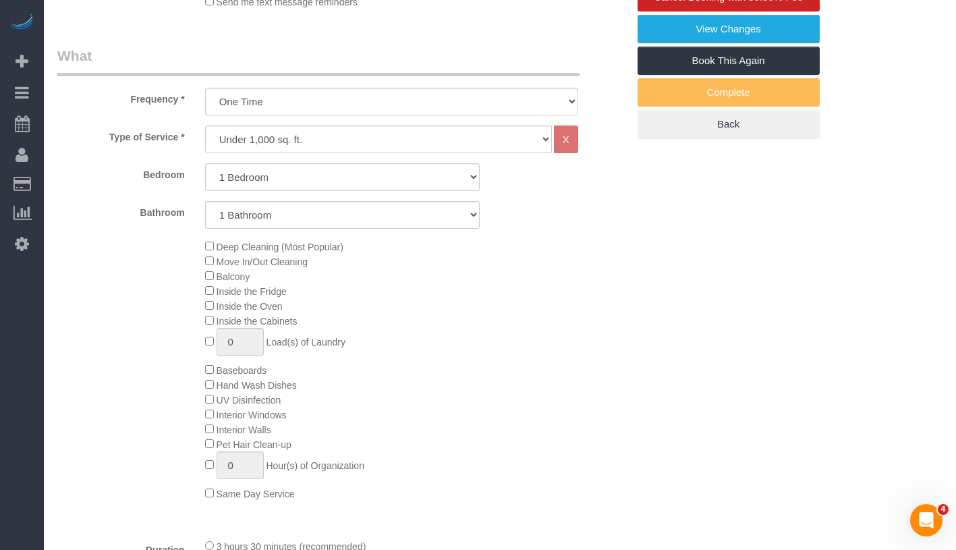
select select "1"
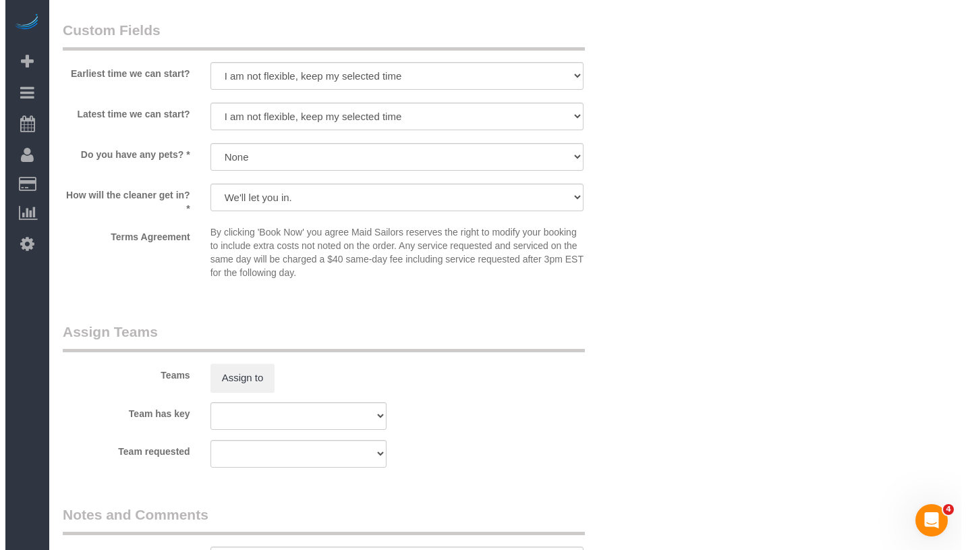
scroll to position [1553, 0]
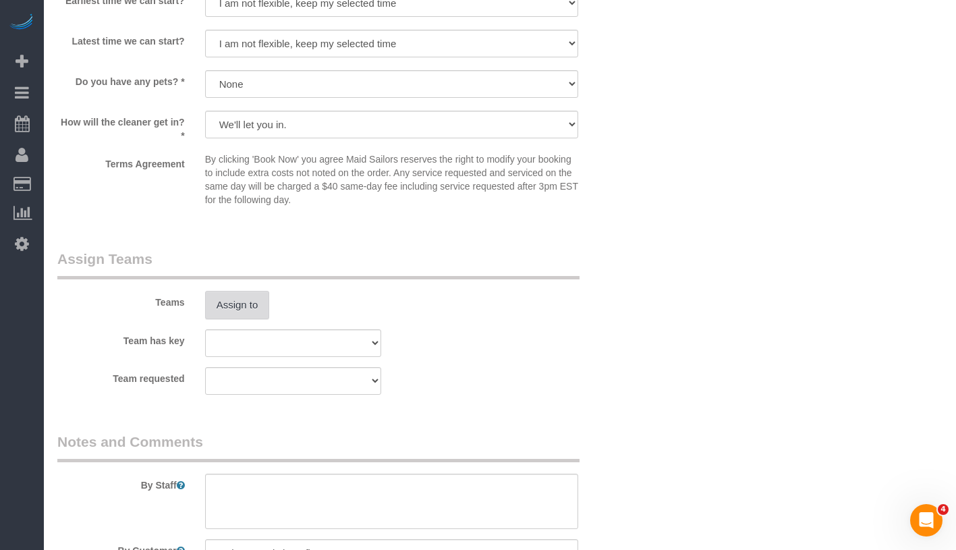
click at [243, 319] on button "Assign to" at bounding box center [237, 305] width 65 height 28
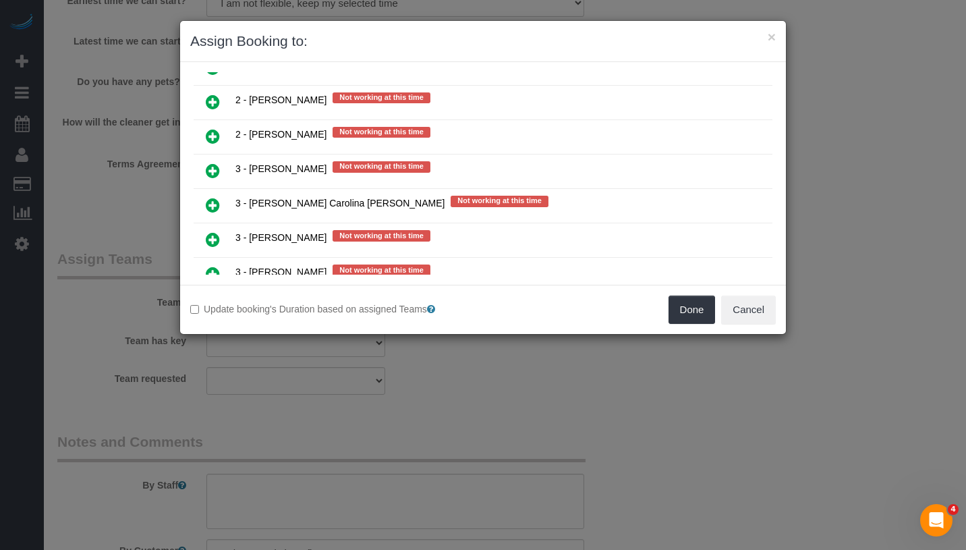
scroll to position [1803, 0]
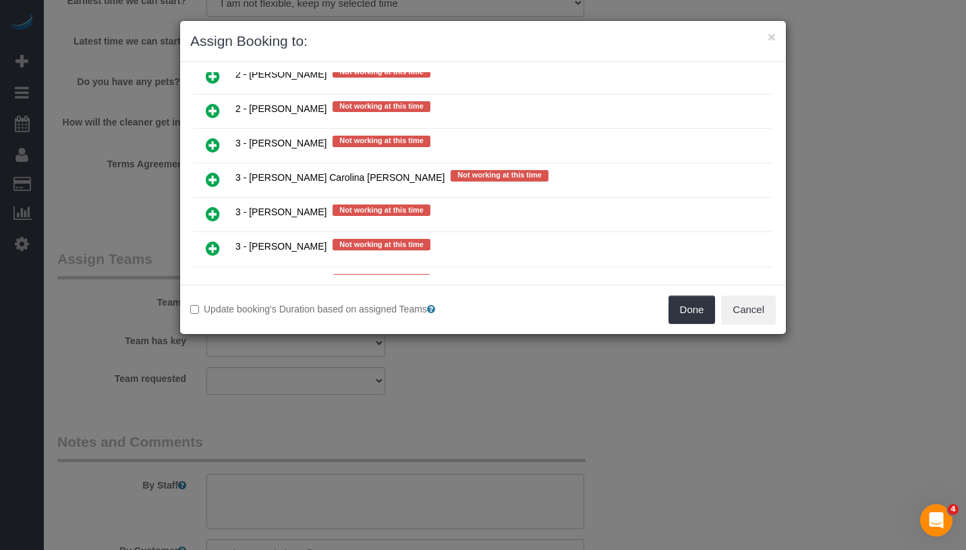
click at [214, 275] on icon at bounding box center [213, 283] width 14 height 16
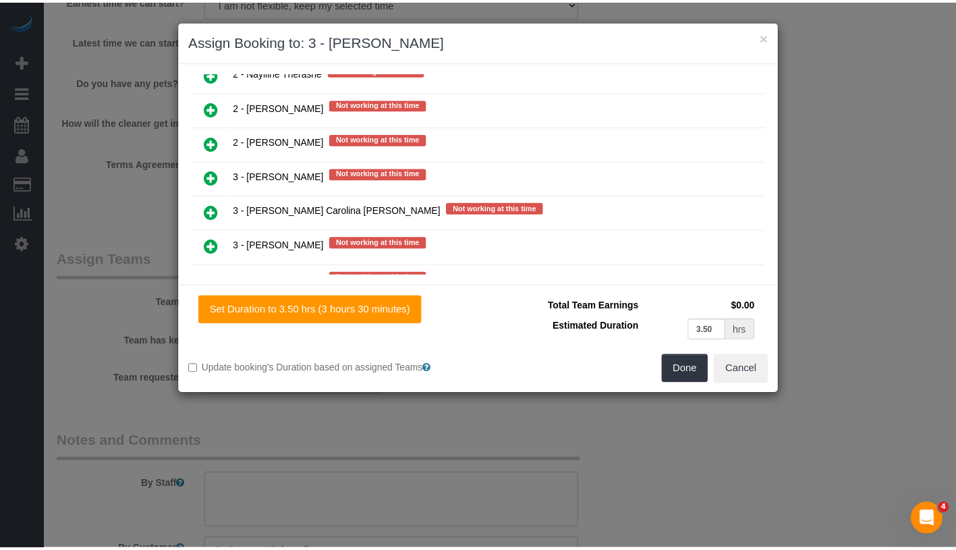
scroll to position [1834, 0]
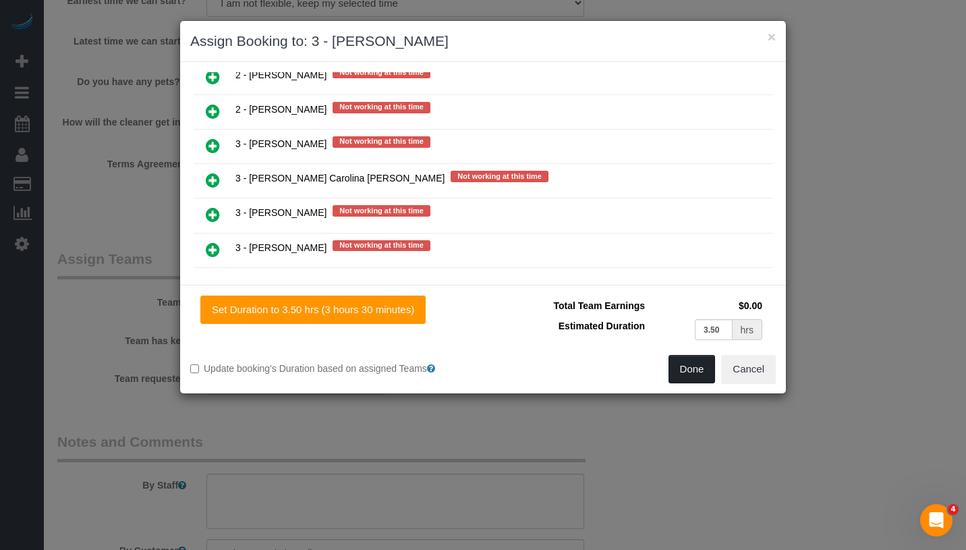
click at [695, 365] on button "Done" at bounding box center [691, 369] width 47 height 28
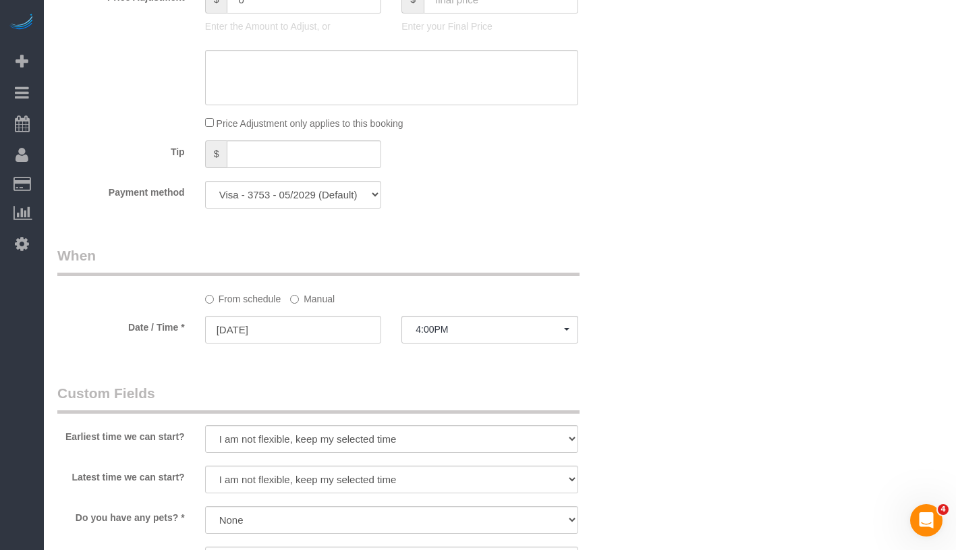
scroll to position [1020, 0]
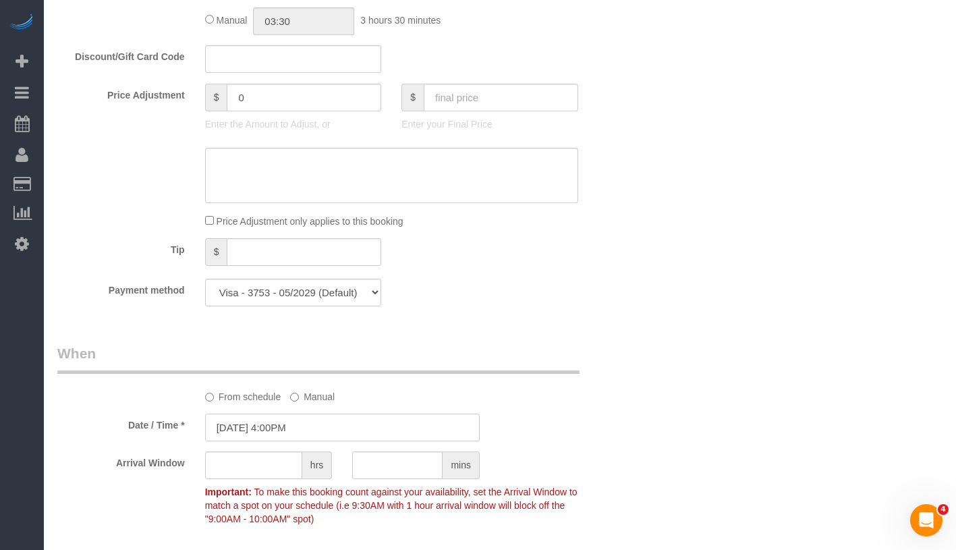
click at [376, 440] on input "09/02/2025 4:00PM" at bounding box center [342, 427] width 274 height 28
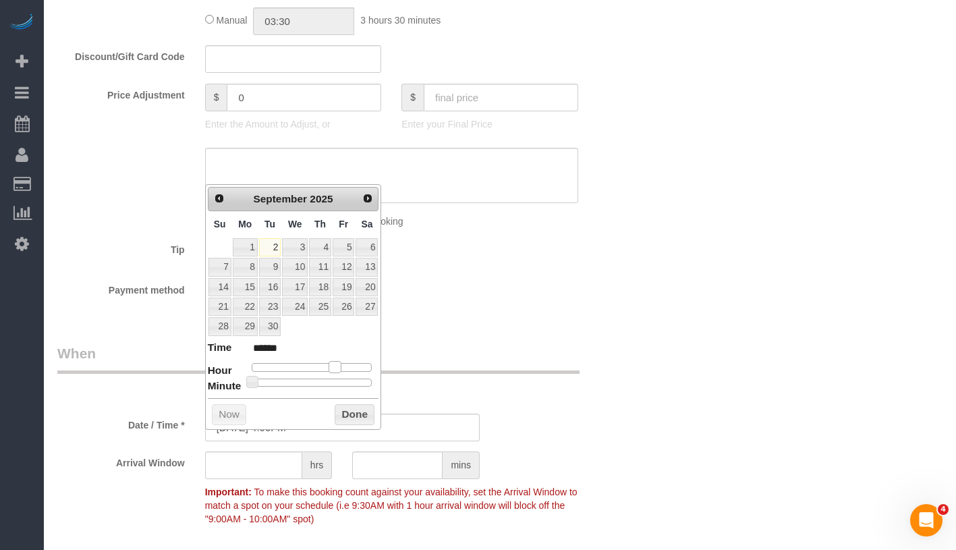
type input "09/02/2025 3:00PM"
type input "******"
type input "09/02/2025 2:00PM"
type input "******"
drag, startPoint x: 332, startPoint y: 364, endPoint x: 320, endPoint y: 364, distance: 11.5
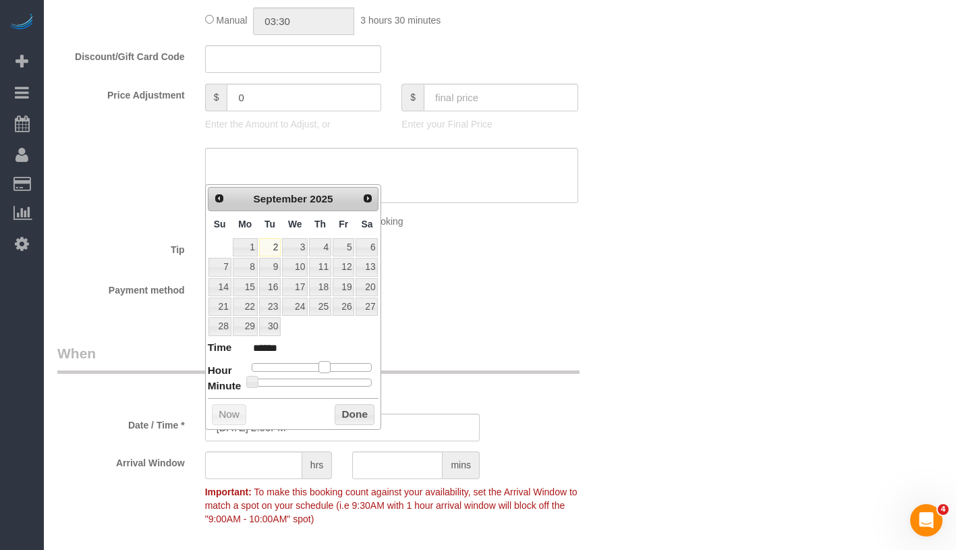
click at [320, 364] on span at bounding box center [324, 367] width 12 height 12
type input "09/02/2025 2:05PM"
type input "******"
type input "09/02/2025 2:10PM"
type input "******"
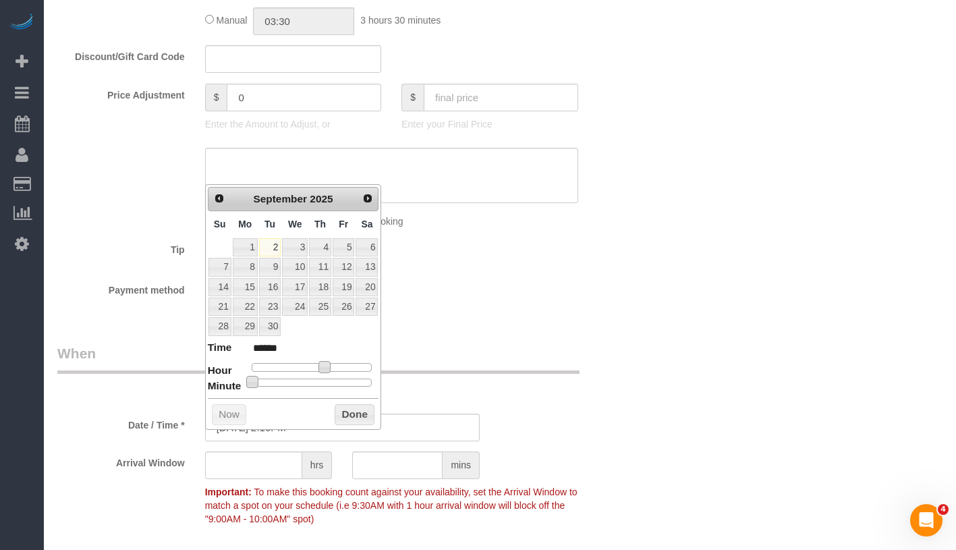
type input "09/02/2025 2:15PM"
type input "******"
type input "09/02/2025 2:30PM"
type input "******"
type input "09/02/2025 2:35PM"
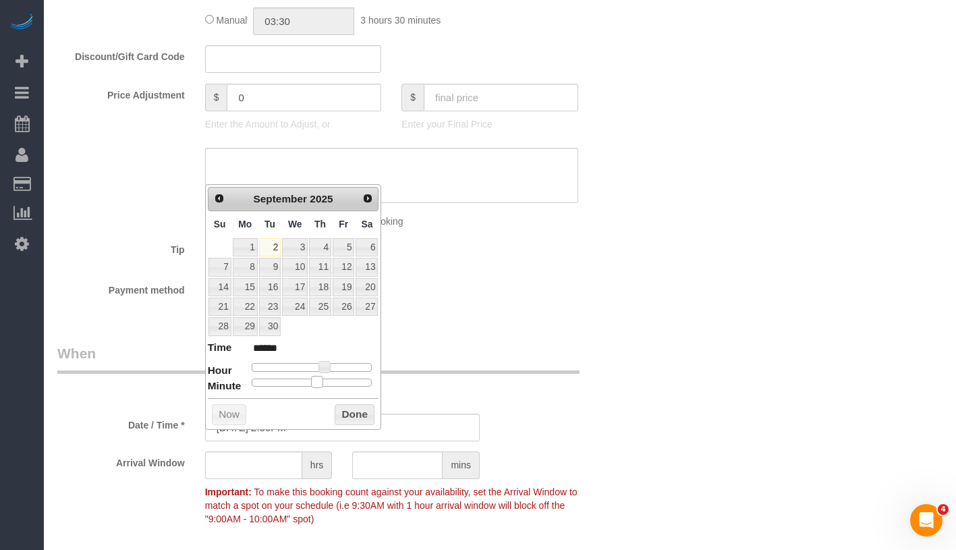
type input "******"
type input "09/02/2025 2:30PM"
type input "******"
drag, startPoint x: 252, startPoint y: 378, endPoint x: 322, endPoint y: 378, distance: 70.8
click at [322, 378] on span at bounding box center [317, 382] width 12 height 12
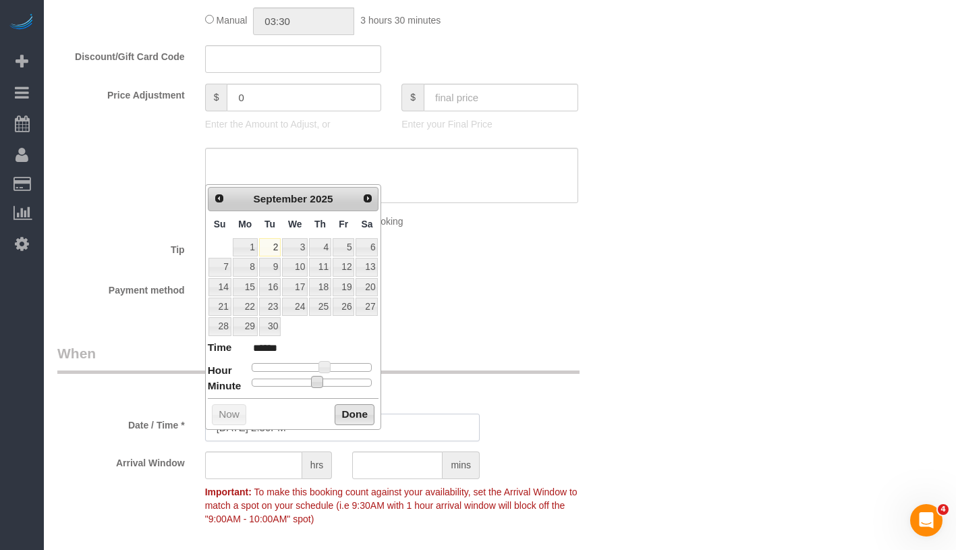
click at [366, 430] on input "09/02/2025 2:30PM" at bounding box center [342, 427] width 274 height 28
click at [363, 415] on button "Done" at bounding box center [354, 415] width 40 height 22
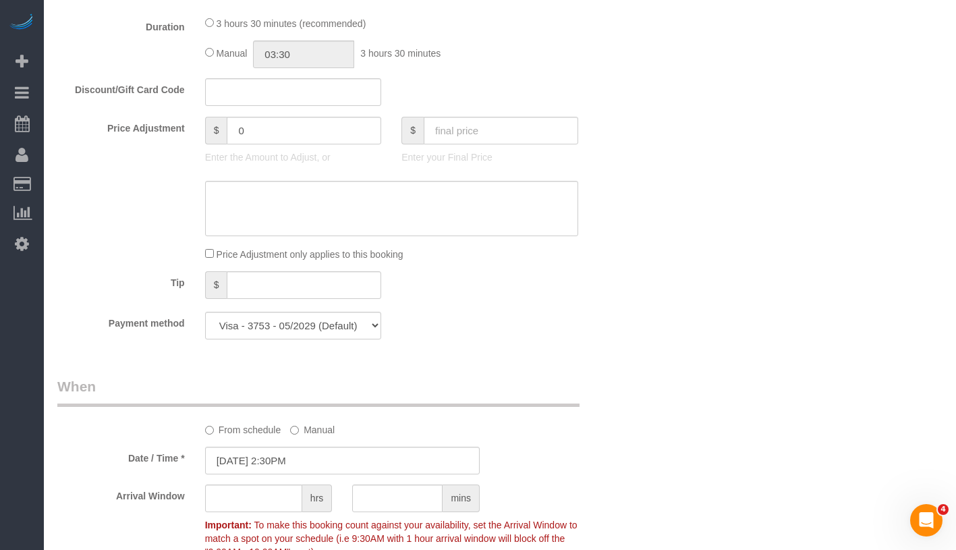
scroll to position [1031, 0]
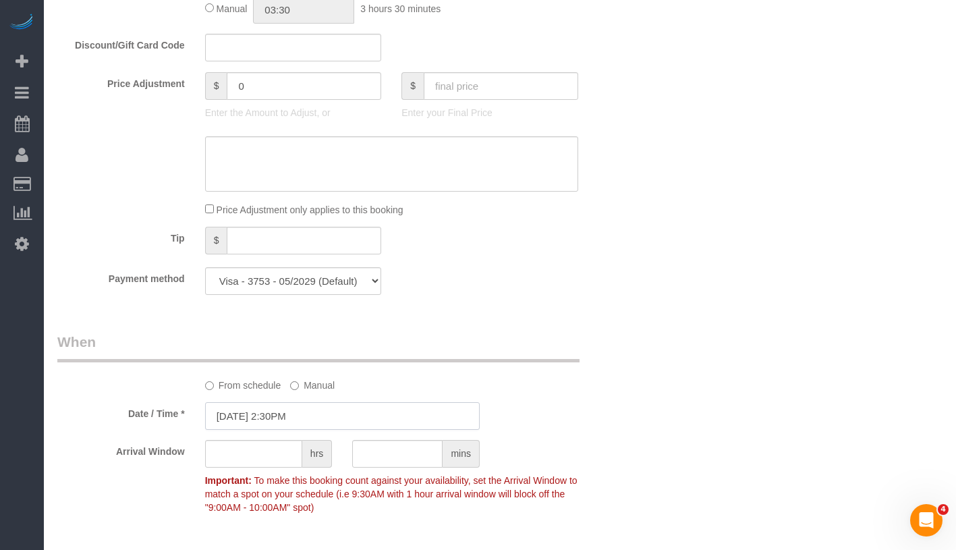
click at [324, 430] on input "09/02/2025 2:30PM" at bounding box center [342, 416] width 274 height 28
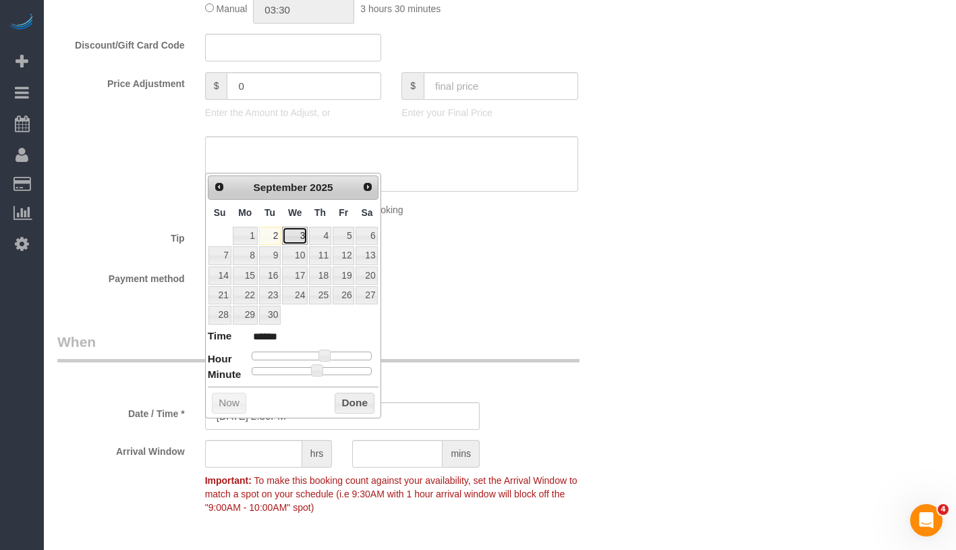
click at [298, 234] on link "3" at bounding box center [295, 236] width 26 height 18
type input "09/03/2025 2:30PM"
click at [346, 406] on button "Done" at bounding box center [354, 403] width 40 height 22
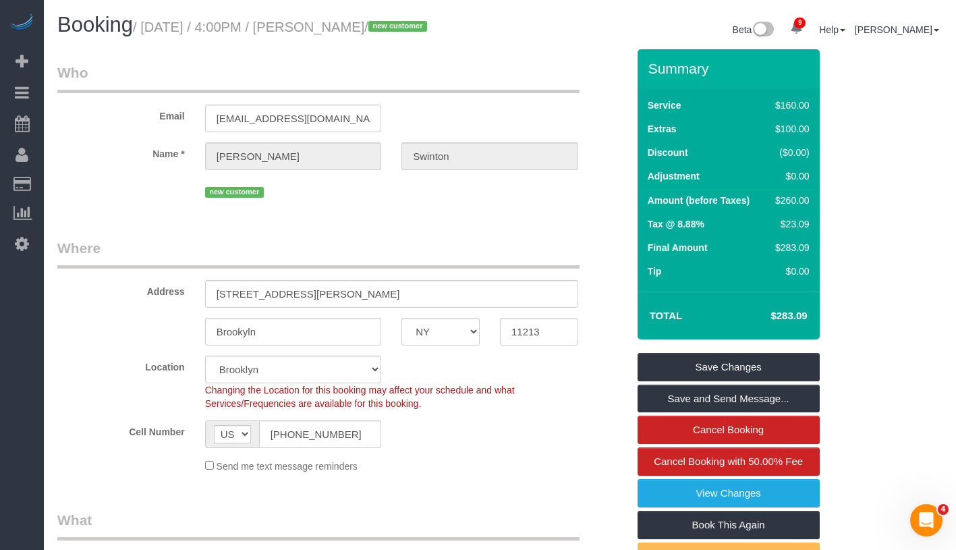
scroll to position [0, 0]
click at [788, 409] on link "Save and Send Message..." at bounding box center [728, 398] width 182 height 28
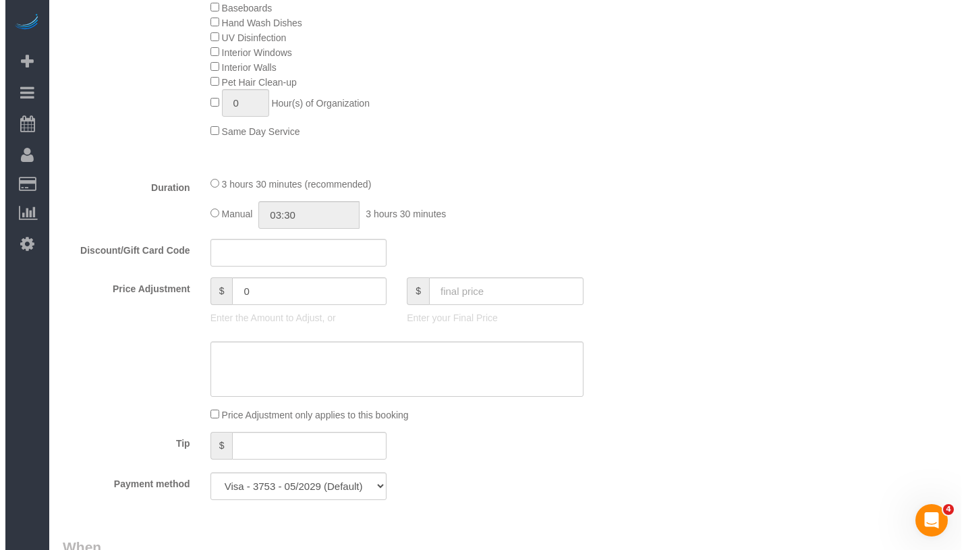
scroll to position [829, 0]
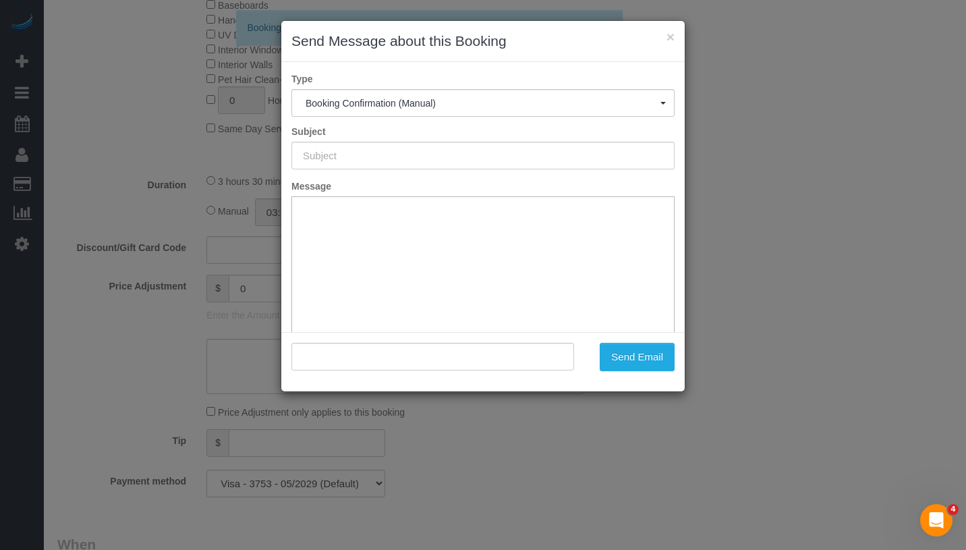
type input "Cleaning Confirmed for 09/03/2025 at 2:30pm"
type input ""Sheryl Swinton" <sherylswinton5233@yahoo.com>"
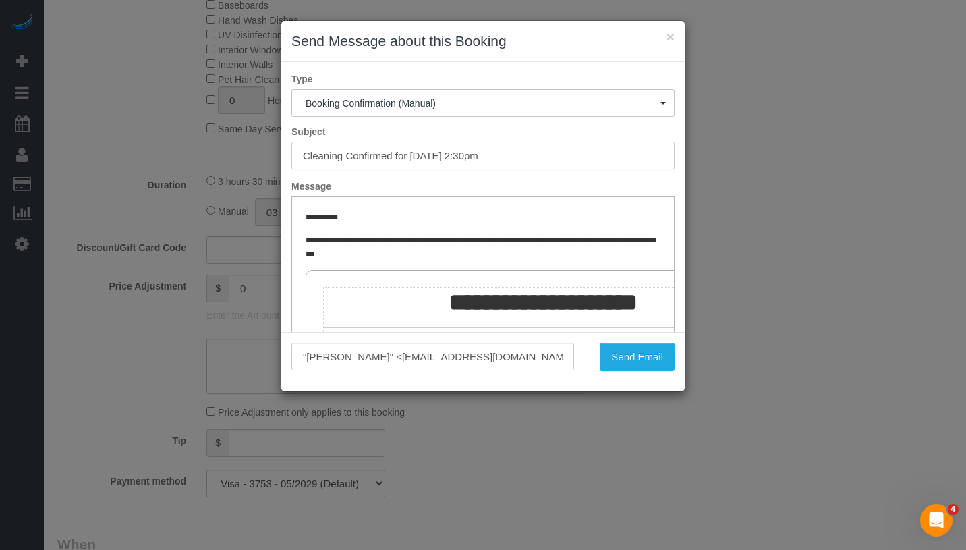
drag, startPoint x: 299, startPoint y: 155, endPoint x: 552, endPoint y: 154, distance: 252.9
click at [552, 154] on input "Cleaning Confirmed for 09/03/2025 at 2:30pm" at bounding box center [482, 156] width 383 height 28
click at [650, 364] on button "Send Email" at bounding box center [637, 357] width 75 height 28
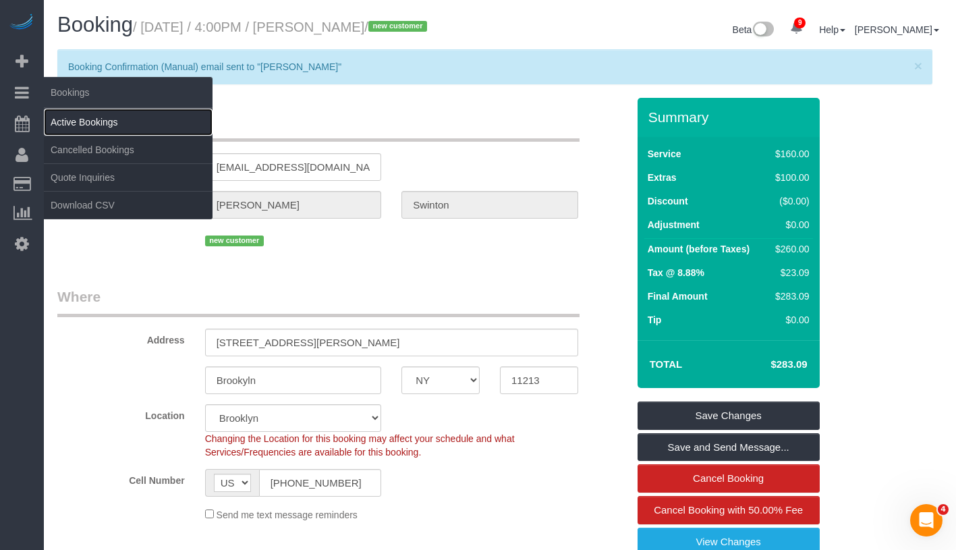
click at [78, 125] on link "Active Bookings" at bounding box center [128, 122] width 169 height 27
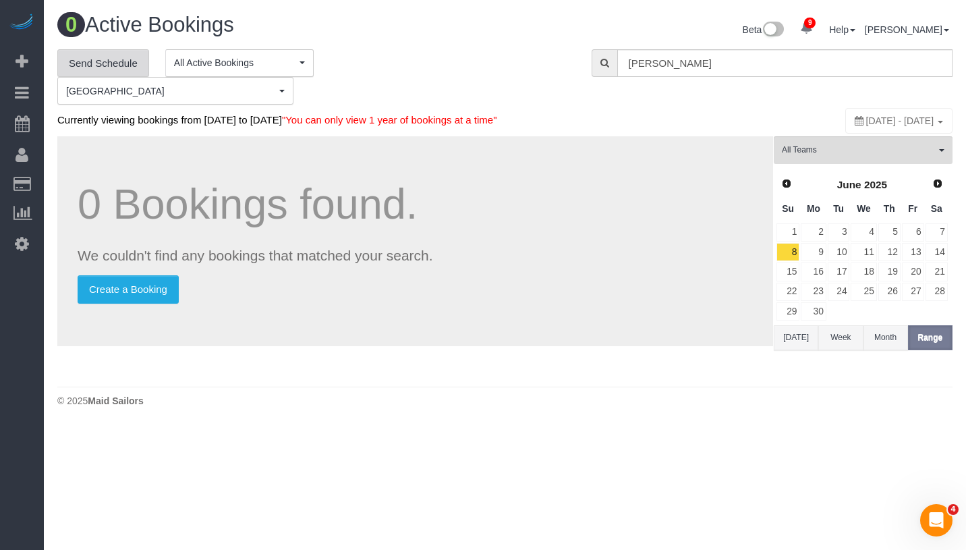
click at [118, 58] on link "Send Schedule" at bounding box center [103, 63] width 92 height 28
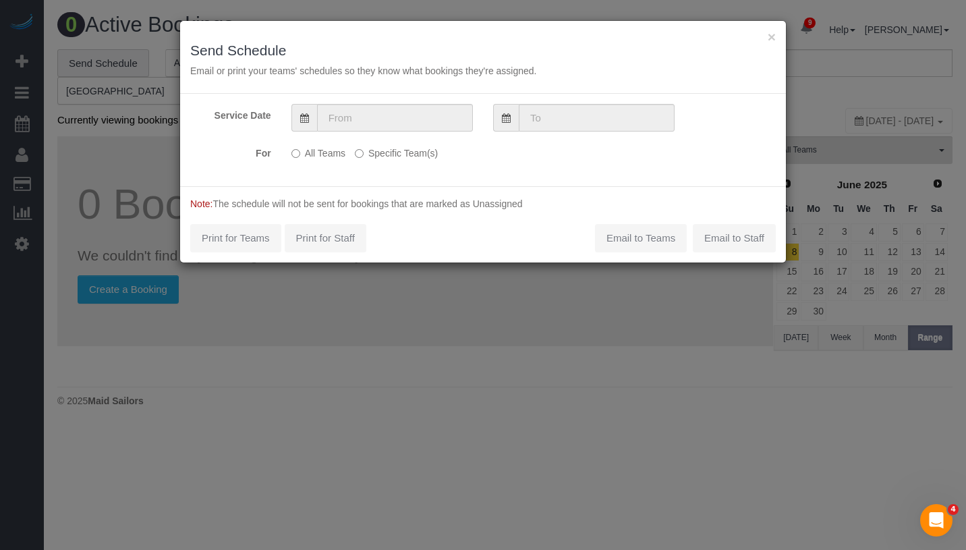
click at [374, 157] on label "Specific Team(s)" at bounding box center [396, 151] width 83 height 18
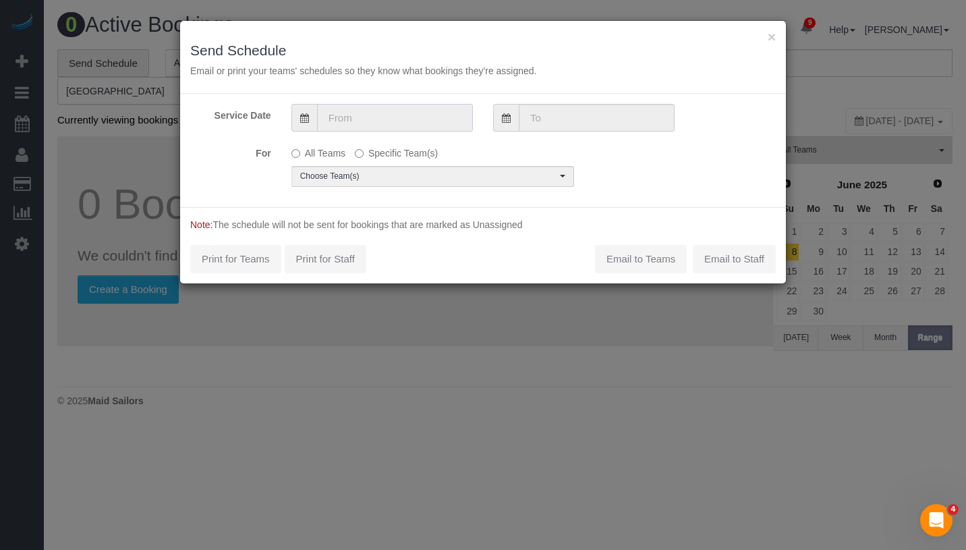
click at [454, 118] on input "text" at bounding box center [395, 118] width 156 height 28
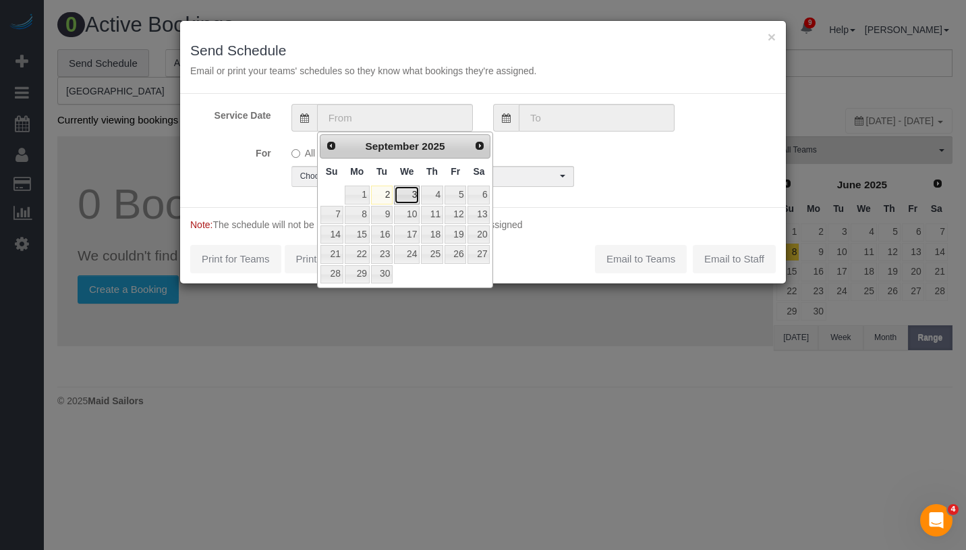
click at [407, 198] on link "3" at bounding box center [407, 194] width 26 height 18
type input "09/03/2025"
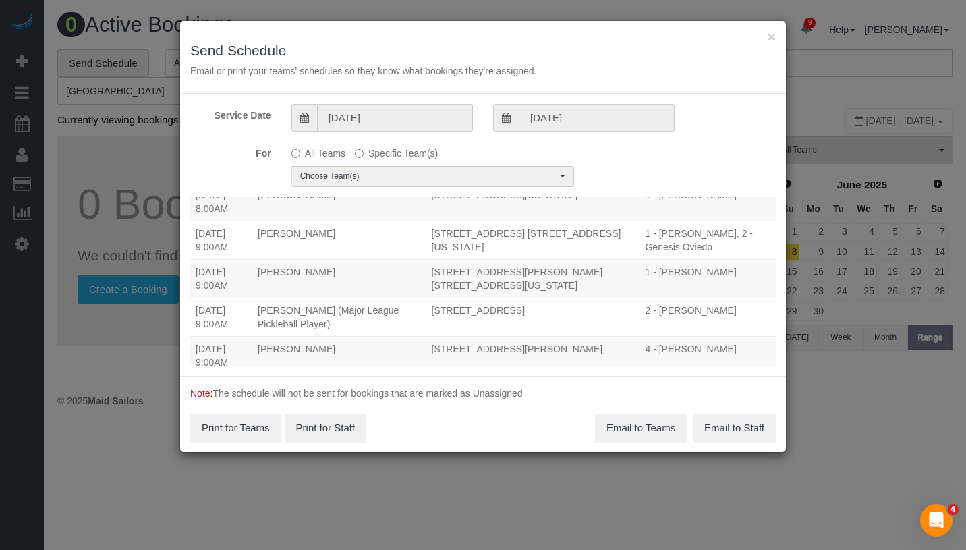
scroll to position [239, 0]
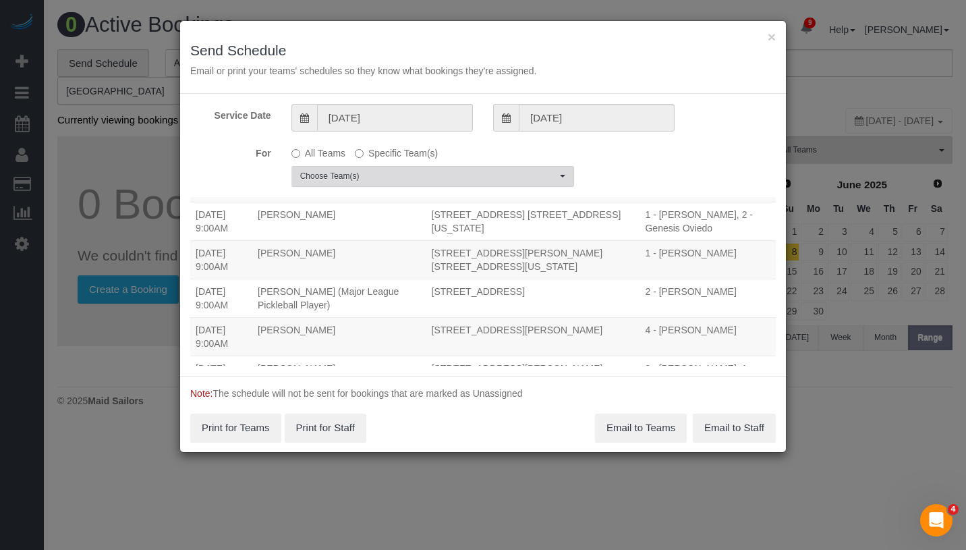
click at [418, 181] on span "Choose Team(s)" at bounding box center [428, 176] width 256 height 11
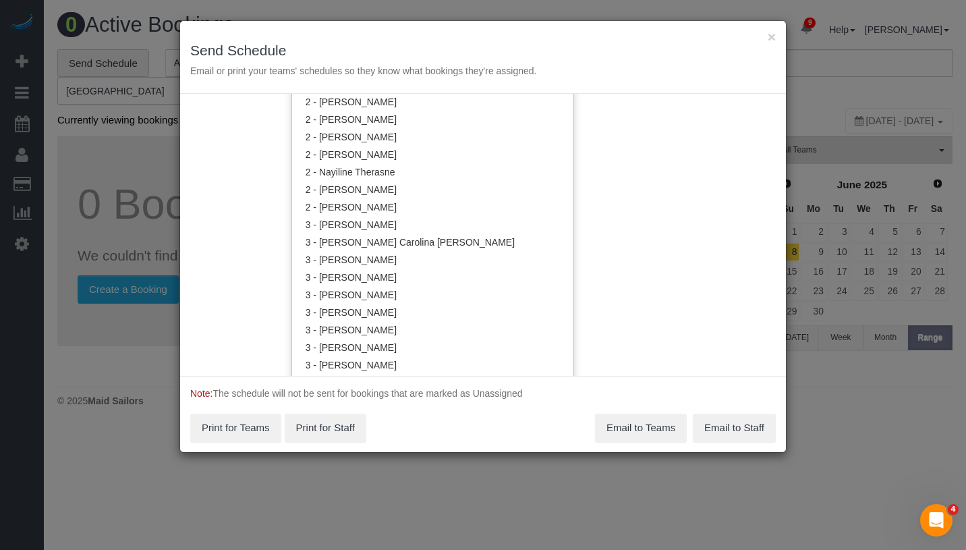
scroll to position [966, 0]
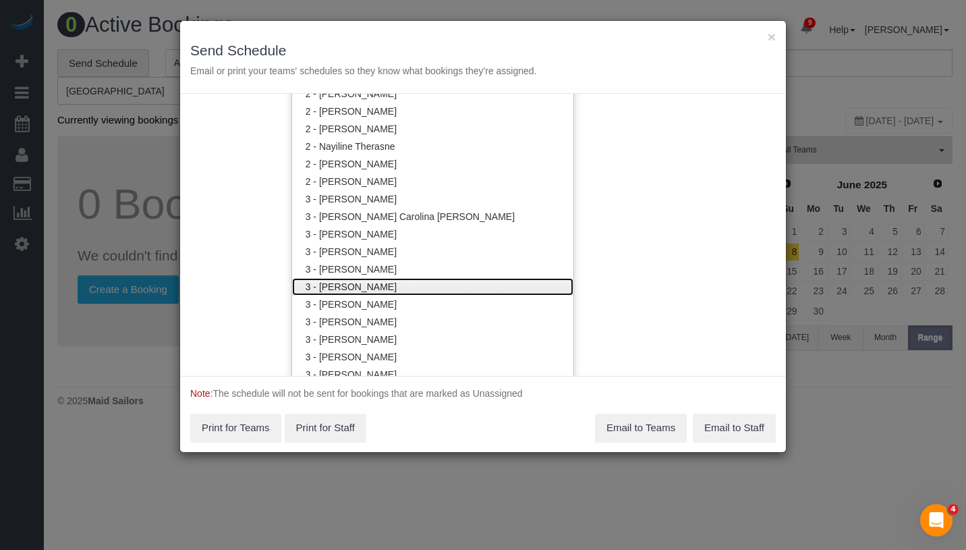
click at [427, 281] on link "3 - [PERSON_NAME]" at bounding box center [432, 287] width 281 height 18
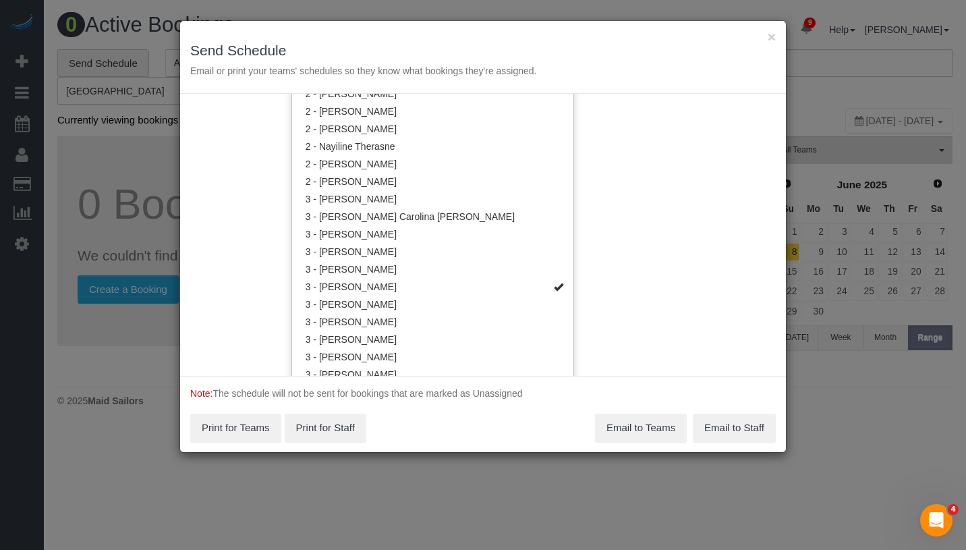
click at [637, 228] on div "Service Date 09/03/2025 09/03/2025 For All Teams Specific Team(s) 3 - Hecleny G…" at bounding box center [483, 235] width 606 height 282
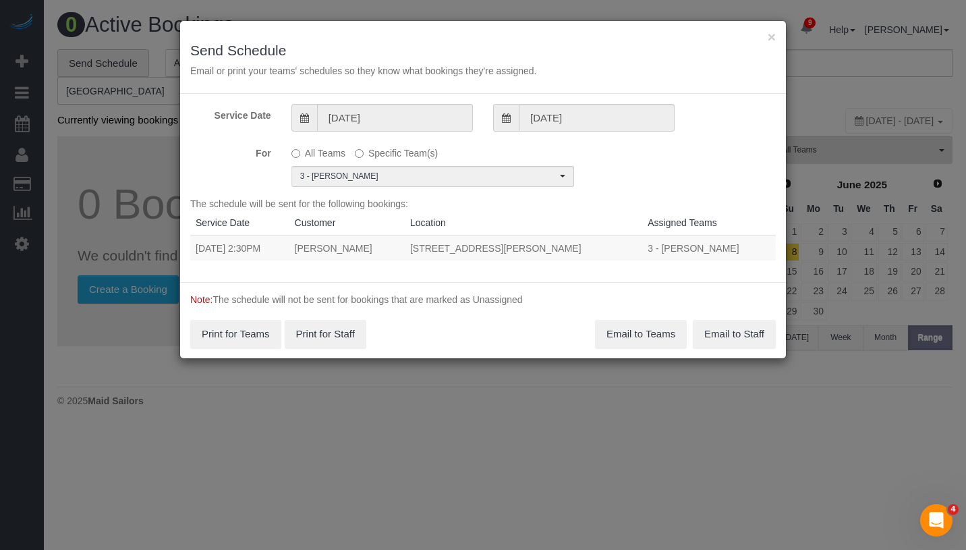
scroll to position [0, 0]
click at [645, 333] on button "Email to Teams" at bounding box center [641, 334] width 92 height 28
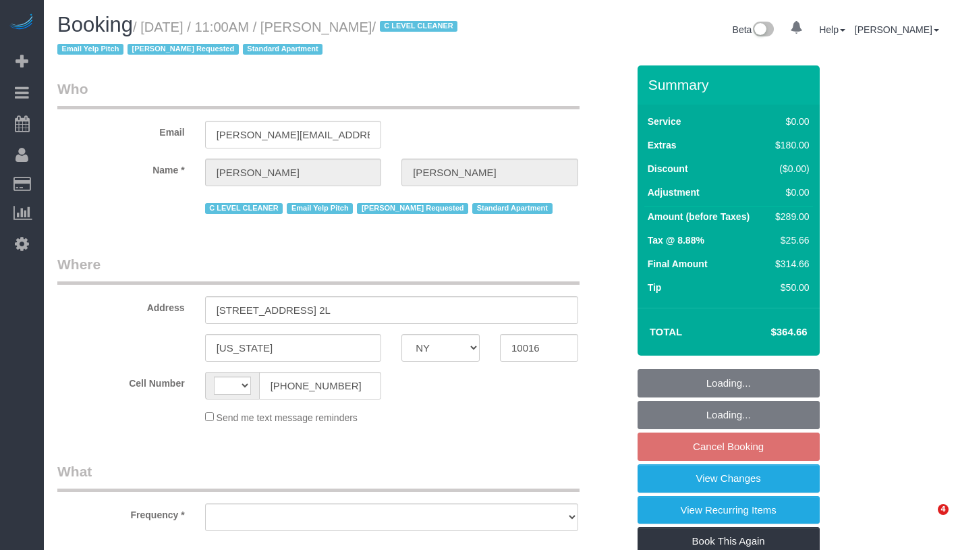
select select "NY"
select select "object:462"
select select "string:stripe-pm_1HFoEO4VGloSiKo7uLknEXsN"
select select "spot4"
select select "number:89"
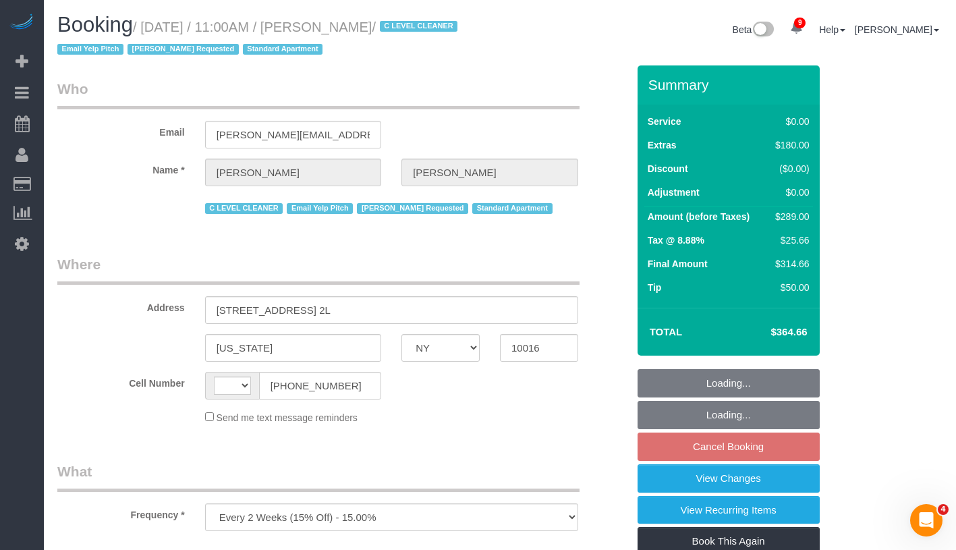
select select "number:90"
select select "number:15"
select select "number:6"
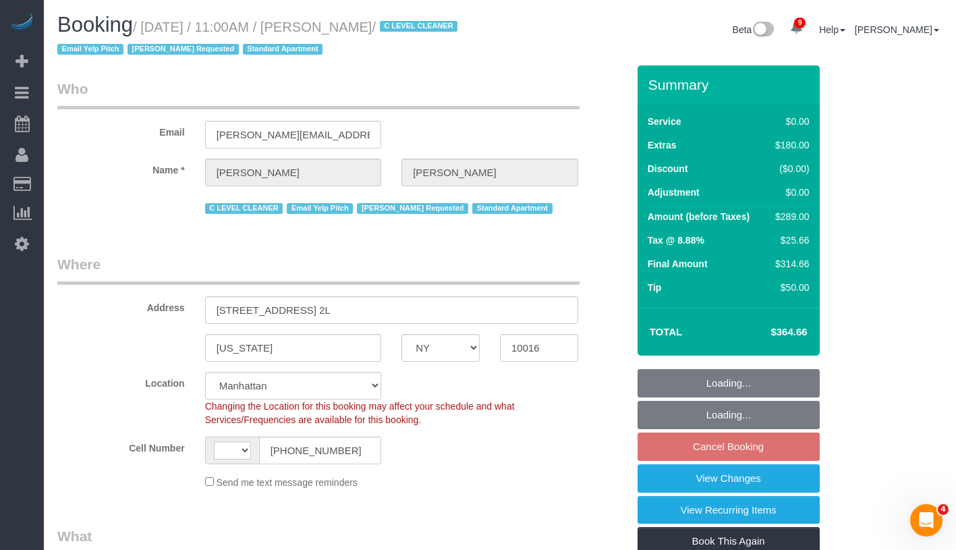
select select "object:889"
select select "string:US"
select select "1"
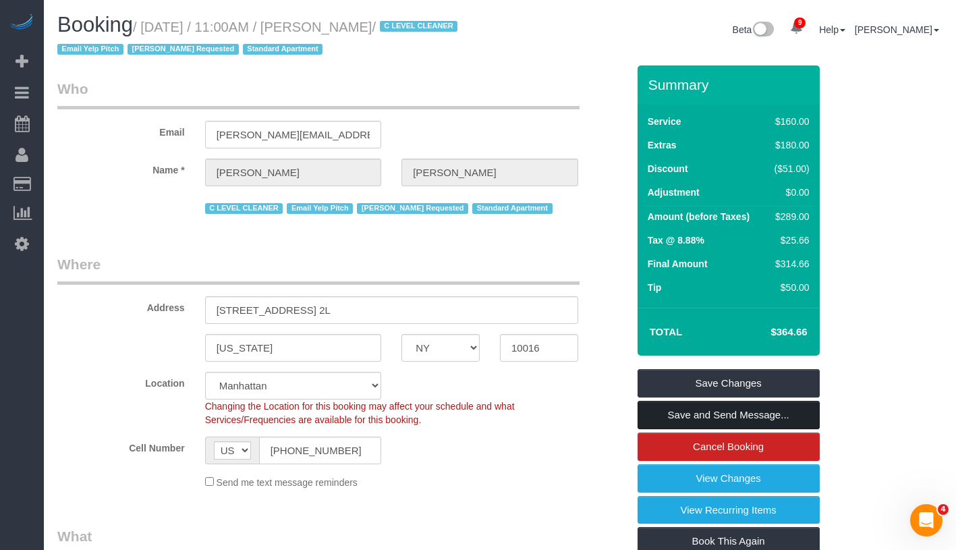
click at [800, 422] on link "Save and Send Message..." at bounding box center [728, 415] width 182 height 28
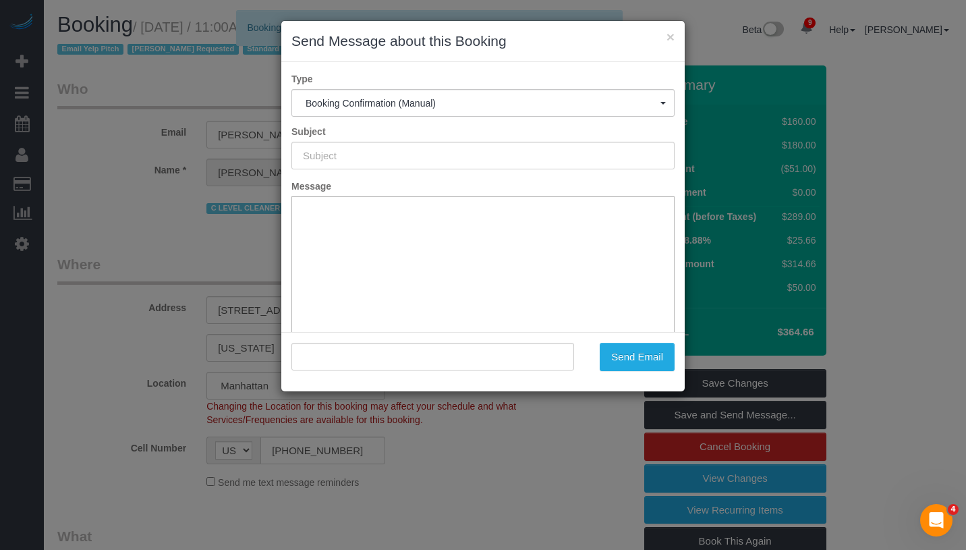
type input "Cleaning Confirmed for 09/04/2025 at 11:00am"
type input ""Jacqueline Bonneau" <jacqueline.l.bonneau@gmail.com>"
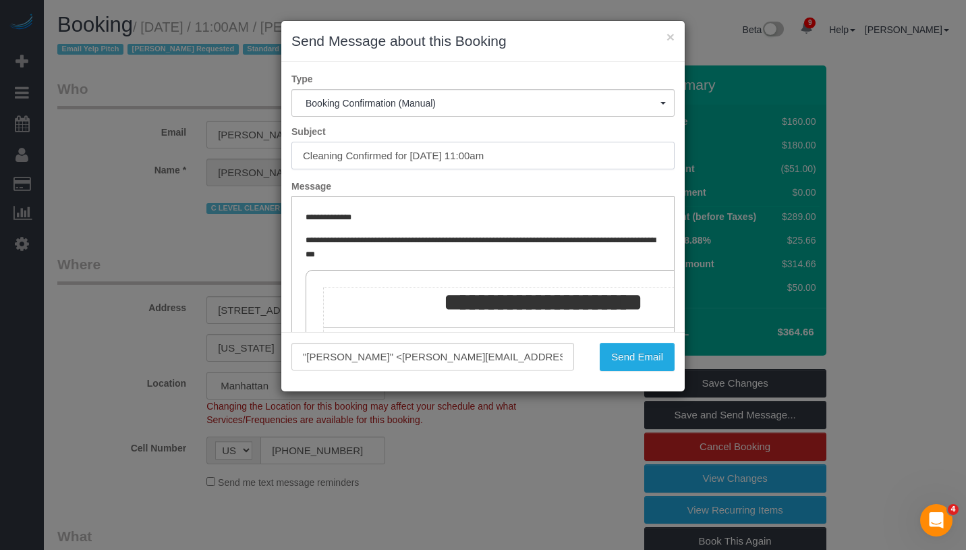
drag, startPoint x: 410, startPoint y: 157, endPoint x: 549, endPoint y: 156, distance: 138.9
click at [549, 156] on input "Cleaning Confirmed for 09/04/2025 at 11:00am" at bounding box center [482, 156] width 383 height 28
click at [640, 347] on button "Send Email" at bounding box center [637, 357] width 75 height 28
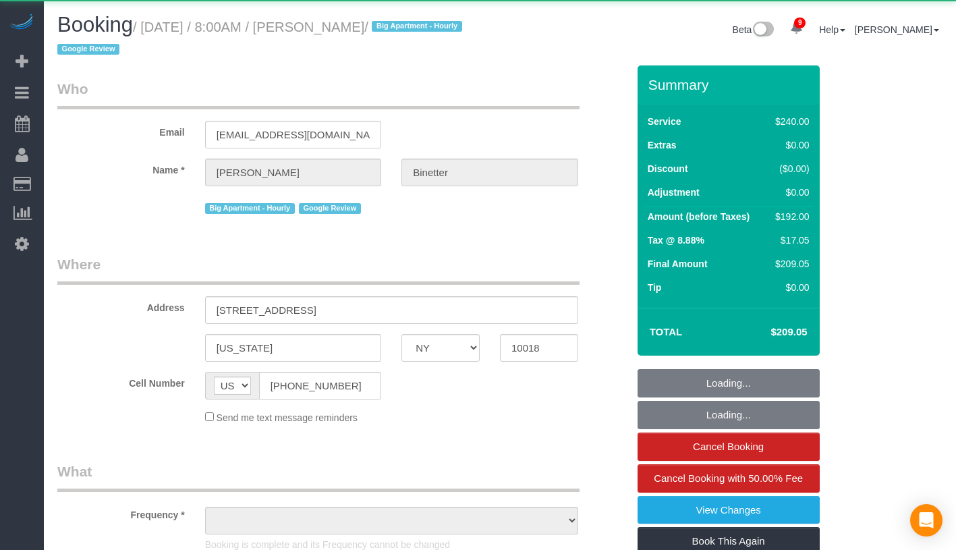
select select "NY"
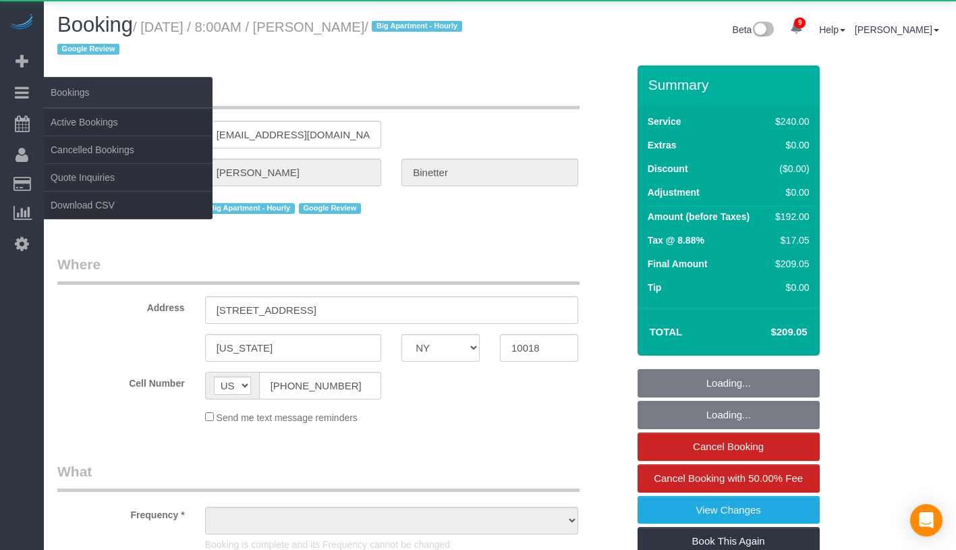
select select "object:687"
select select "spot1"
select select "number:89"
select select "number:90"
select select "number:15"
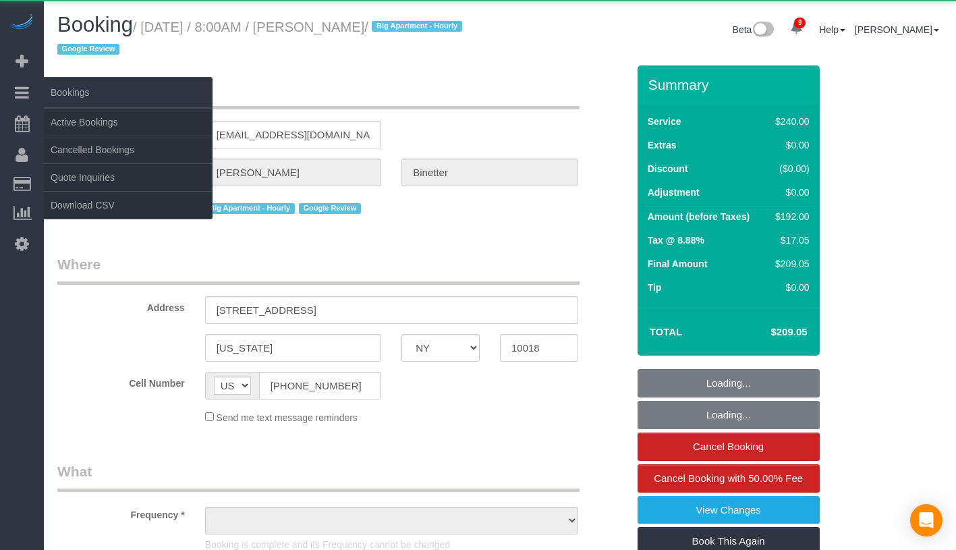
select select "number:5"
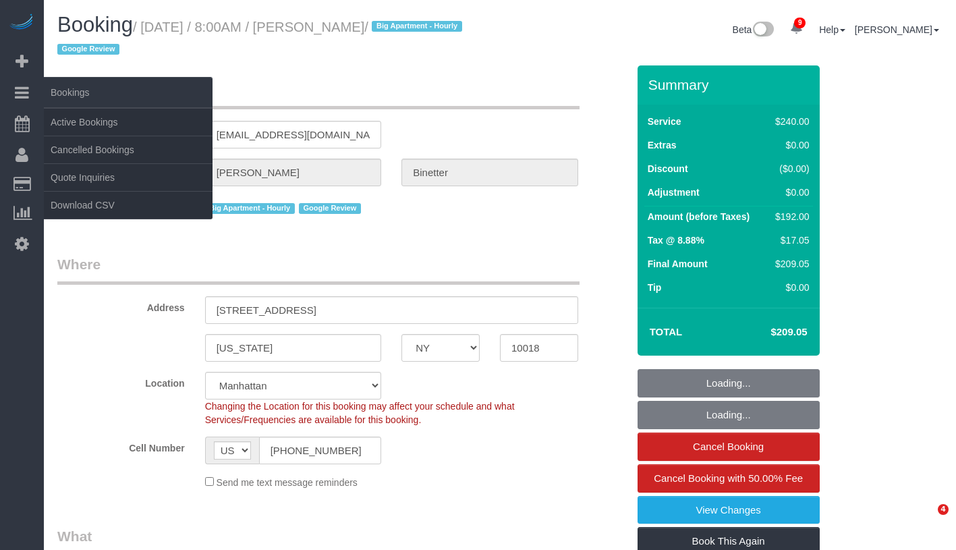
select select "object:848"
select select "string:stripe-pm_1RgZgL4VGloSiKo7h1V03Y9O"
select select "180"
click at [113, 125] on link "Active Bookings" at bounding box center [128, 122] width 169 height 27
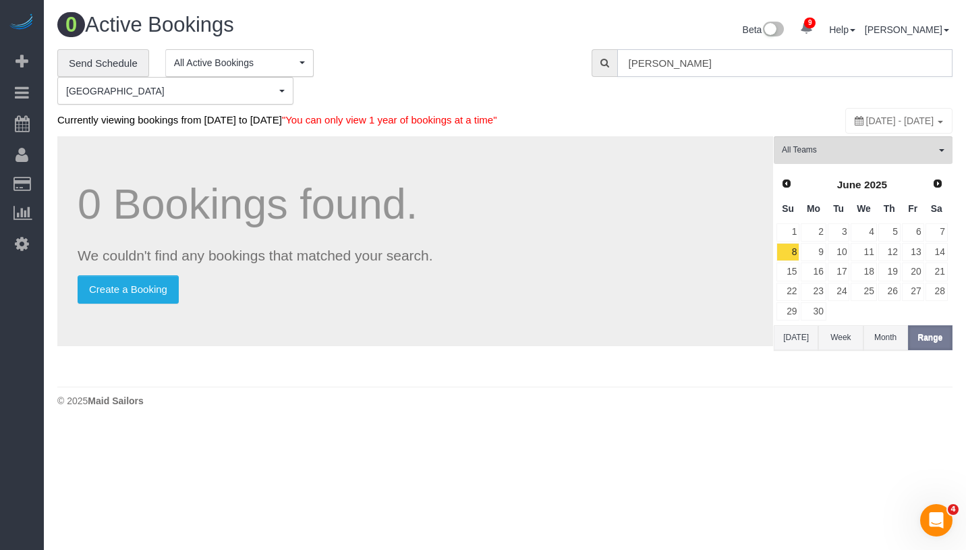
click at [759, 63] on input "Mike Maguire" at bounding box center [784, 63] width 335 height 28
paste input "[PERSON_NAME]"
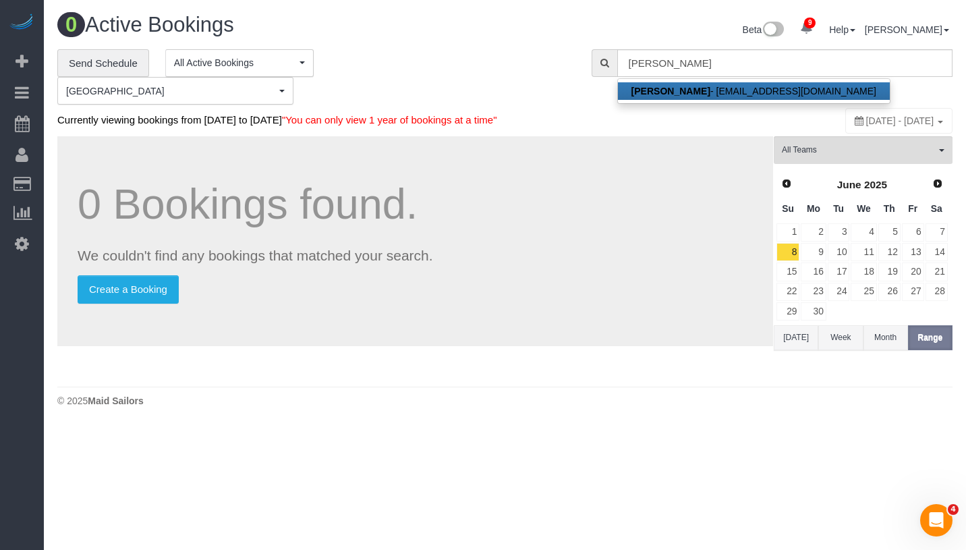
click at [766, 82] on link "Benjamin Binetter - benjibrux01@gmail.com" at bounding box center [754, 91] width 272 height 18
type input "benjibrux01@gmail.com"
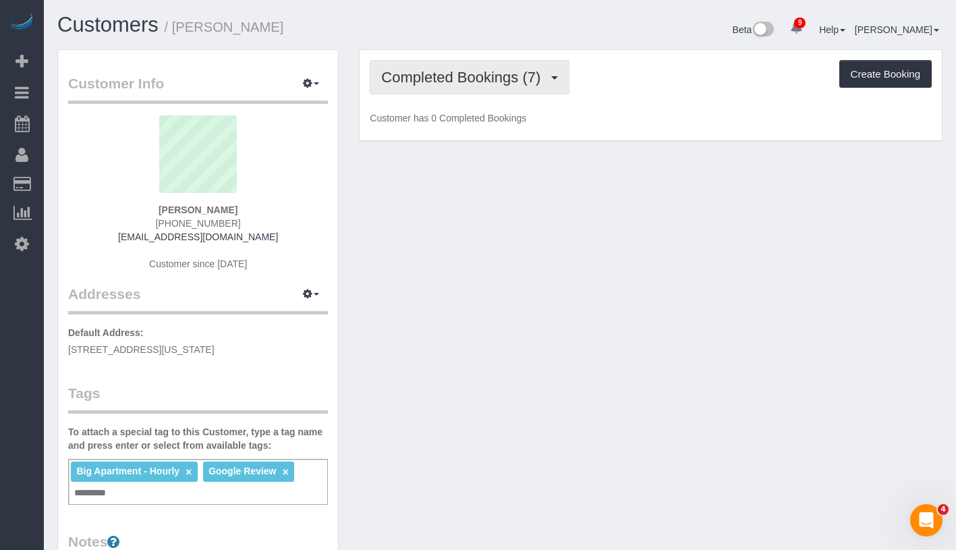
click at [434, 84] on span "Completed Bookings (7)" at bounding box center [464, 77] width 166 height 17
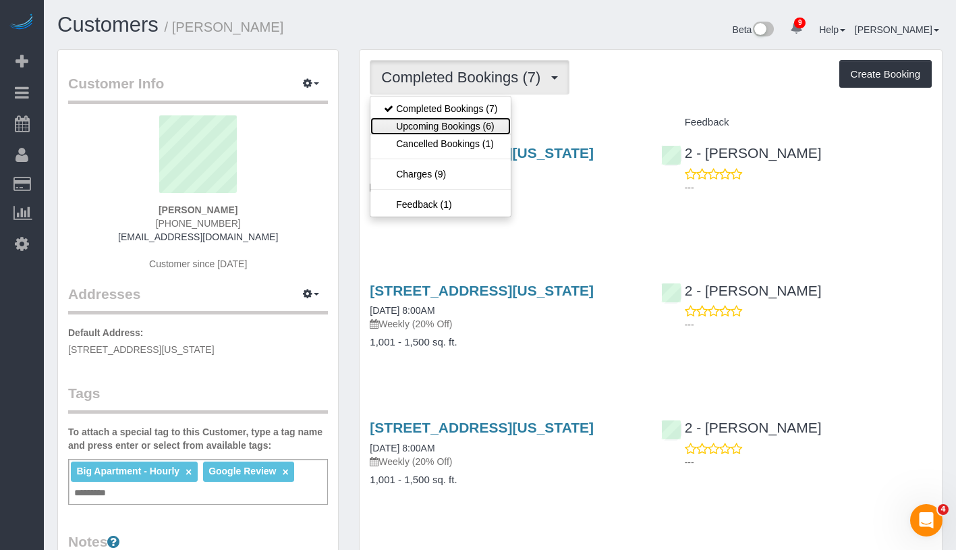
click at [440, 129] on link "Upcoming Bookings (6)" at bounding box center [440, 126] width 140 height 18
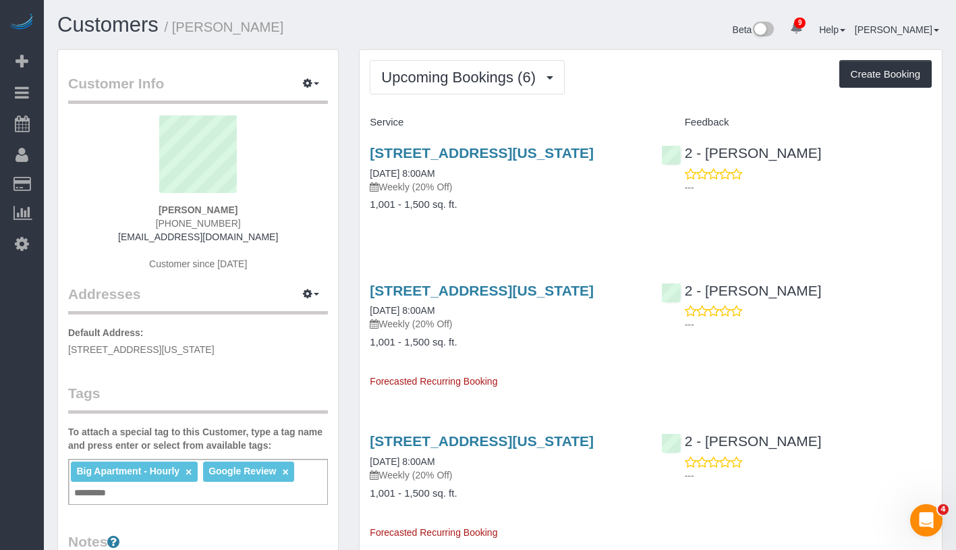
drag, startPoint x: 138, startPoint y: 200, endPoint x: 283, endPoint y: 207, distance: 145.2
click at [283, 207] on div "Benjamin Binetter +1 332 269 5447 benjibrux01@gmail.com Customer since 2025" at bounding box center [198, 199] width 260 height 169
copy div "[PERSON_NAME]"
drag, startPoint x: 374, startPoint y: 188, endPoint x: 481, endPoint y: 188, distance: 107.2
click at [481, 188] on div "Upcoming Bookings (6) Completed Bookings (7) Upcoming Bookings (6) Cancelled Bo…" at bounding box center [651, 549] width 604 height 1000
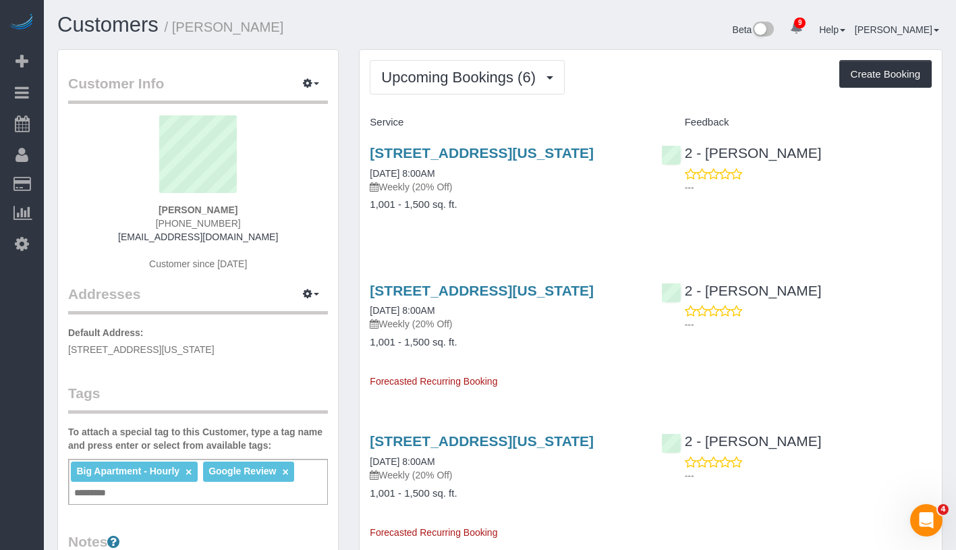
copy link "09/02/2025 8:00AM"
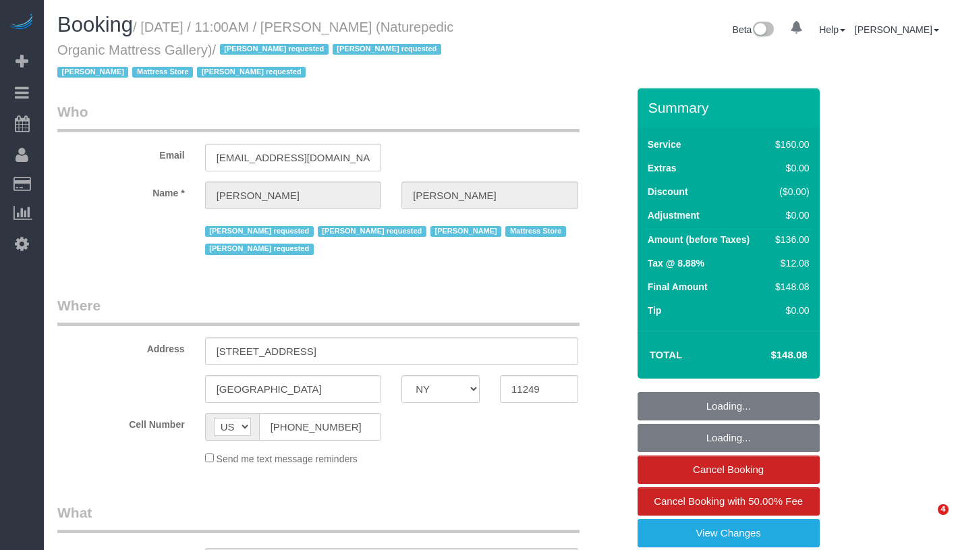
select select "NY"
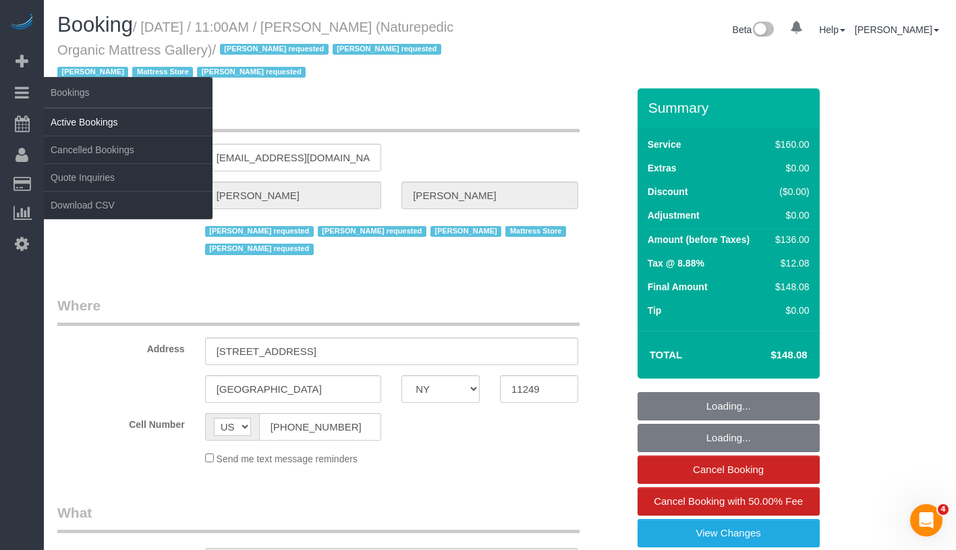
select select "number:89"
select select "number:90"
select select "number:15"
select select "number:5"
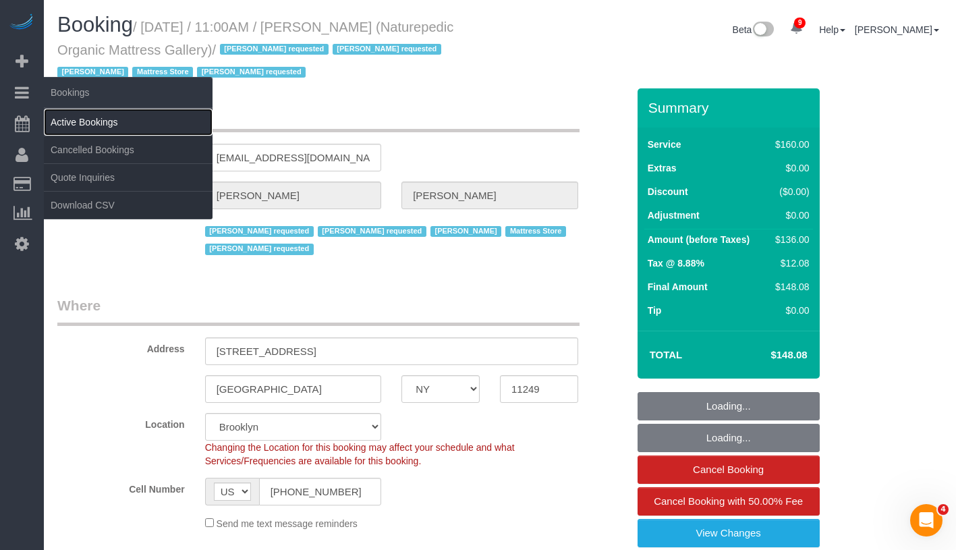
click at [99, 121] on link "Active Bookings" at bounding box center [128, 122] width 169 height 27
select select "object:961"
select select "string:stripe-pm_1NflzN4VGloSiKo7kgpKxF8o"
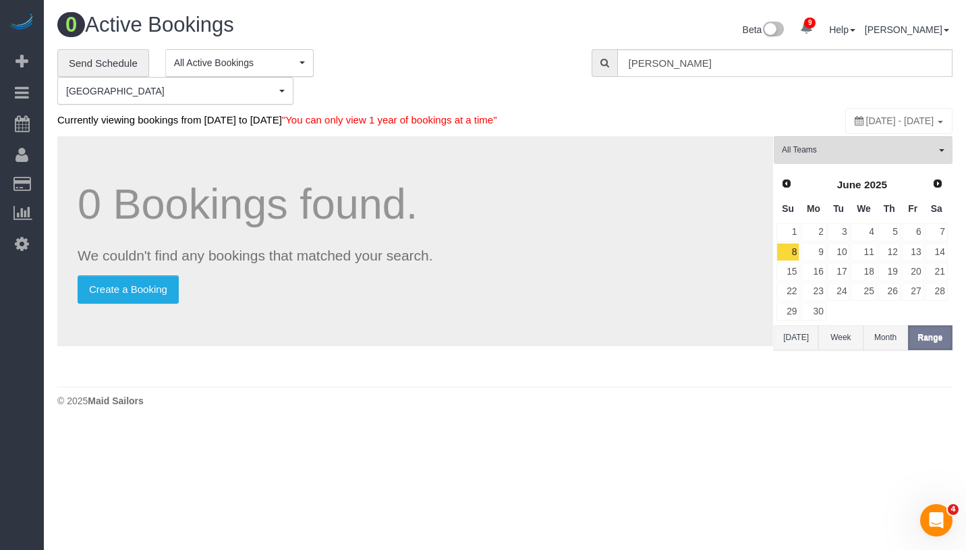
click at [746, 76] on div "**********" at bounding box center [504, 77] width 915 height 56
click at [744, 55] on input "[PERSON_NAME]" at bounding box center [784, 63] width 335 height 28
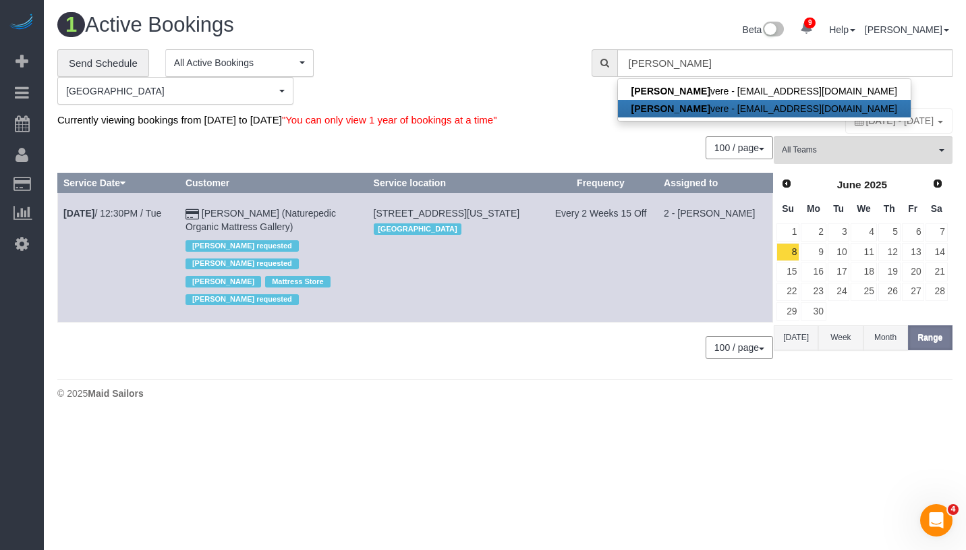
click at [714, 109] on link "[PERSON_NAME] vere - [EMAIL_ADDRESS][DOMAIN_NAME]" at bounding box center [764, 109] width 293 height 18
type input "[EMAIL_ADDRESS][DOMAIN_NAME]"
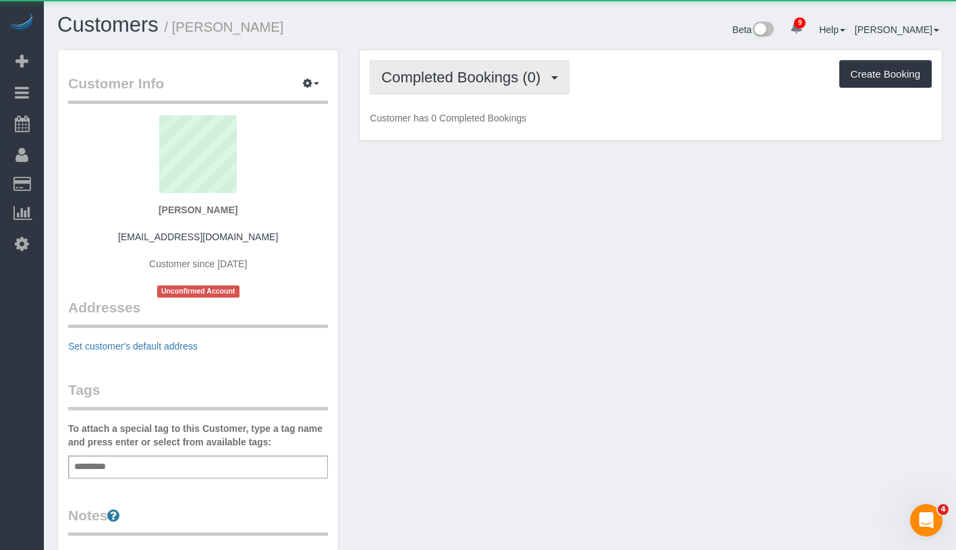
click at [477, 76] on span "Completed Bookings (0)" at bounding box center [464, 77] width 166 height 17
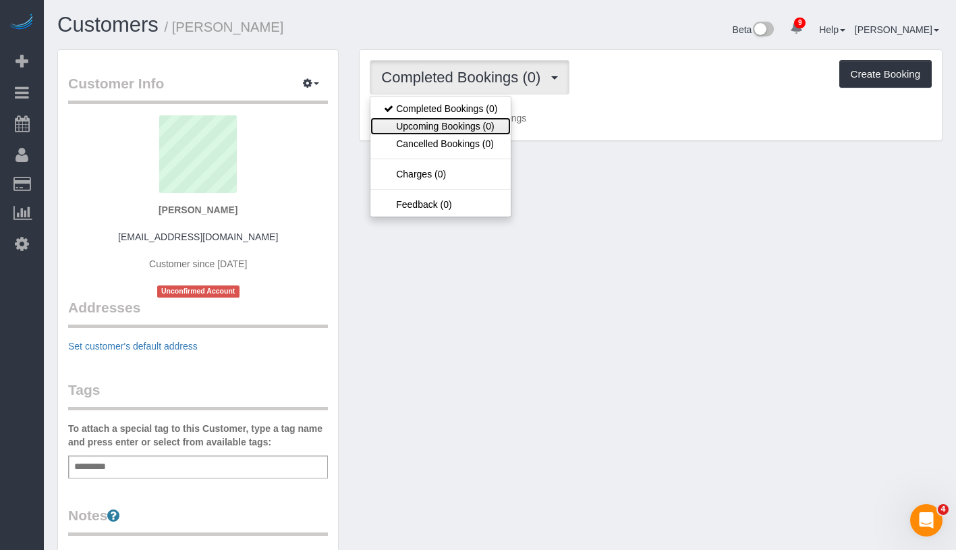
click at [460, 128] on link "Upcoming Bookings (0)" at bounding box center [440, 126] width 140 height 18
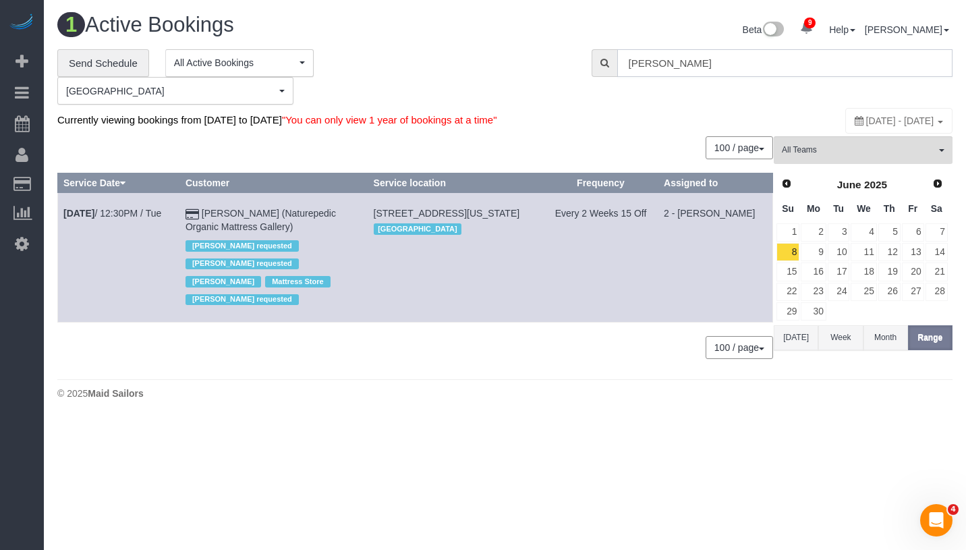
click at [734, 69] on input "[PERSON_NAME]" at bounding box center [784, 63] width 335 height 28
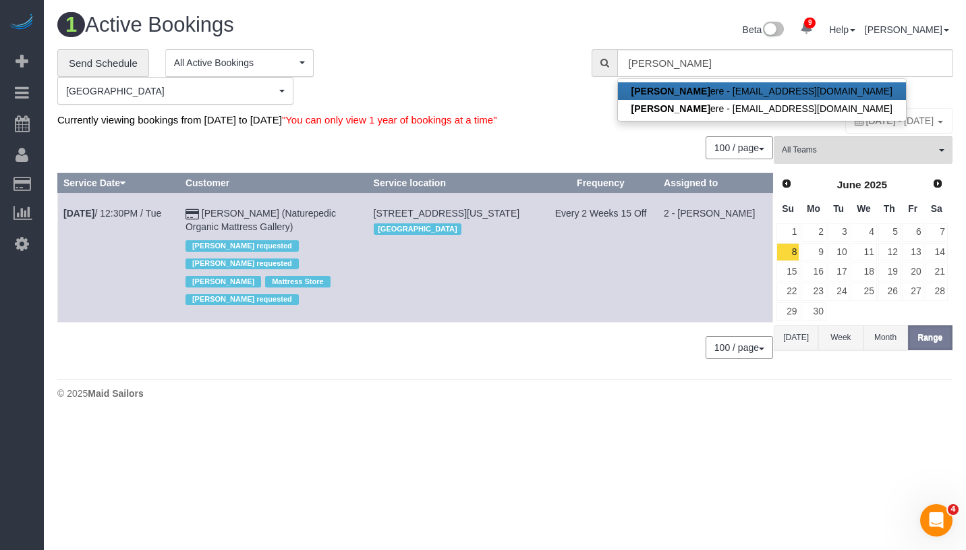
click at [697, 88] on link "[PERSON_NAME] ere - [EMAIL_ADDRESS][DOMAIN_NAME]" at bounding box center [762, 91] width 288 height 18
type input "[EMAIL_ADDRESS][DOMAIN_NAME]"
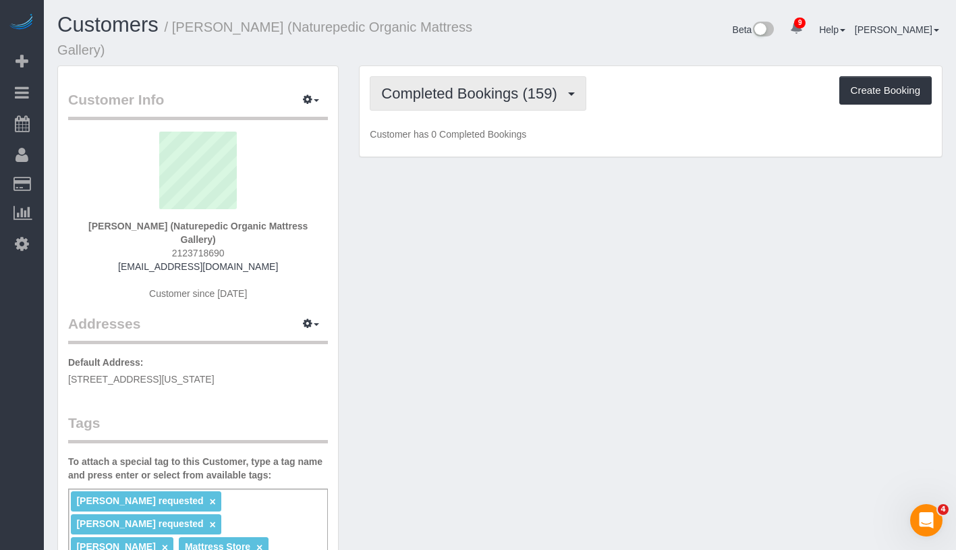
click at [507, 96] on span "Completed Bookings (159)" at bounding box center [472, 93] width 182 height 17
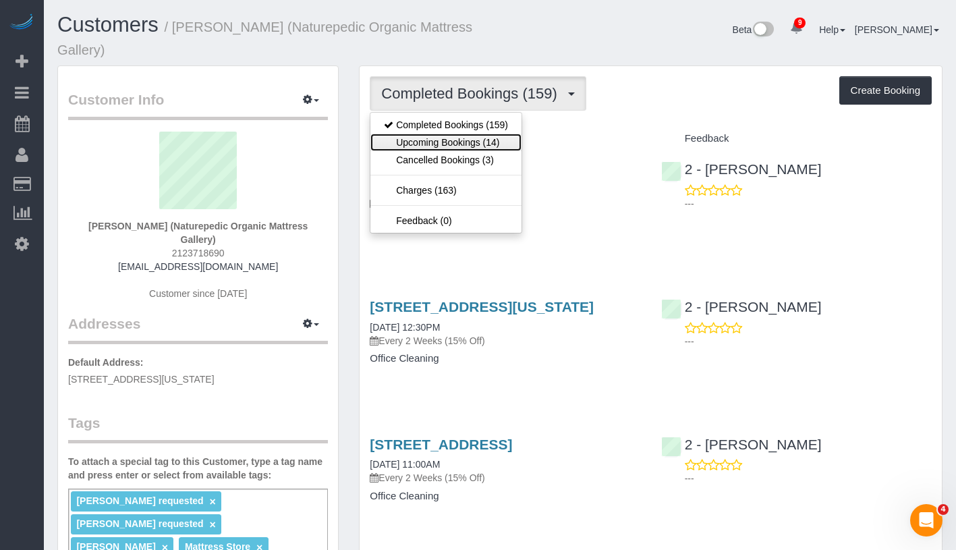
click at [494, 142] on link "Upcoming Bookings (14)" at bounding box center [445, 143] width 151 height 18
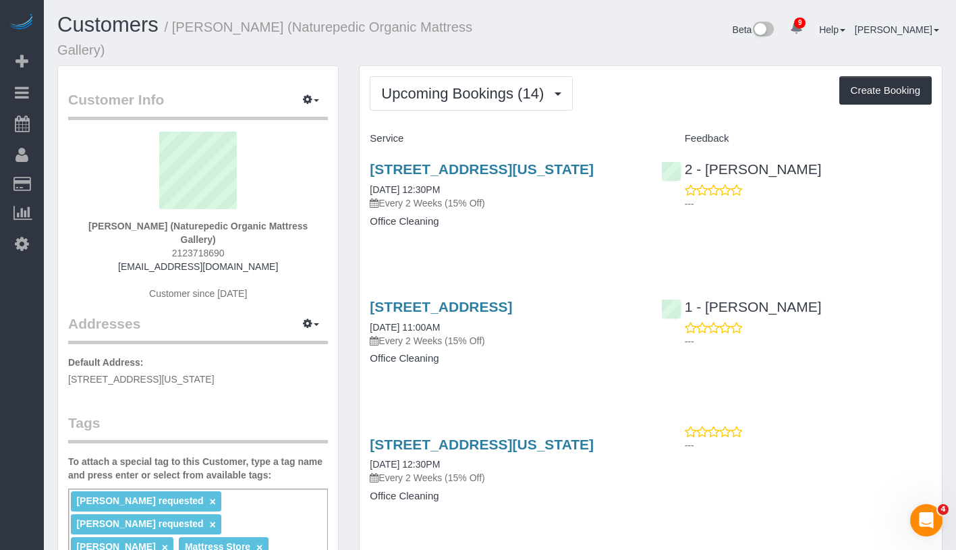
drag, startPoint x: 76, startPoint y: 226, endPoint x: 322, endPoint y: 226, distance: 245.5
click at [322, 226] on div "[PERSON_NAME] (Naturepedic Organic Mattress Gallery) 2123718690 [EMAIL_ADDRESS]…" at bounding box center [198, 223] width 260 height 182
copy strong "[PERSON_NAME] (Naturepedic Organic Mattress Gallery)"
drag, startPoint x: 420, startPoint y: 204, endPoint x: 499, endPoint y: 204, distance: 78.9
click at [499, 204] on div "[STREET_ADDRESS][US_STATE] [DATE] 12:30PM Every 2 Weeks (15% Off) Office Cleani…" at bounding box center [504, 202] width 291 height 104
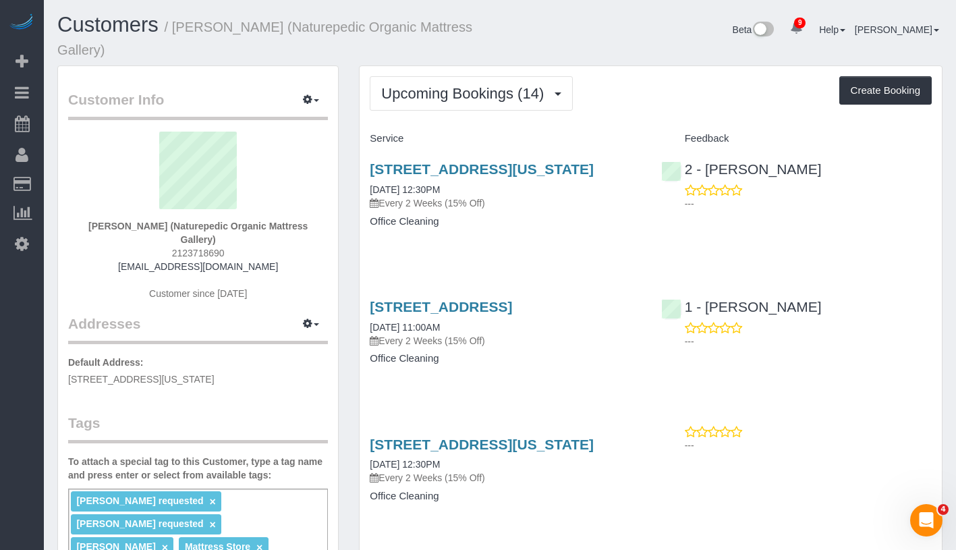
copy link "[DATE] 12:30PM"
